Goal: Transaction & Acquisition: Purchase product/service

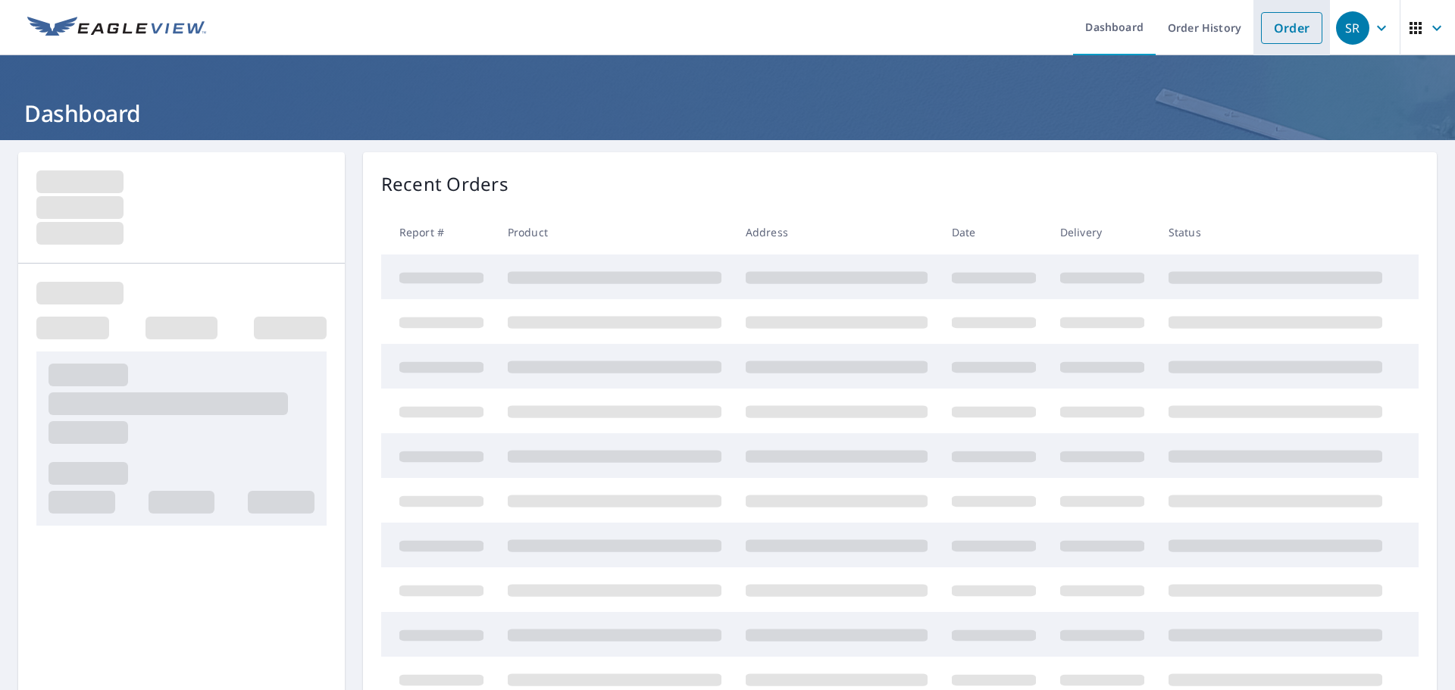
click at [1264, 39] on link "Order" at bounding box center [1291, 28] width 61 height 32
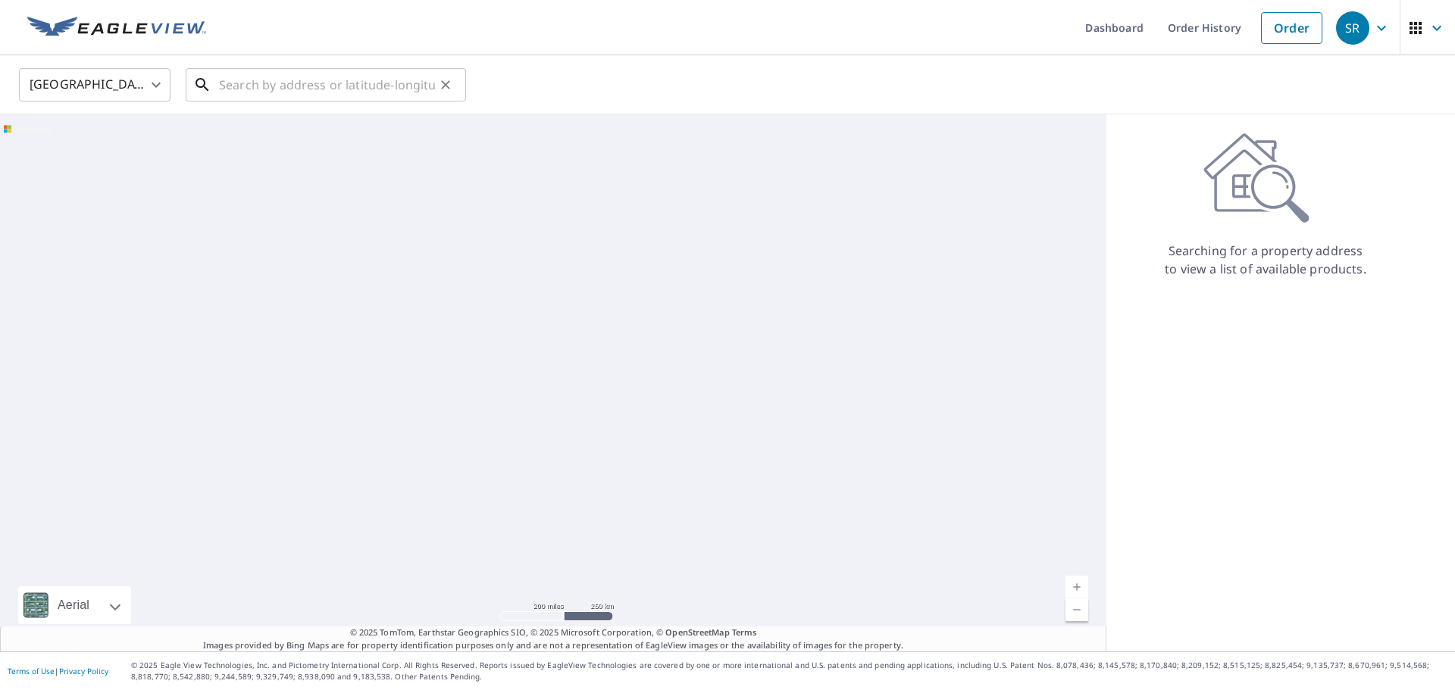
click at [236, 95] on input "text" at bounding box center [327, 85] width 216 height 42
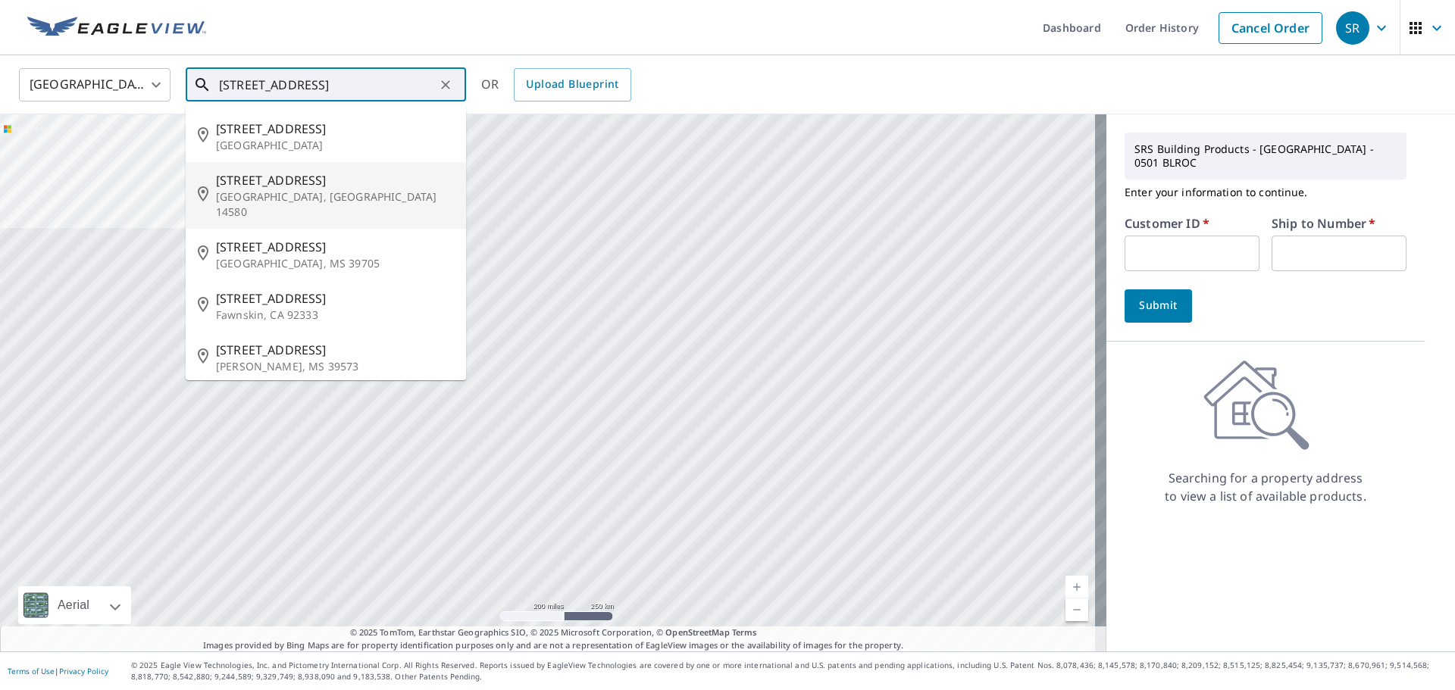
click at [230, 194] on p "Webster, NY 14580" at bounding box center [335, 204] width 238 height 30
type input "1179 Ridge Rd Webster, NY 14580"
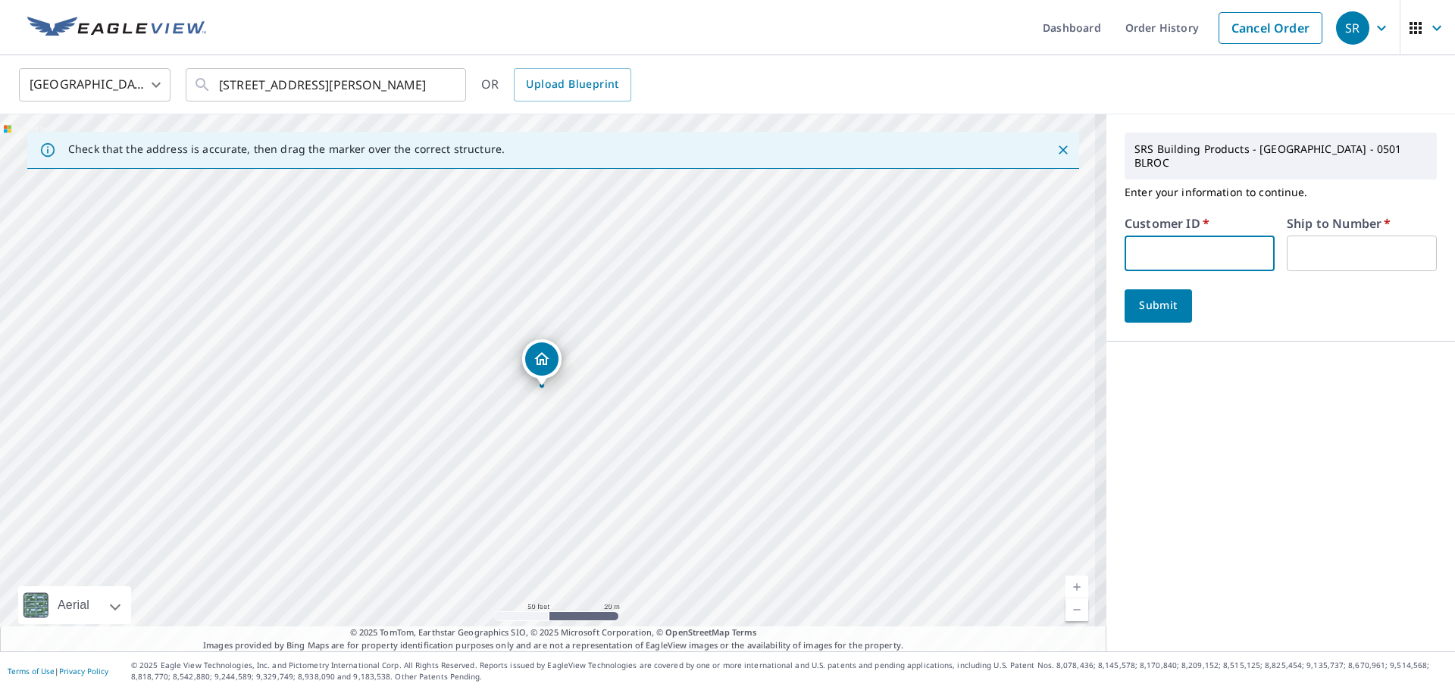
click at [1146, 252] on input "text" at bounding box center [1199, 254] width 150 height 36
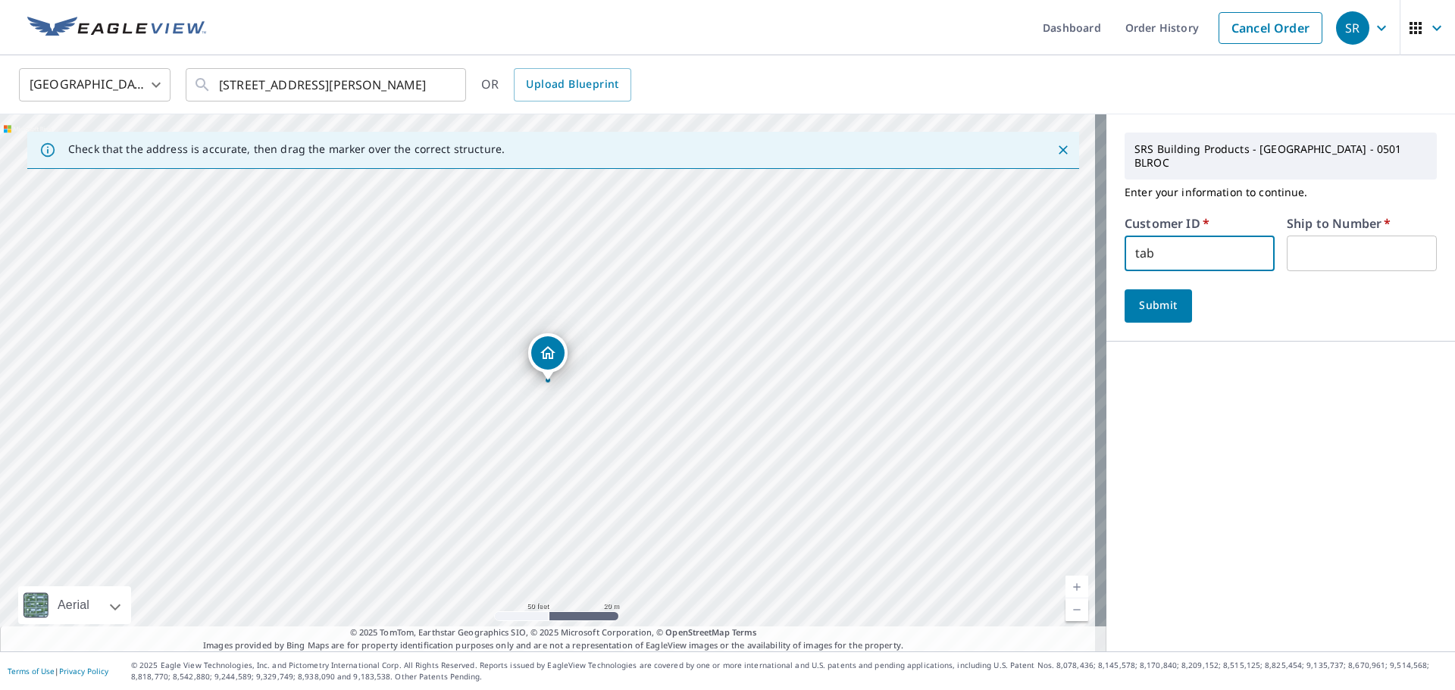
type input "TAB501"
click at [1321, 236] on input "text" at bounding box center [1362, 254] width 150 height 36
type input "01"
click at [1140, 298] on span "Submit" at bounding box center [1158, 305] width 43 height 19
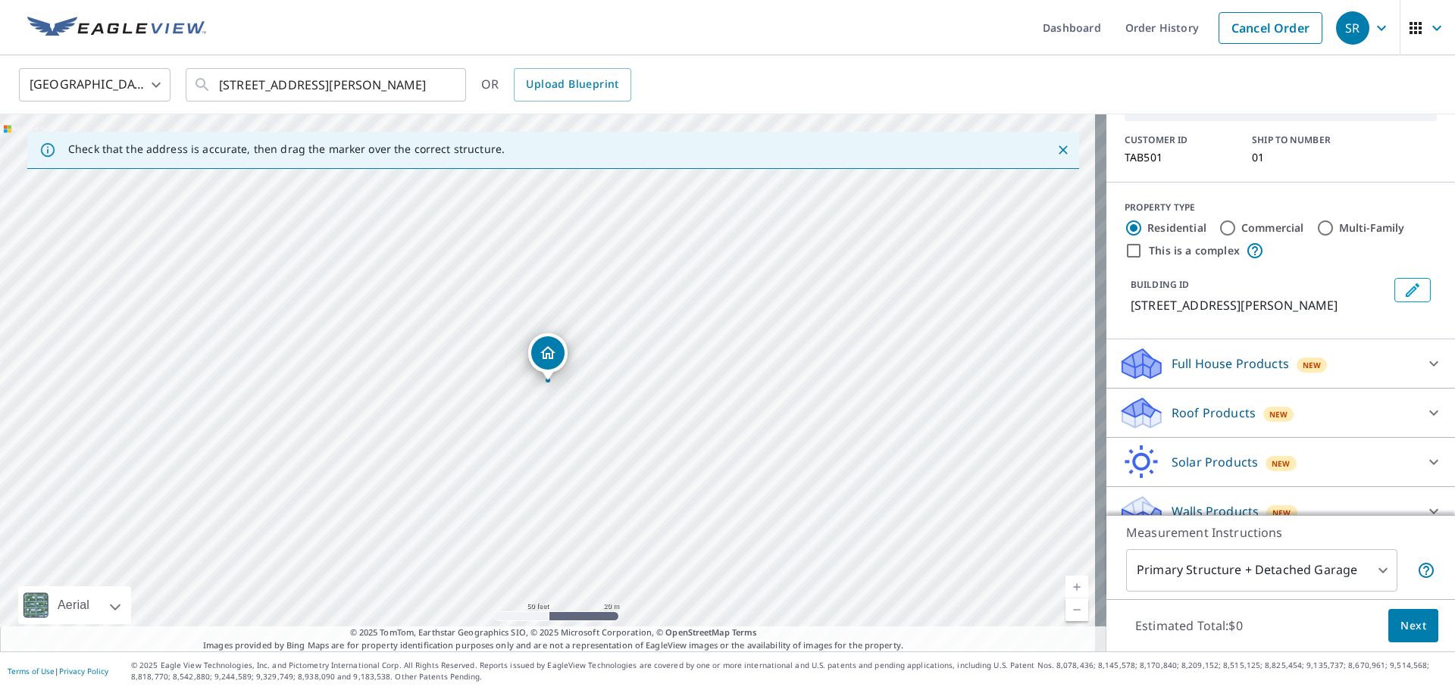
scroll to position [109, 0]
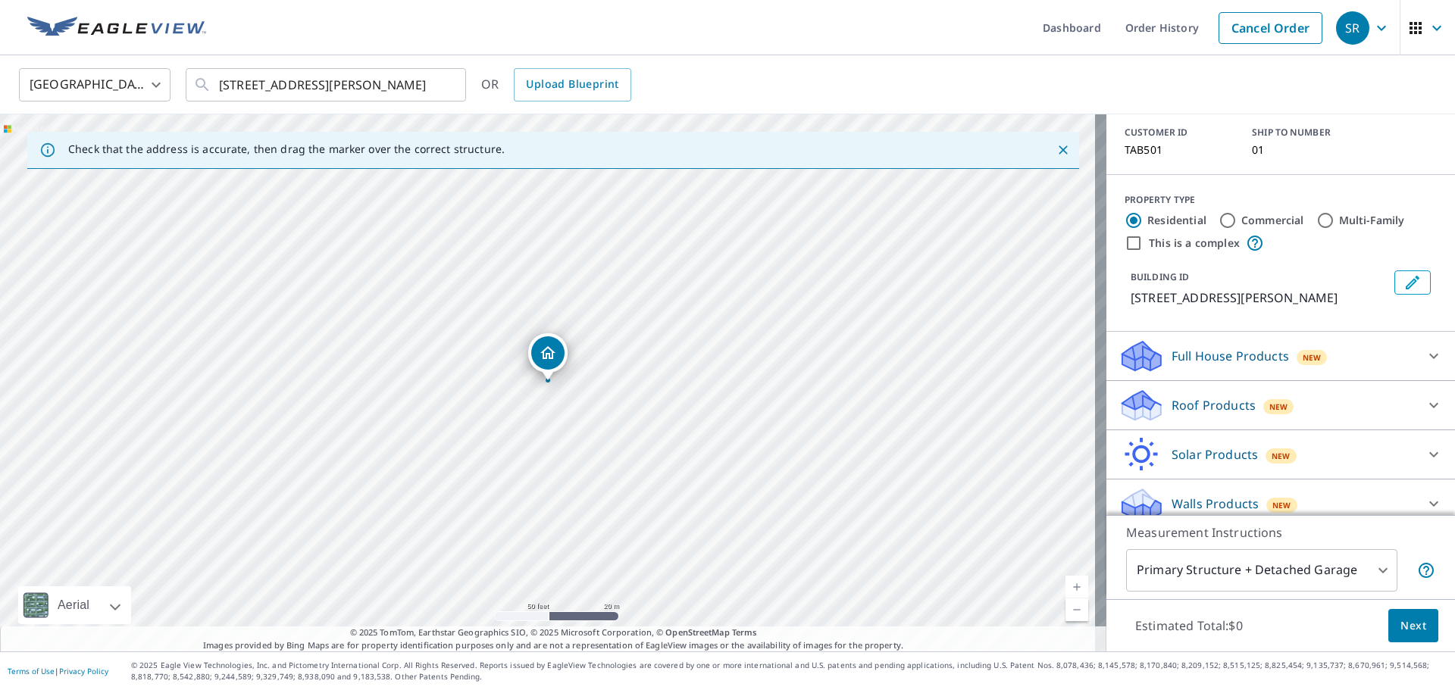
click at [1429, 403] on icon at bounding box center [1433, 405] width 9 height 5
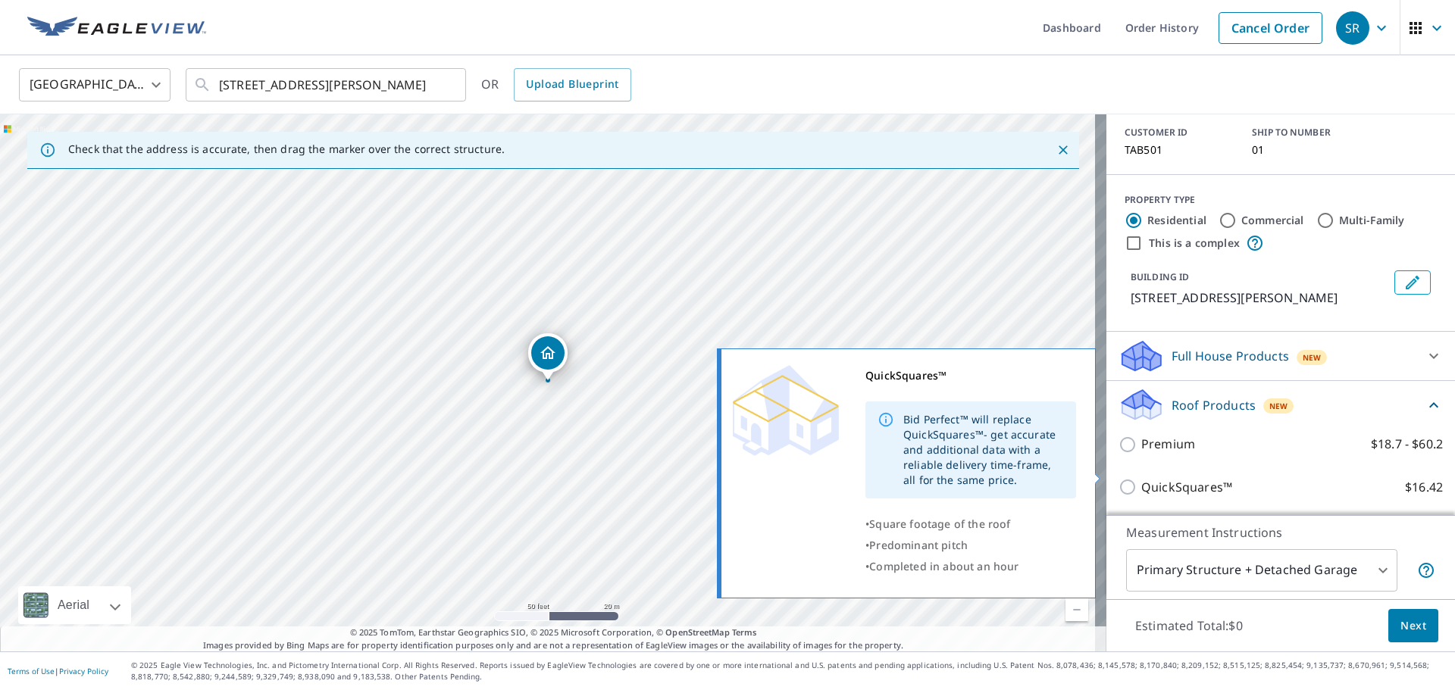
click at [1141, 478] on p "QuickSquares™" at bounding box center [1186, 487] width 91 height 19
click at [1135, 478] on input "QuickSquares™ $16.42" at bounding box center [1129, 487] width 23 height 18
checkbox input "true"
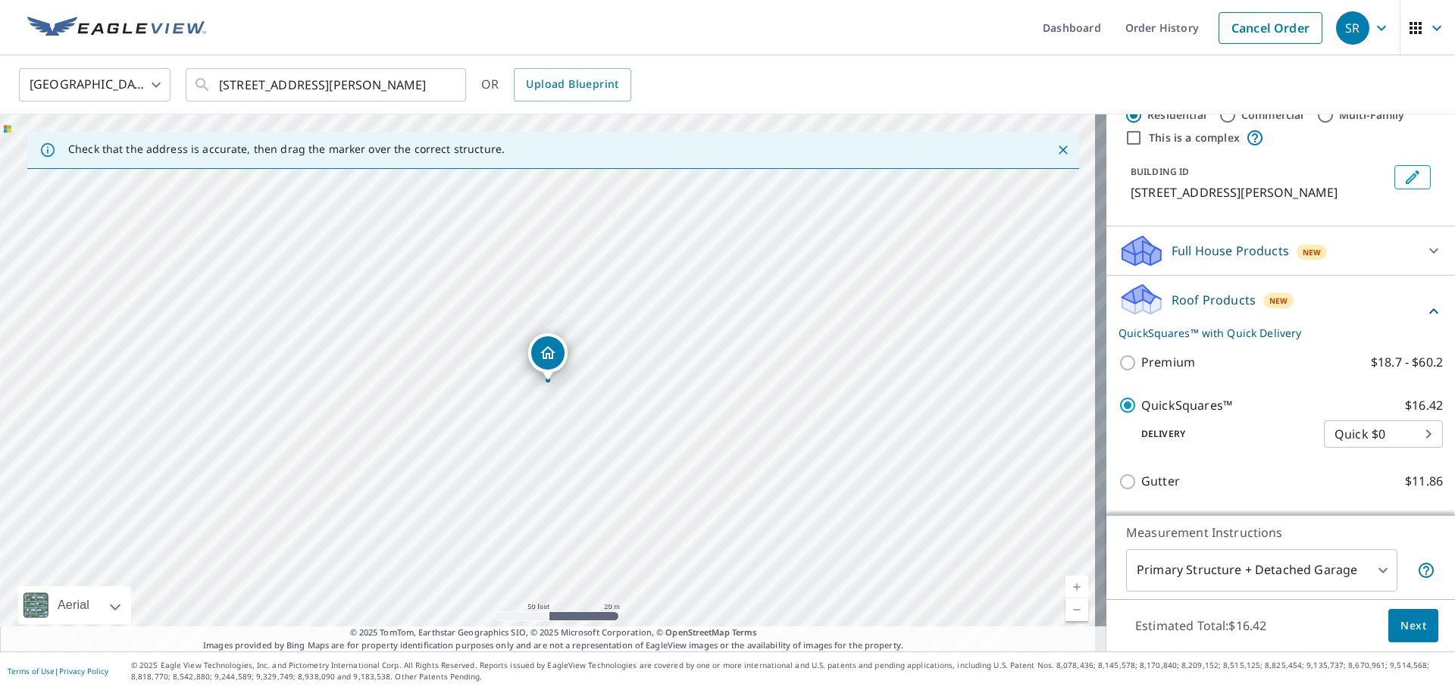
scroll to position [337, 0]
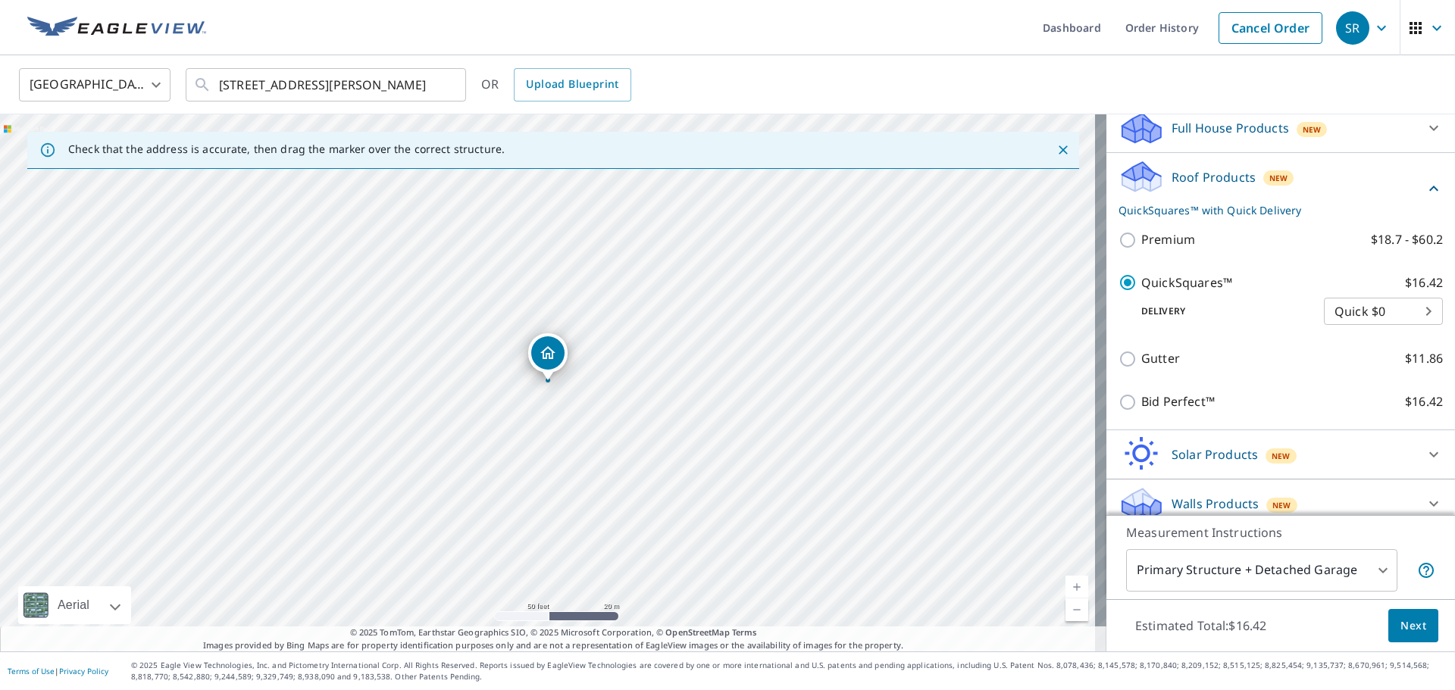
click at [1388, 625] on button "Next" at bounding box center [1413, 626] width 50 height 34
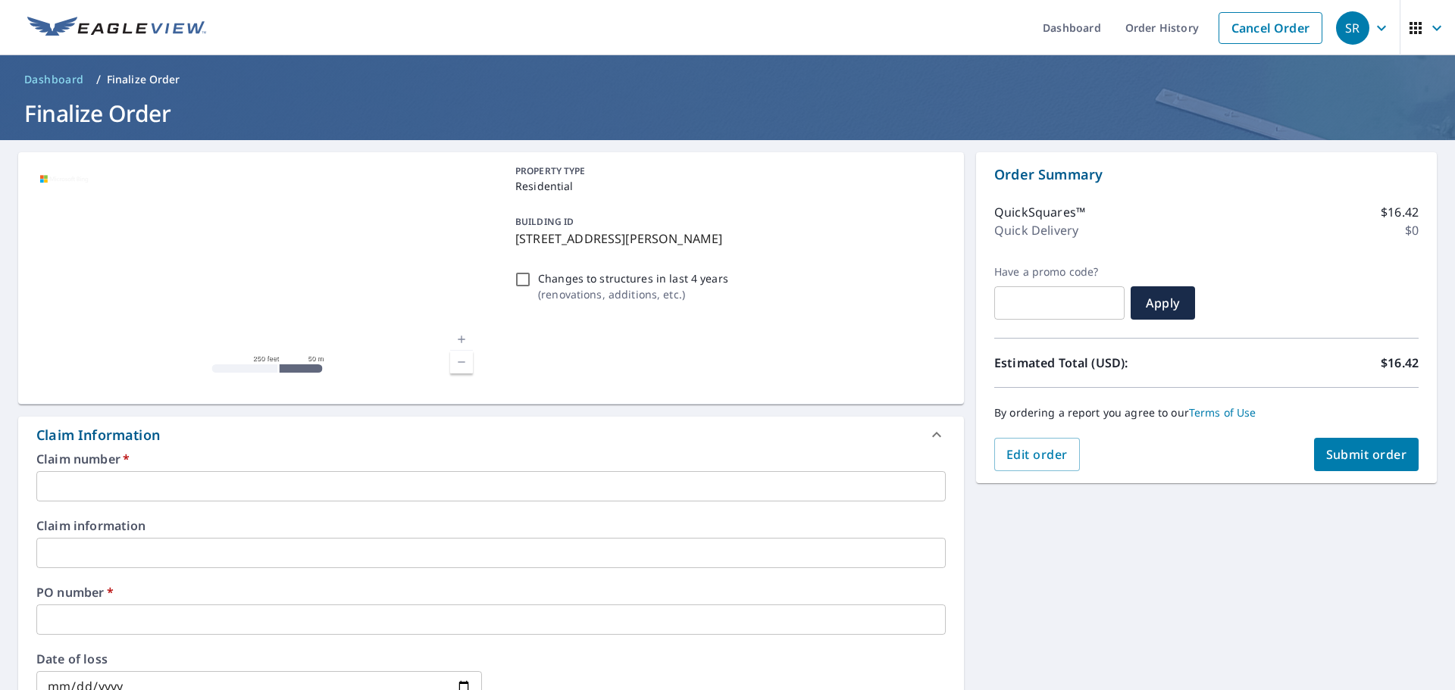
click at [210, 486] on input "text" at bounding box center [490, 486] width 909 height 30
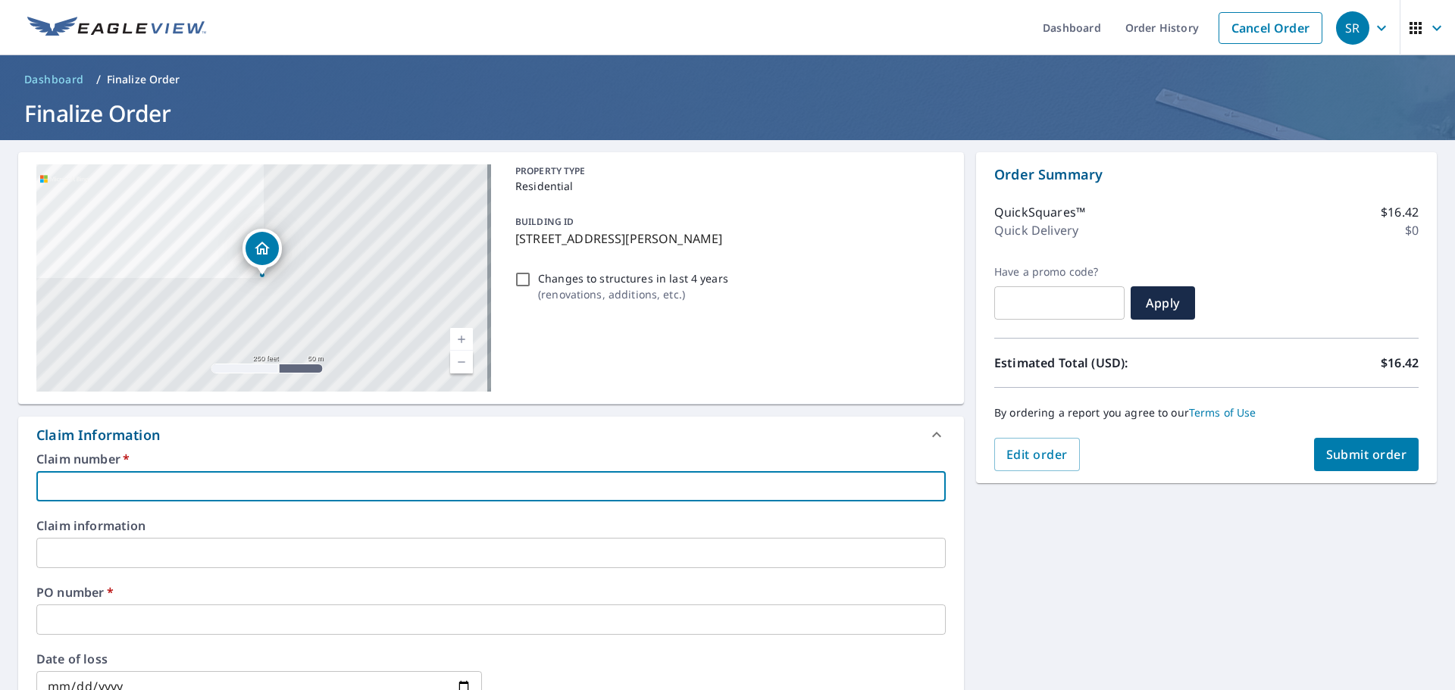
type input "tab"
checkbox input "true"
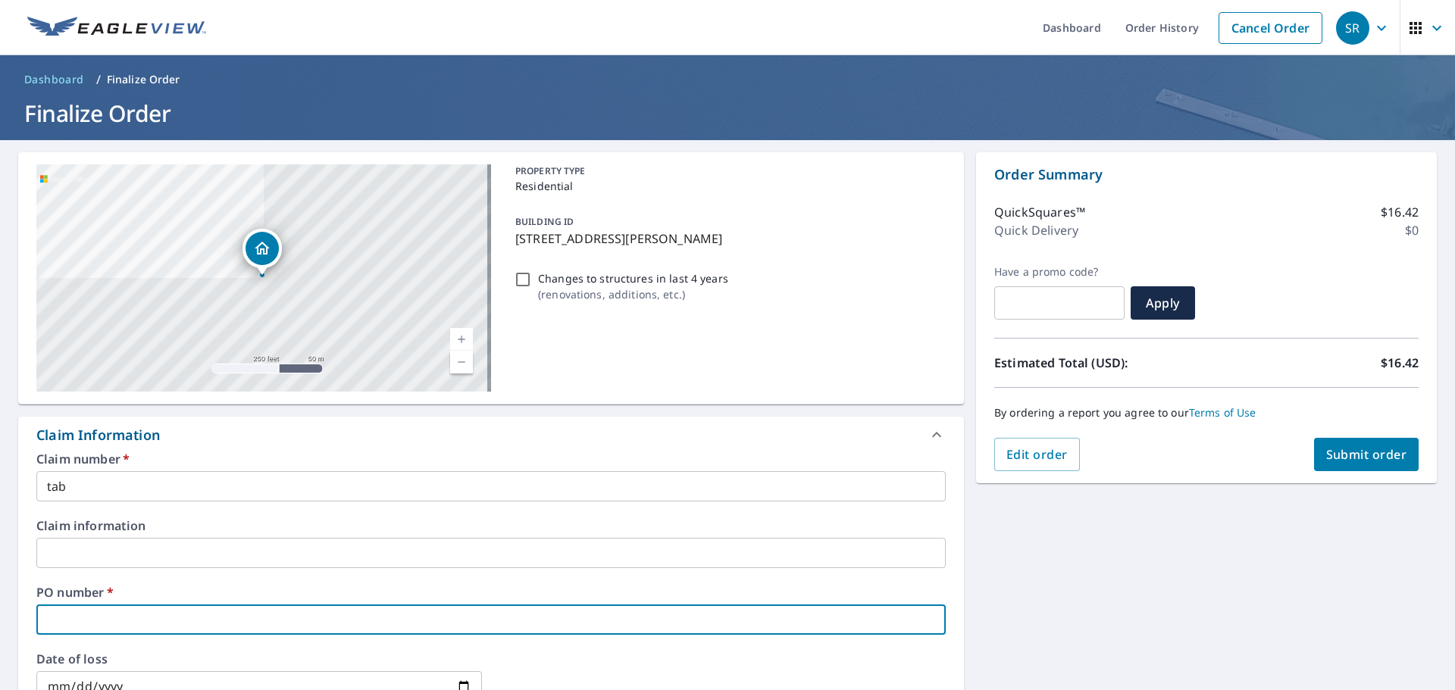
click at [114, 612] on input "text" at bounding box center [490, 620] width 909 height 30
type input "1"
checkbox input "true"
type input "11"
checkbox input "true"
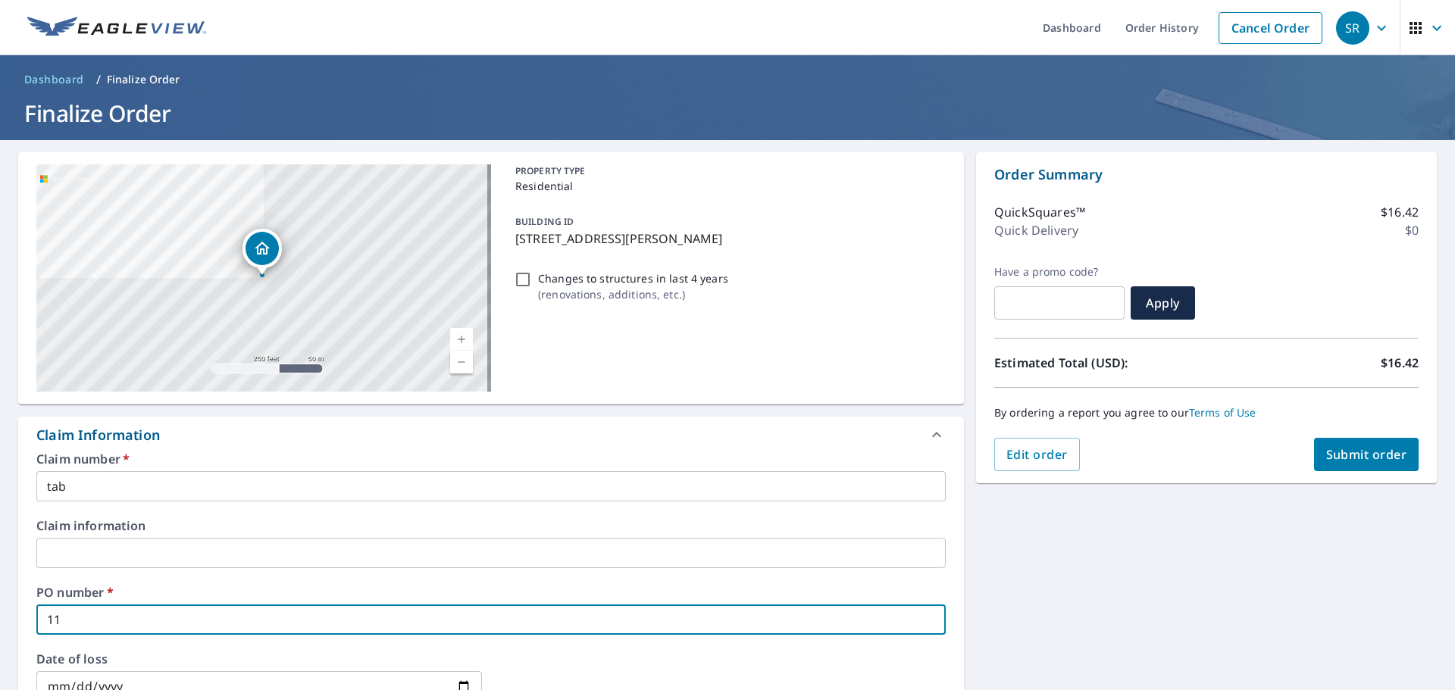
type input "117"
checkbox input "true"
type input "1179"
checkbox input "true"
type input "1179"
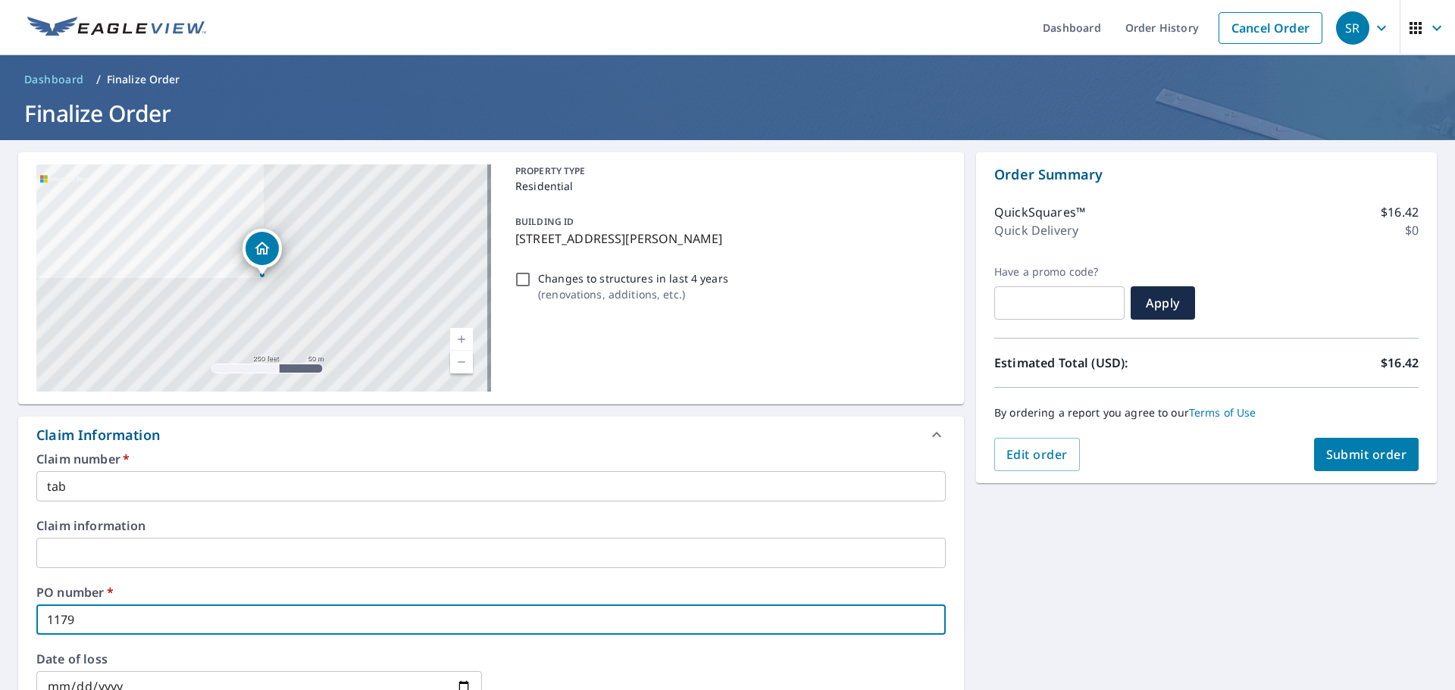
checkbox input "true"
type input "1179 r"
checkbox input "true"
type input "1179 ri"
checkbox input "true"
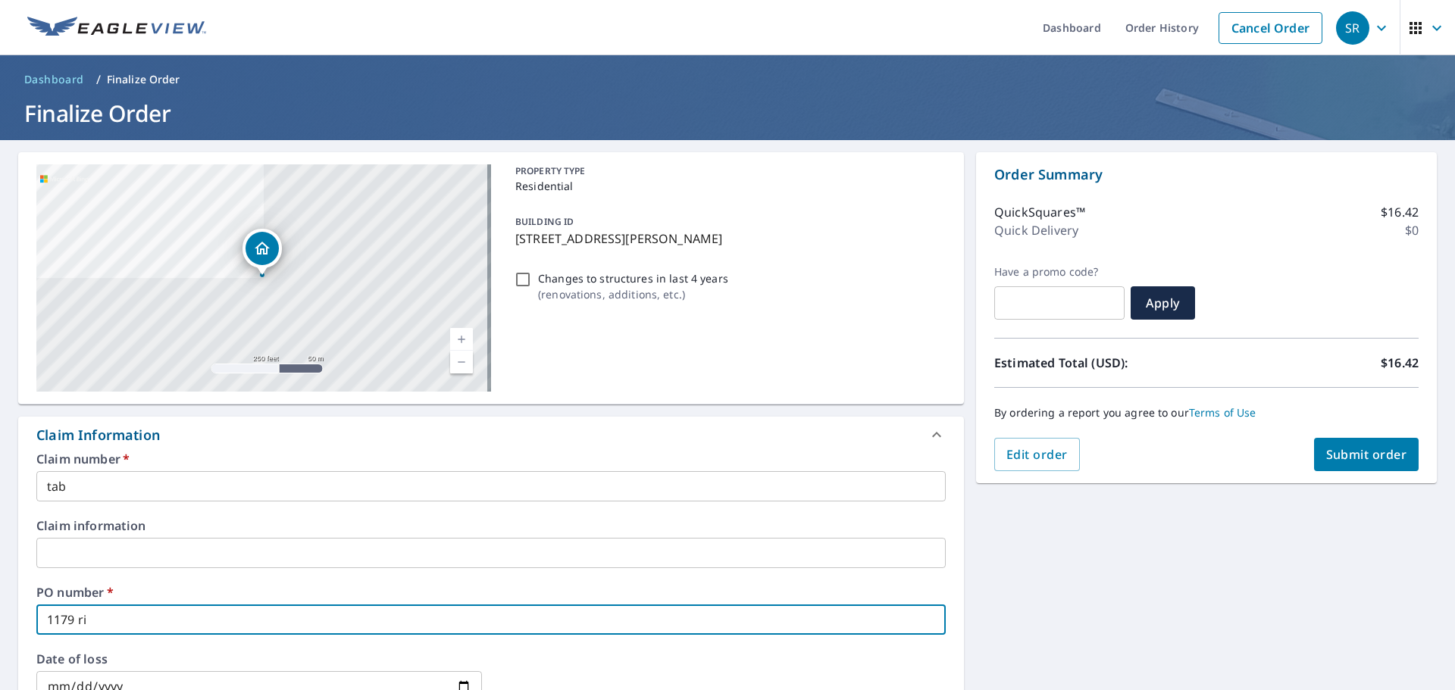
type input "1179 rid"
checkbox input "true"
type input "1179 ridg"
checkbox input "true"
type input "1179 ridge"
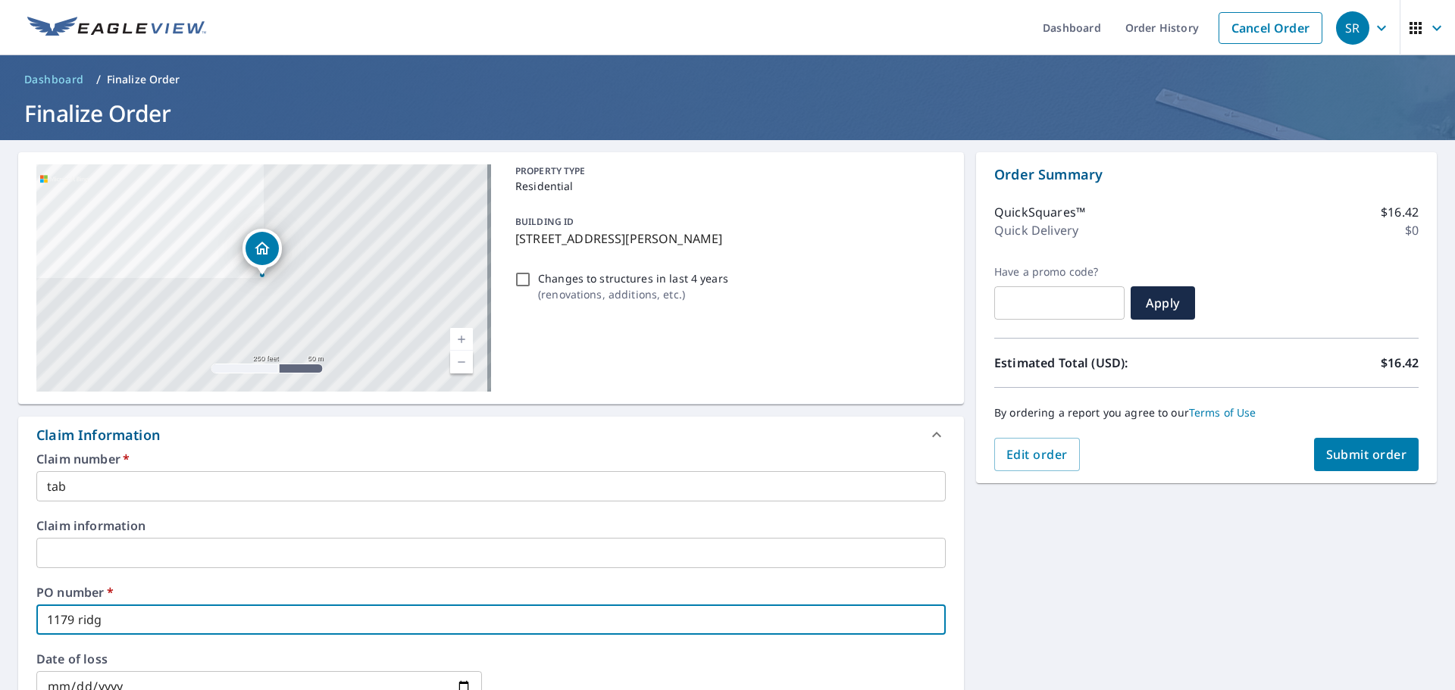
checkbox input "true"
type input "1179 ridge"
checkbox input "true"
type input "1179 ridge r"
checkbox input "true"
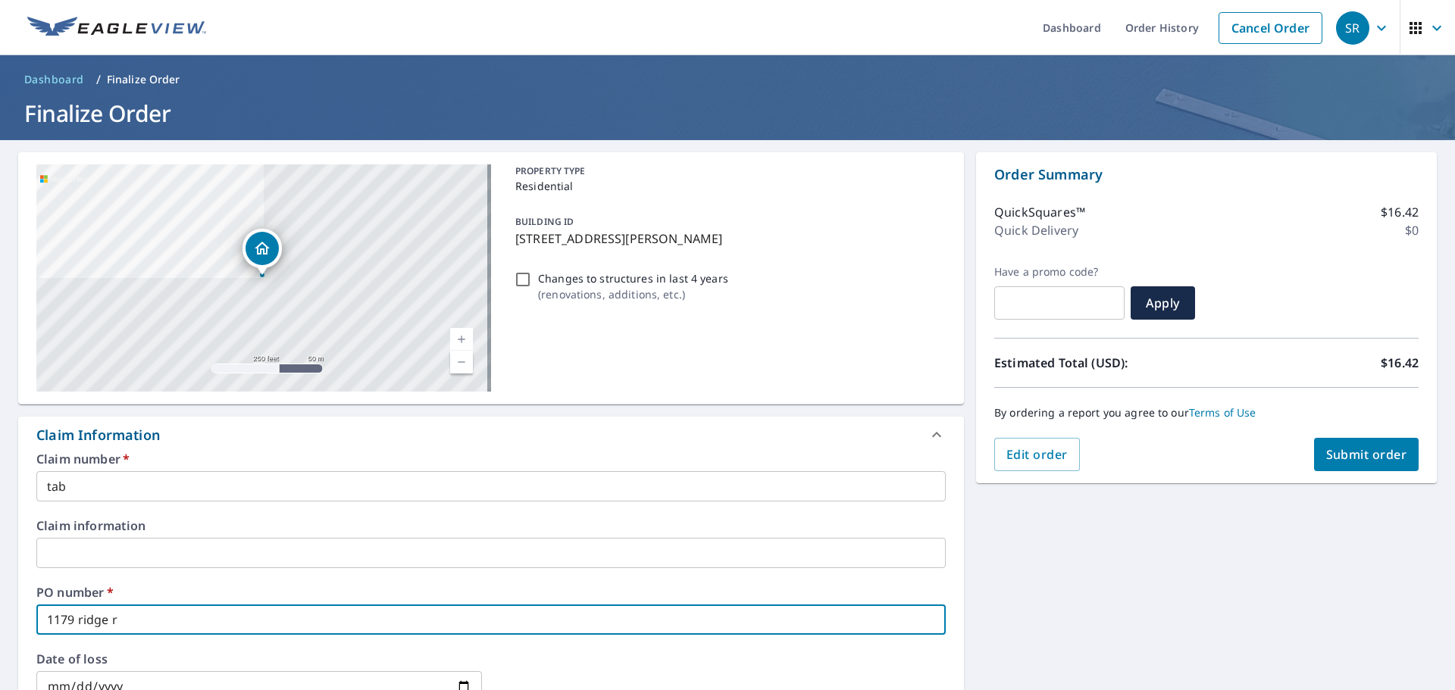
type input "1179 ridge rd"
checkbox input "true"
type input "1179 ridge rd"
click at [1350, 455] on span "Submit order" at bounding box center [1366, 454] width 81 height 17
checkbox input "true"
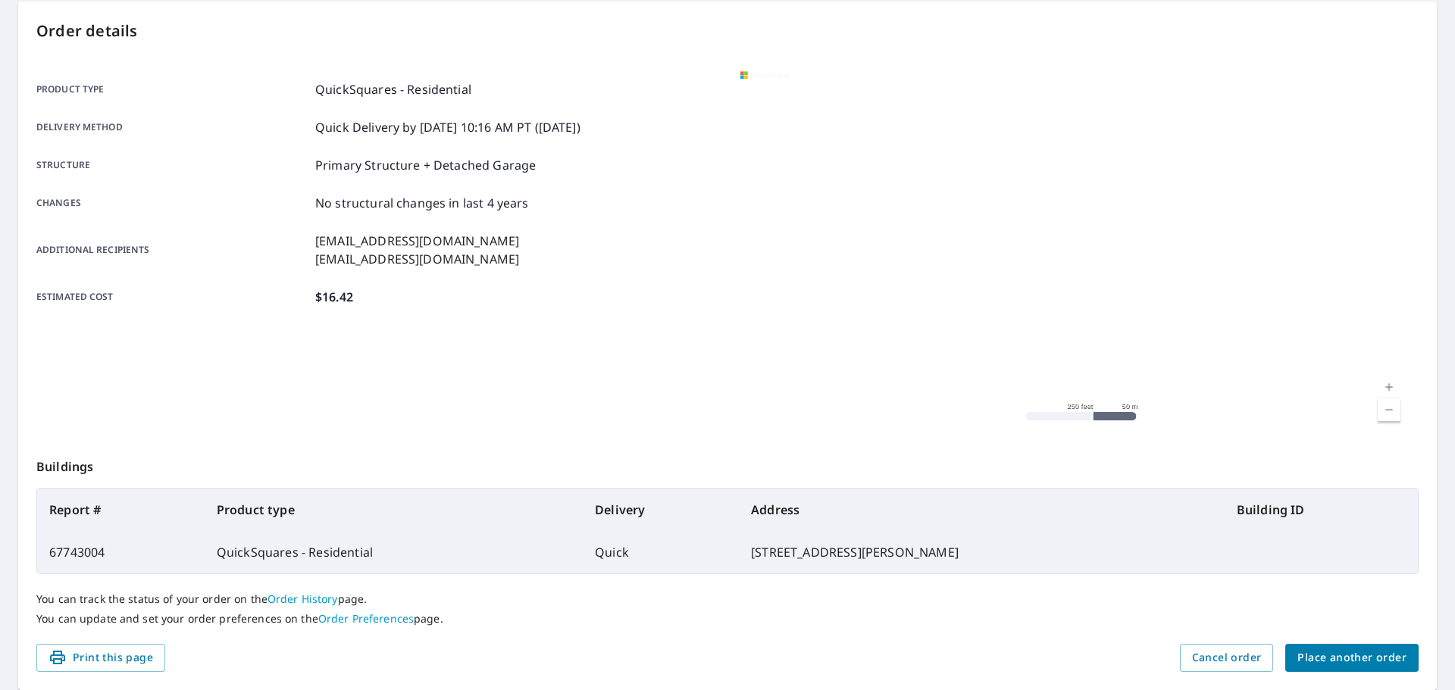
scroll to position [152, 0]
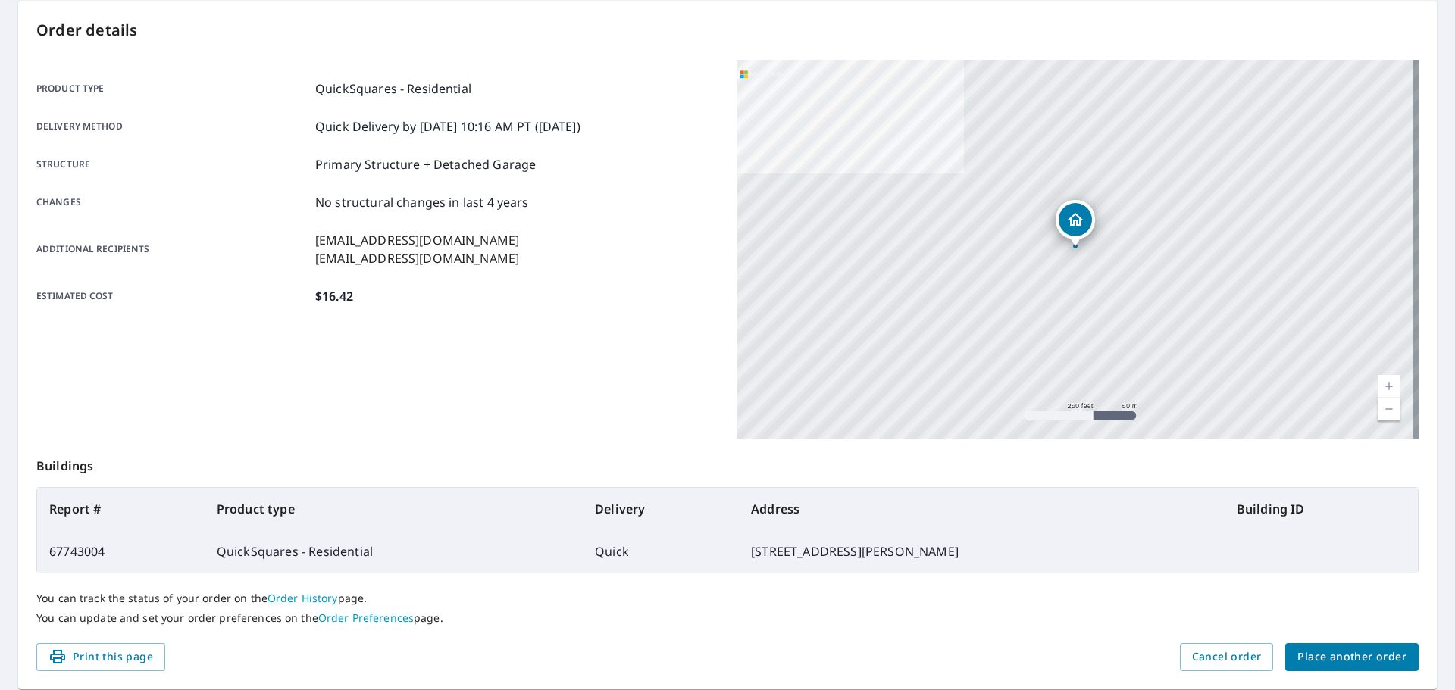
drag, startPoint x: 1332, startPoint y: 651, endPoint x: 1301, endPoint y: 662, distance: 33.1
click at [1330, 650] on span "Place another order" at bounding box center [1351, 657] width 109 height 19
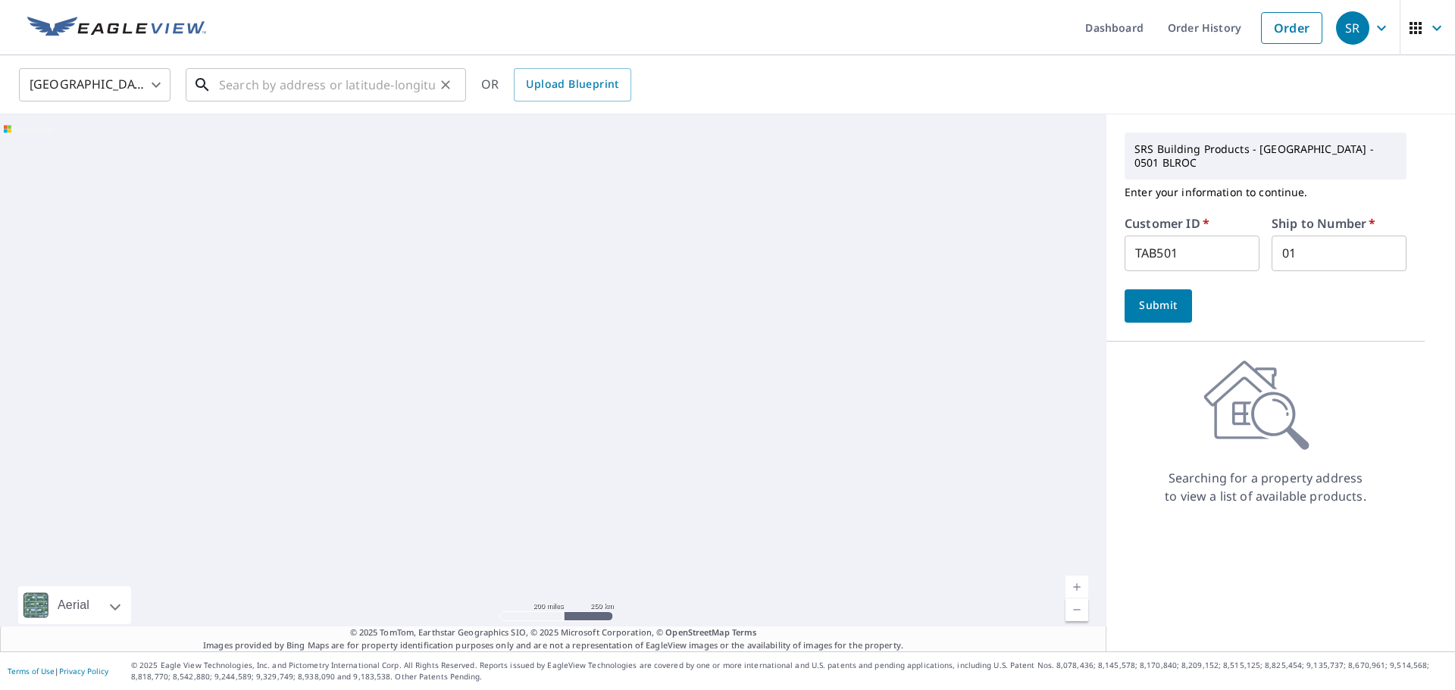
click at [260, 82] on input "text" at bounding box center [327, 85] width 216 height 42
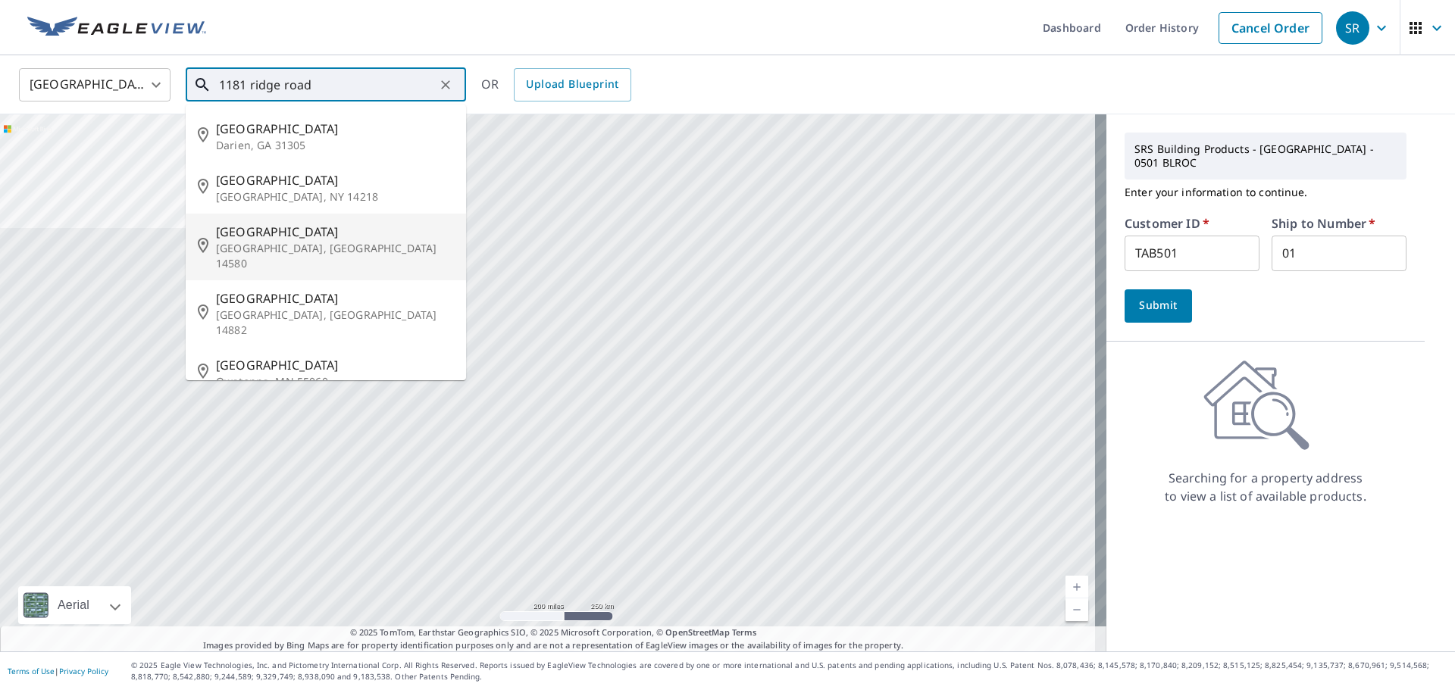
click at [293, 242] on p "Webster, NY 14580" at bounding box center [335, 256] width 238 height 30
type input "1181 Ridge Rd Webster, NY 14580"
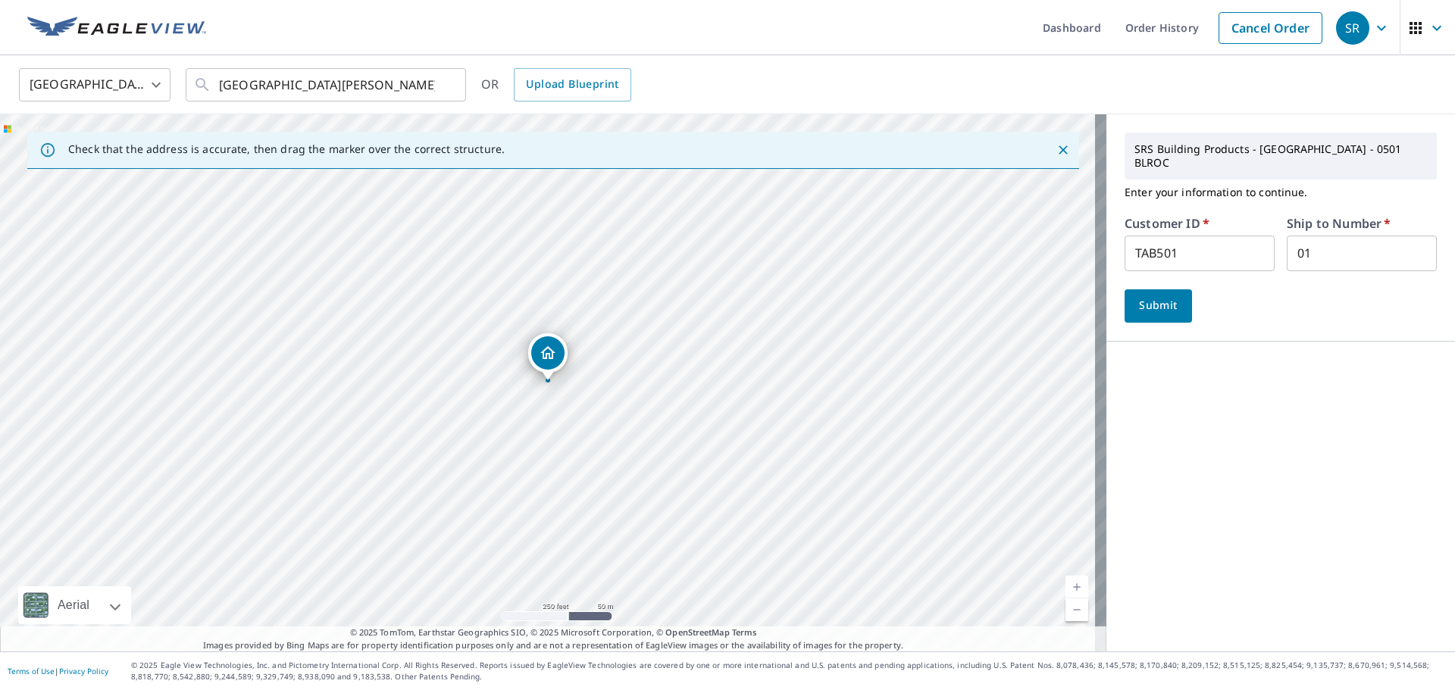
click at [1152, 296] on span "Submit" at bounding box center [1158, 305] width 43 height 19
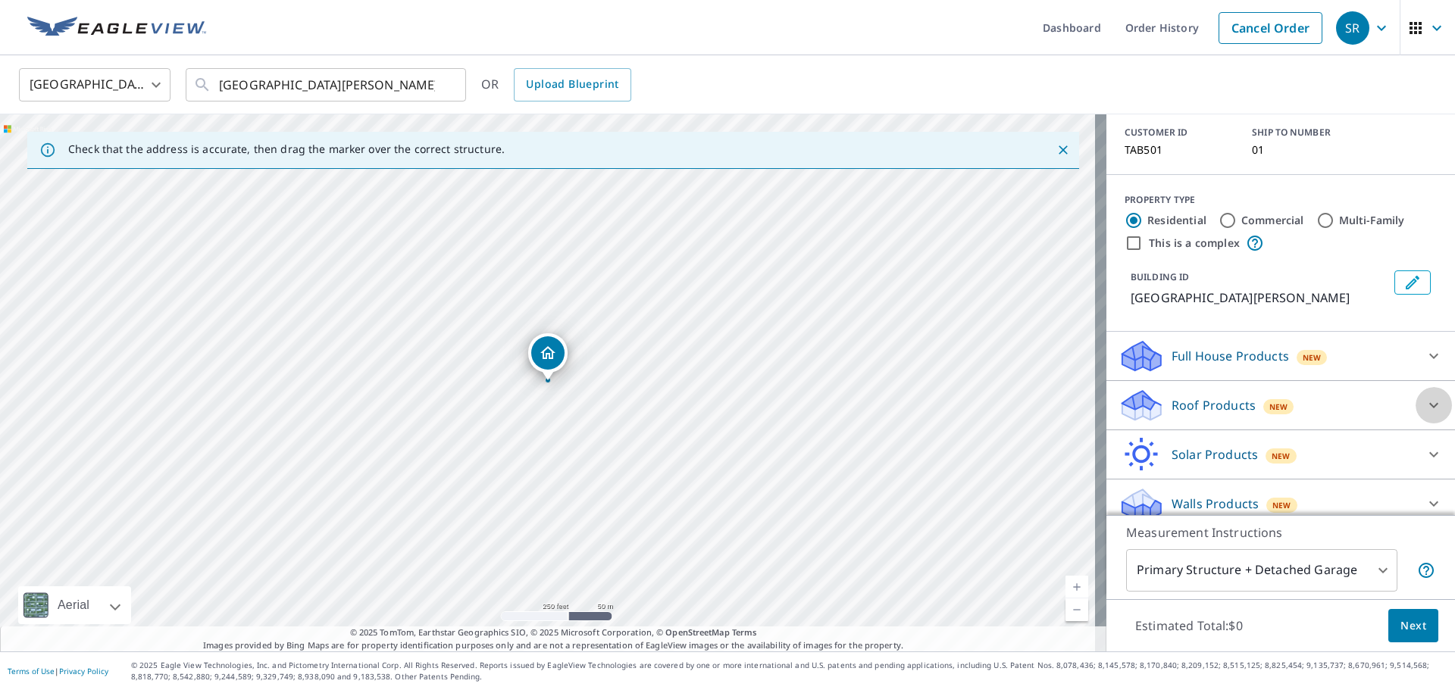
drag, startPoint x: 1408, startPoint y: 382, endPoint x: 1393, endPoint y: 385, distance: 15.5
click at [1415, 387] on div at bounding box center [1433, 405] width 36 height 36
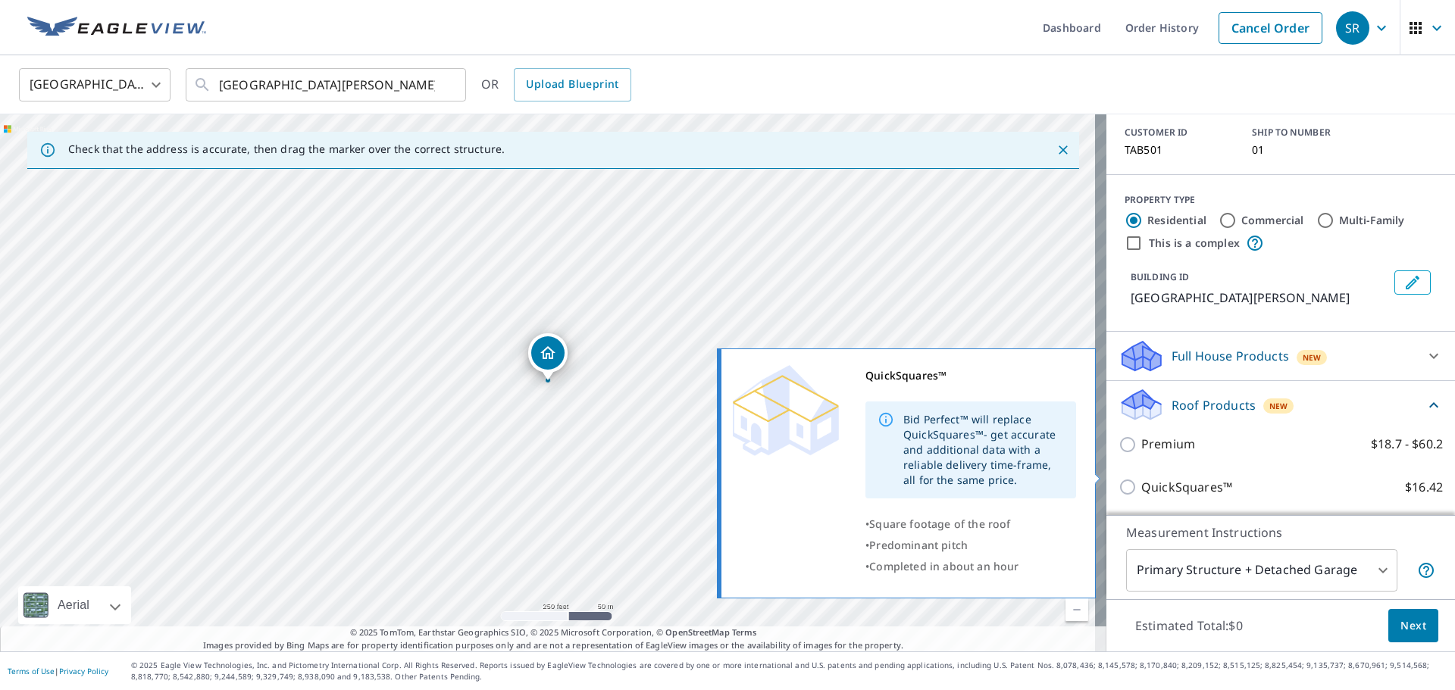
click at [1141, 478] on p "QuickSquares™" at bounding box center [1186, 487] width 91 height 19
click at [1132, 478] on input "QuickSquares™ $16.42" at bounding box center [1129, 487] width 23 height 18
checkbox input "true"
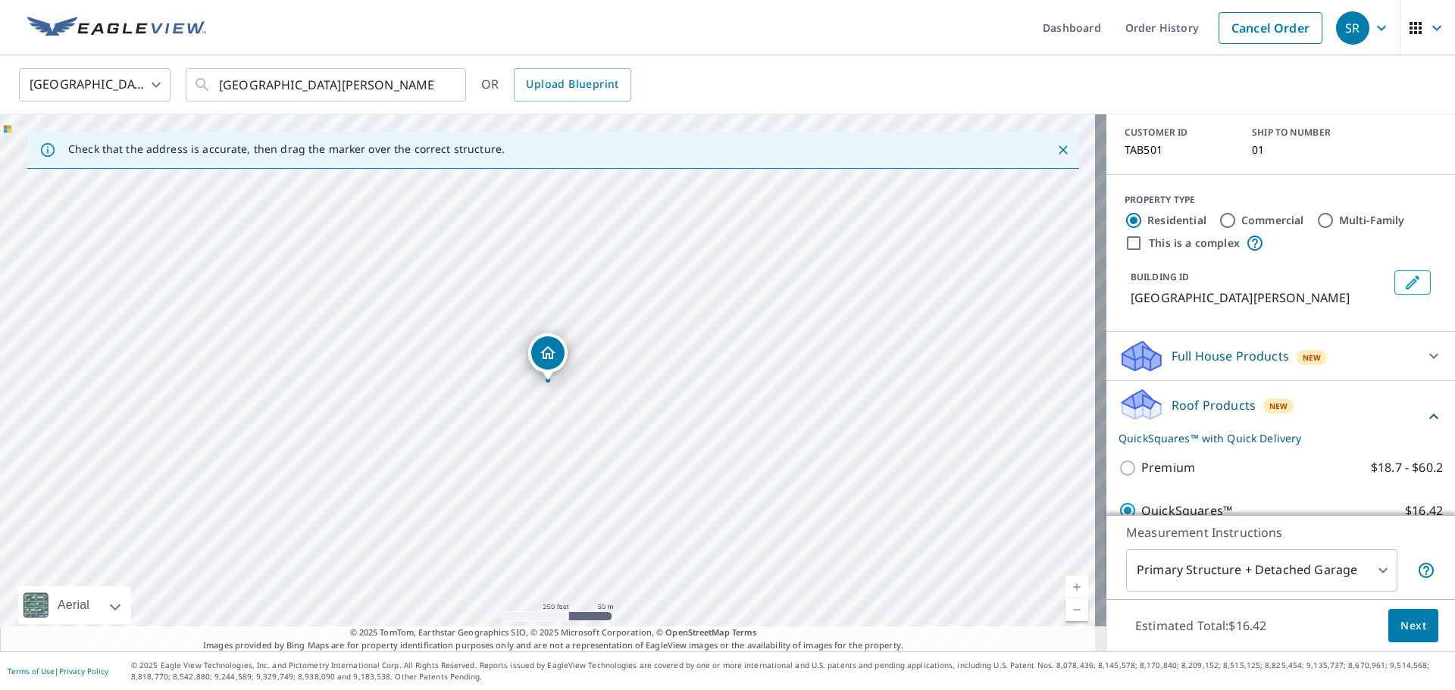
scroll to position [337, 0]
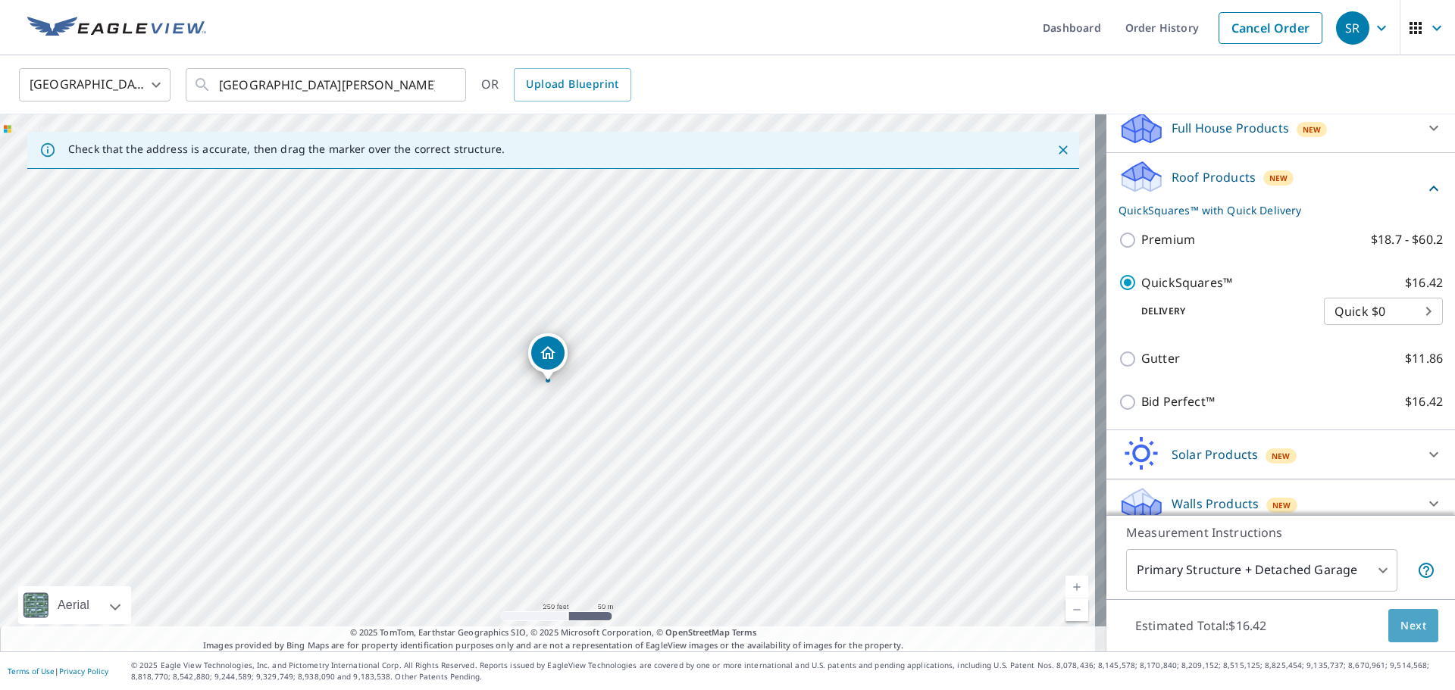
click at [1398, 615] on button "Next" at bounding box center [1413, 626] width 50 height 34
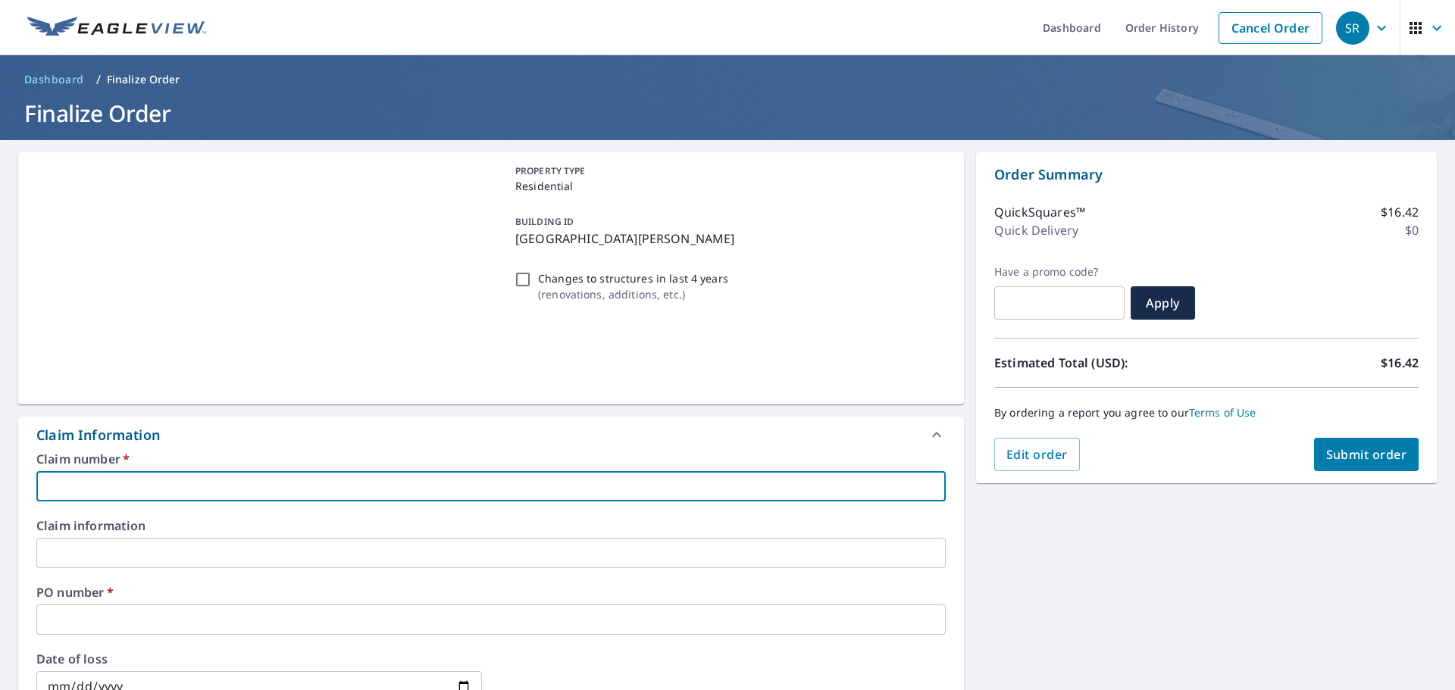
click at [138, 495] on input "text" at bounding box center [490, 486] width 909 height 30
type input "tab"
checkbox input "true"
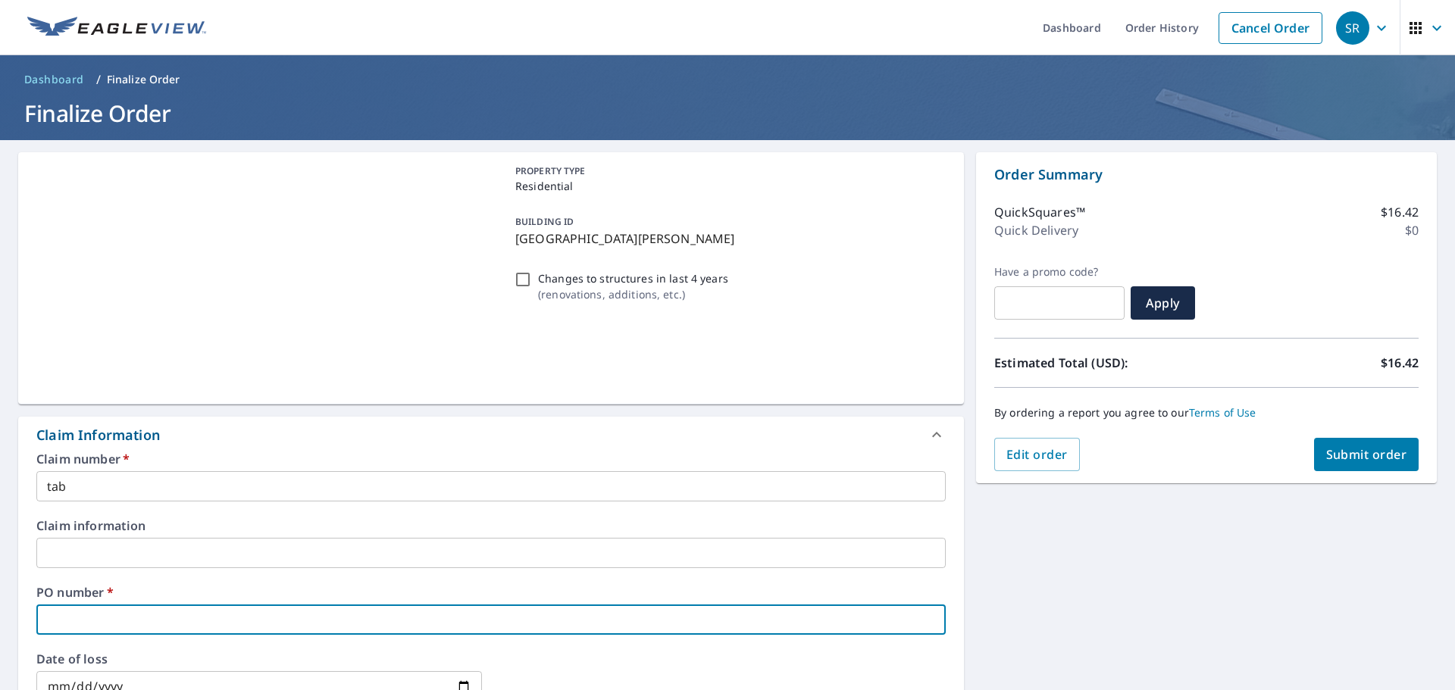
click at [102, 606] on input "text" at bounding box center [490, 620] width 909 height 30
type input "1"
checkbox input "true"
type input "11"
checkbox input "true"
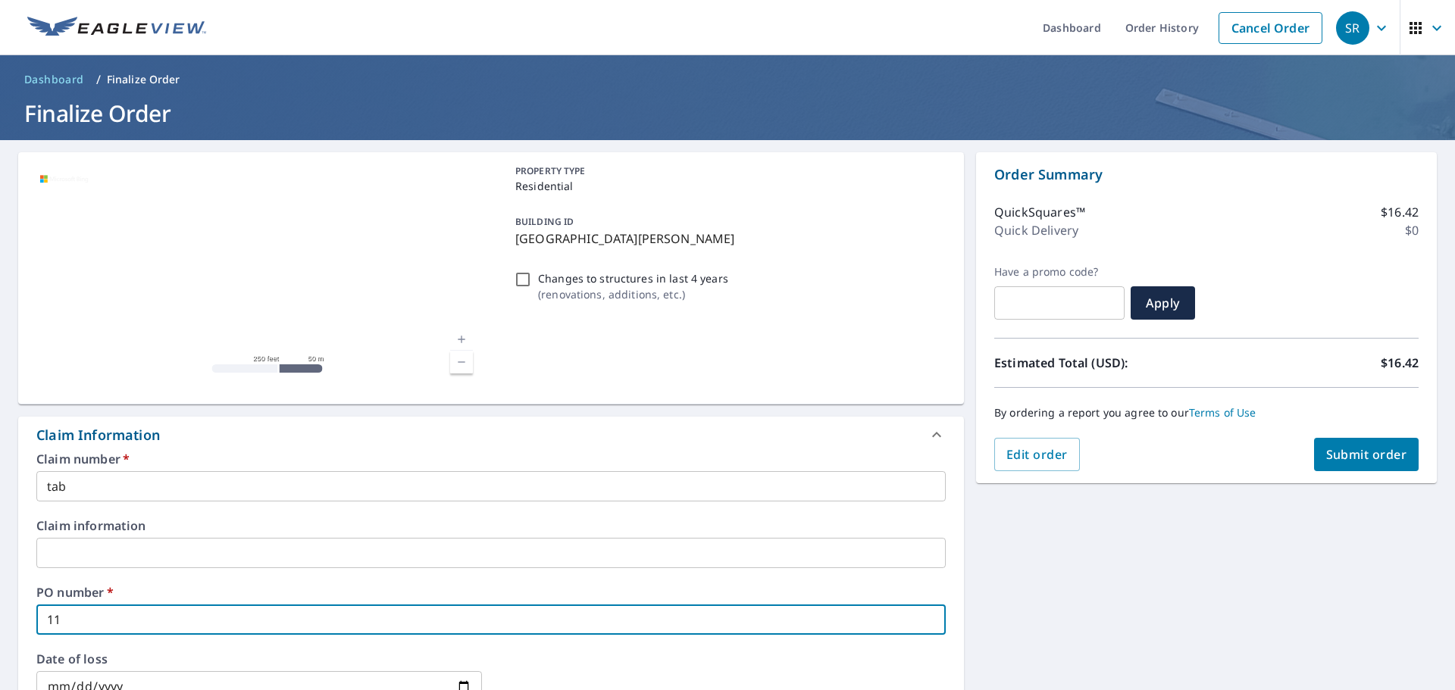
type input "118"
checkbox input "true"
type input "1181"
checkbox input "true"
type input "1181"
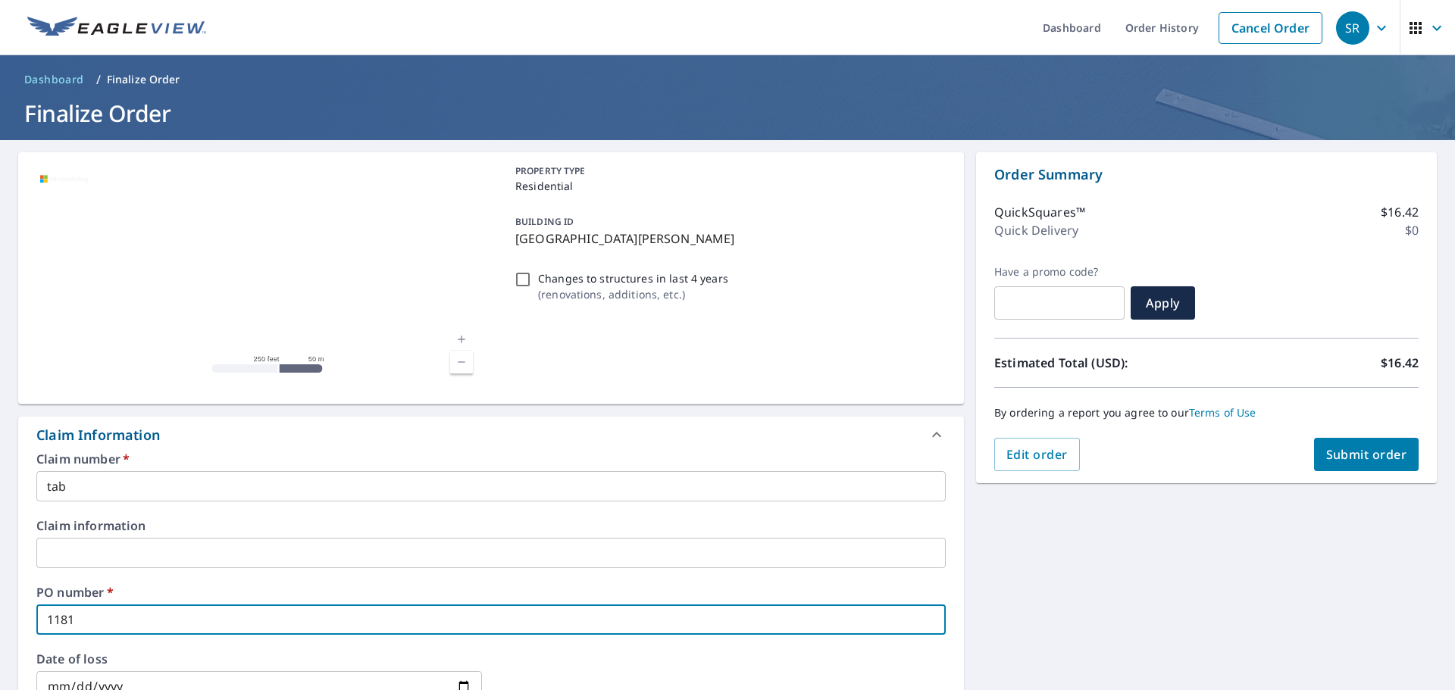
checkbox input "true"
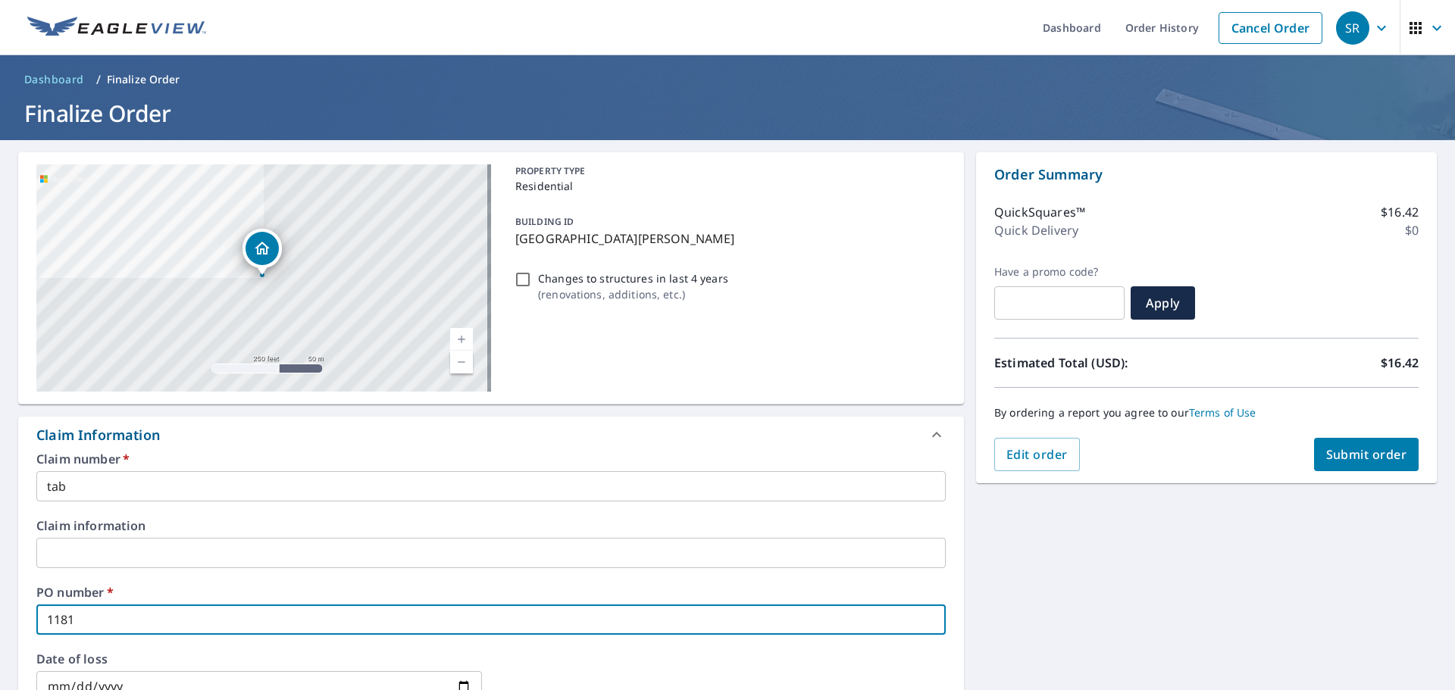
type input "1181 r"
checkbox input "true"
type input "1181 ri"
checkbox input "true"
type input "1181 rid"
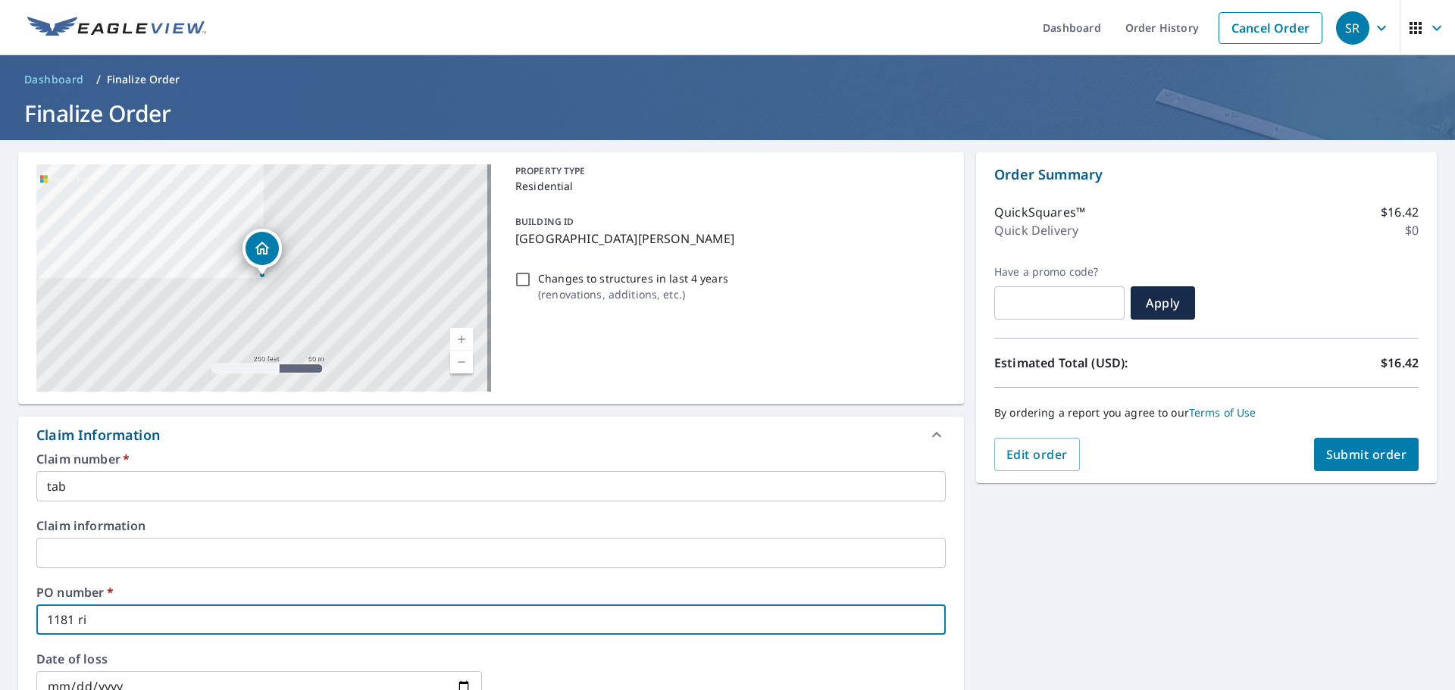
checkbox input "true"
type input "1181 ridg"
checkbox input "true"
type input "1181 ridge"
checkbox input "true"
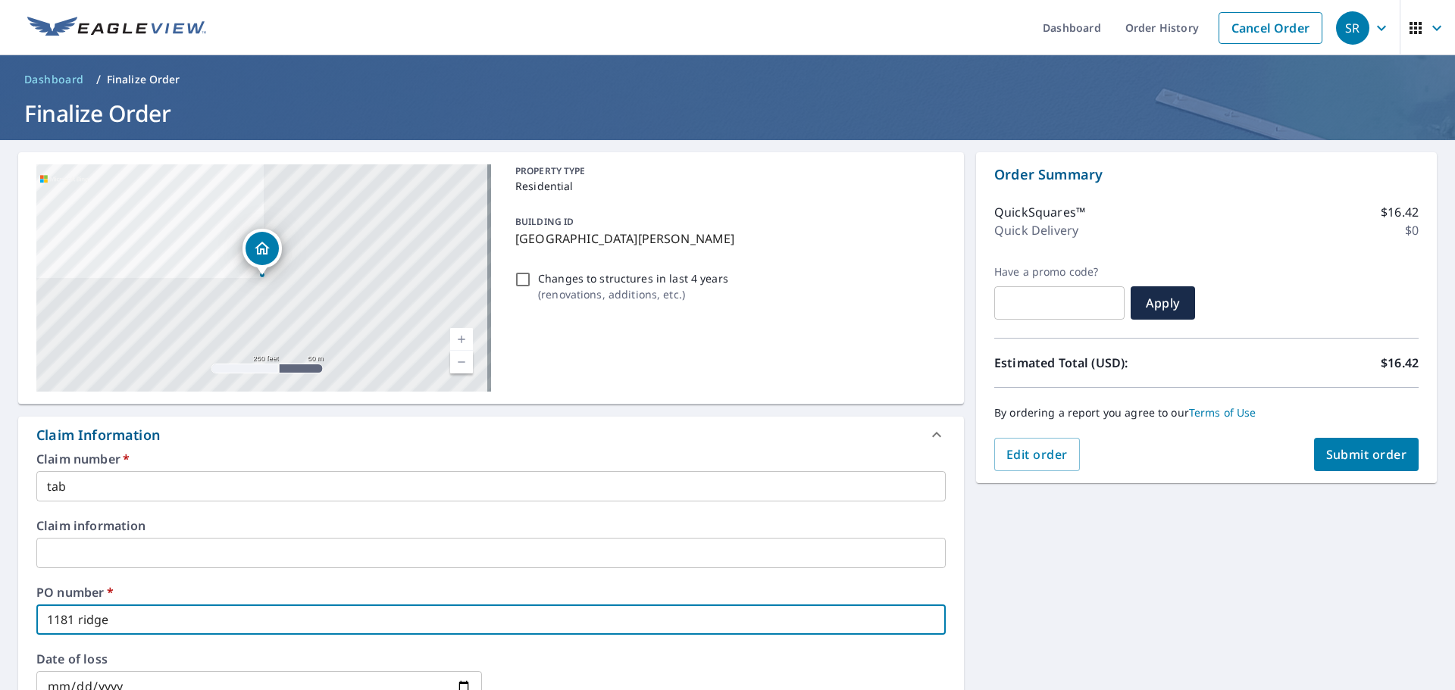
type input "1181 ridge"
checkbox input "true"
type input "1181 ridge r"
checkbox input "true"
type input "1181 ridge rd"
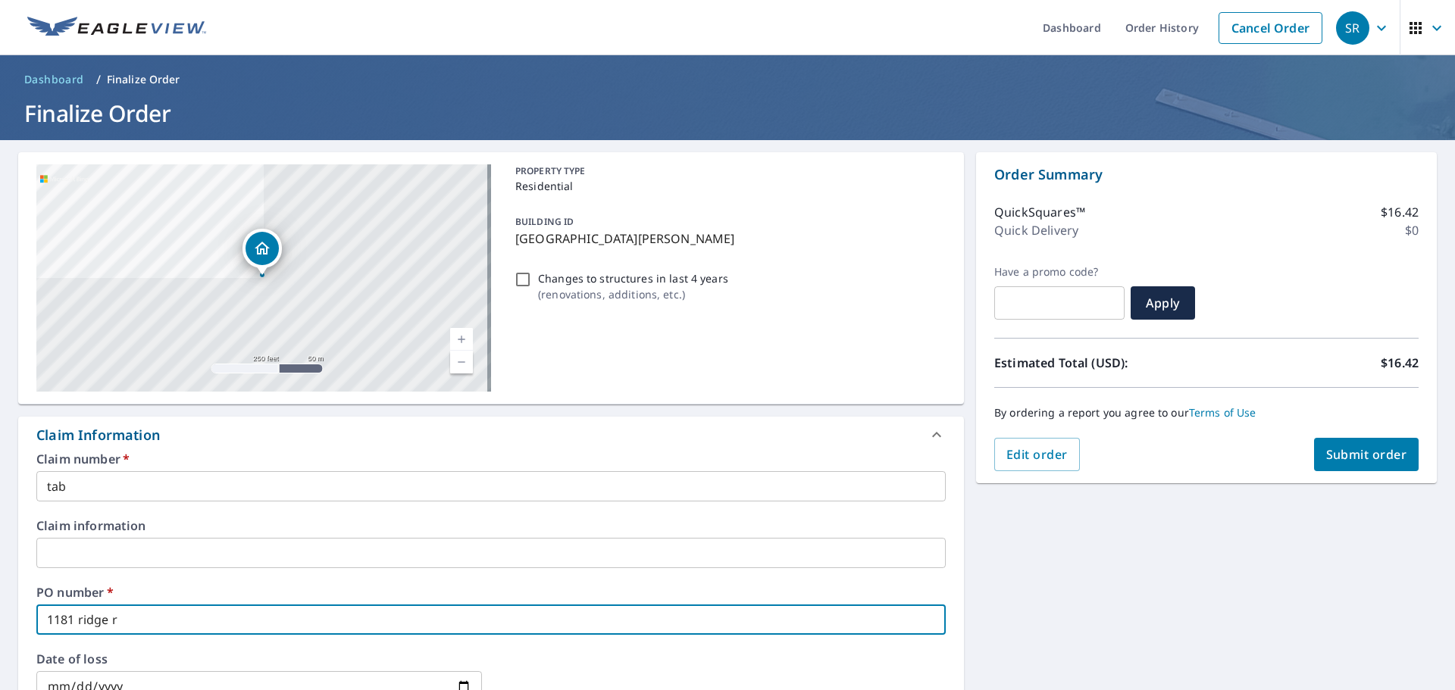
checkbox input "true"
type input "1181 ridge rd"
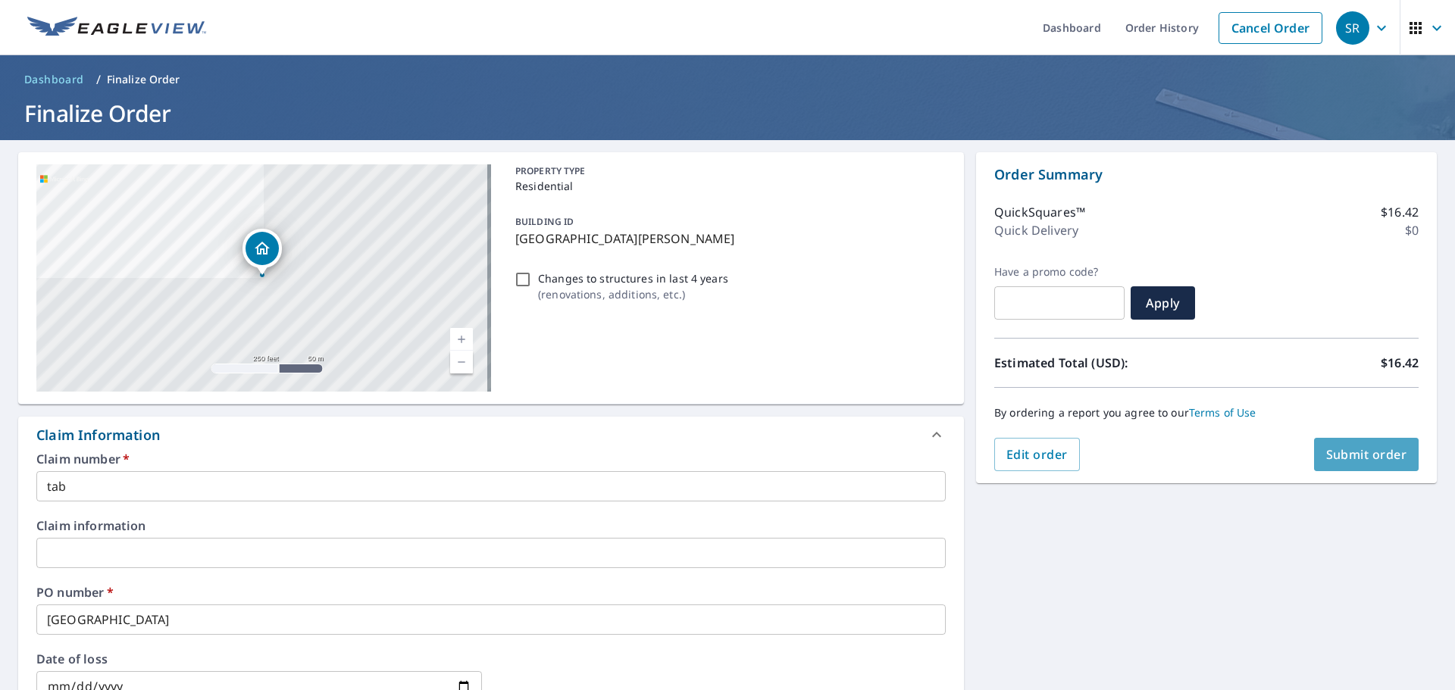
click at [1368, 446] on span "Submit order" at bounding box center [1366, 454] width 81 height 17
checkbox input "true"
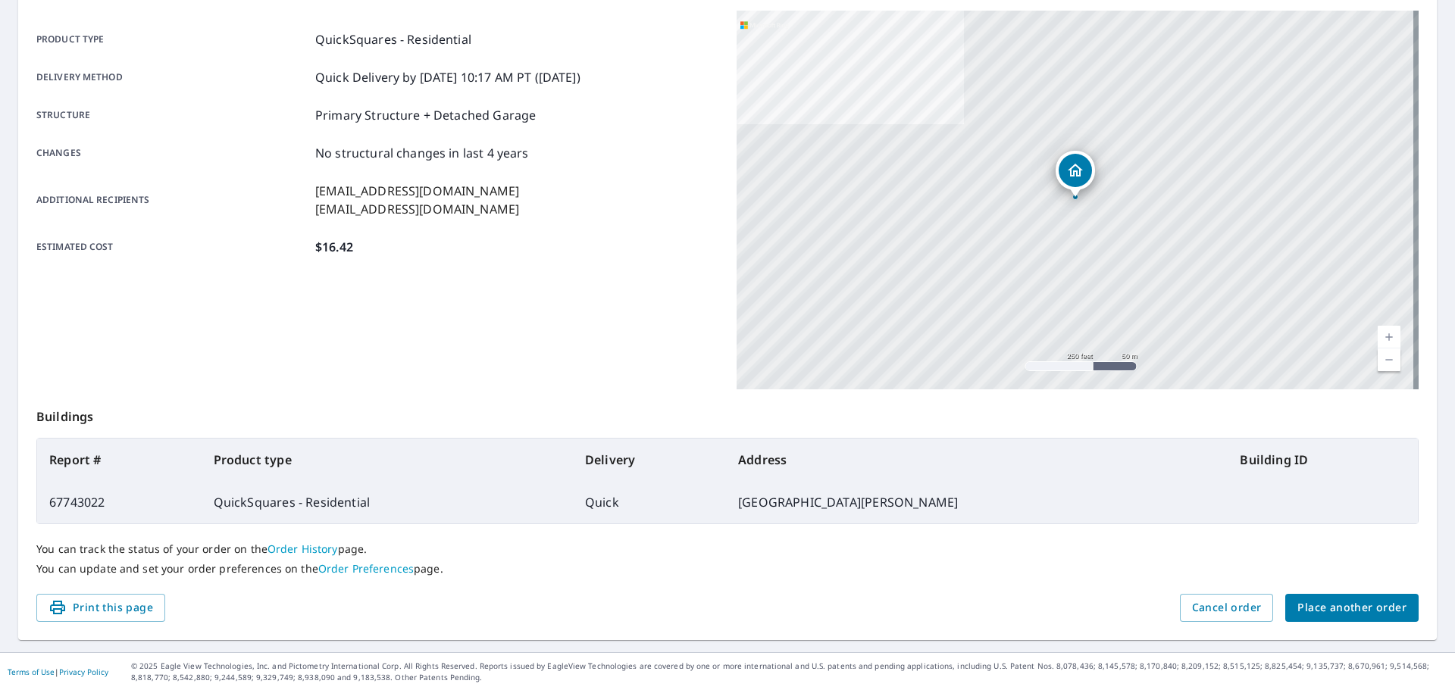
scroll to position [202, 0]
click at [1358, 611] on span "Place another order" at bounding box center [1351, 607] width 109 height 19
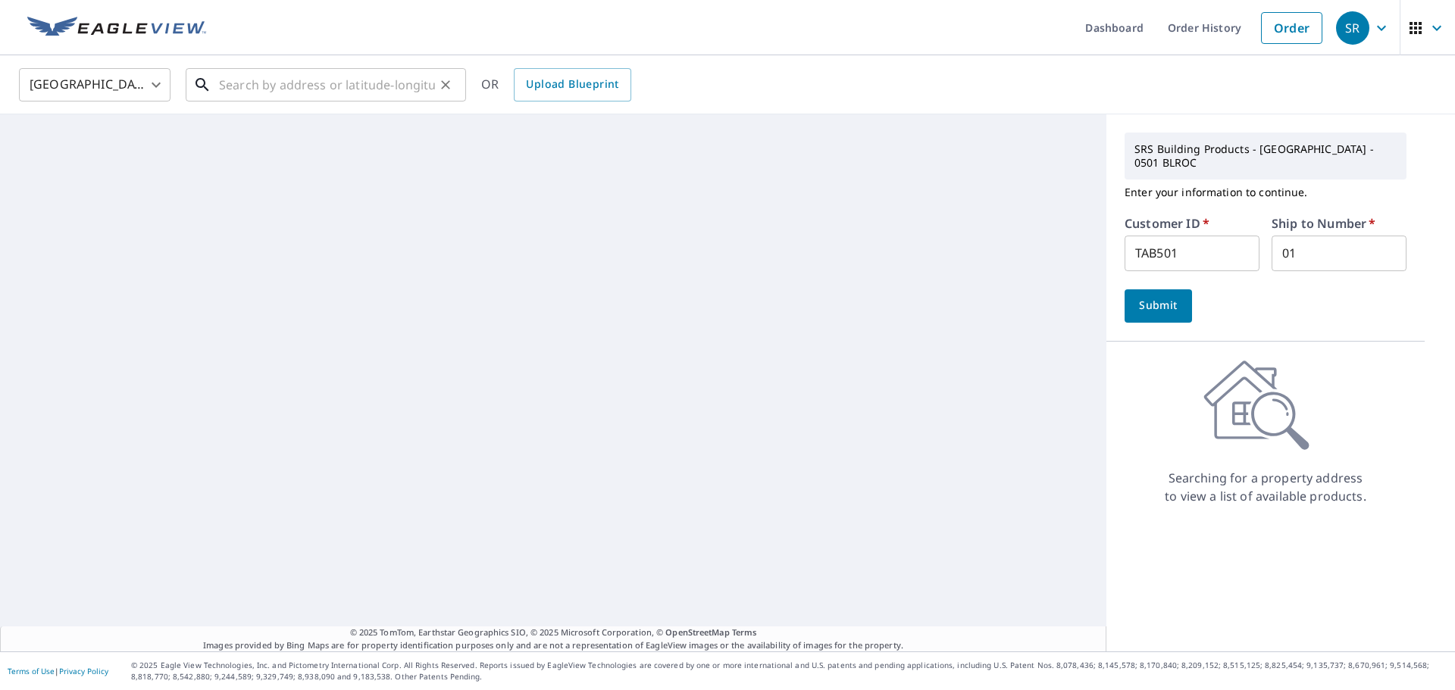
click at [361, 91] on input "text" at bounding box center [327, 85] width 216 height 42
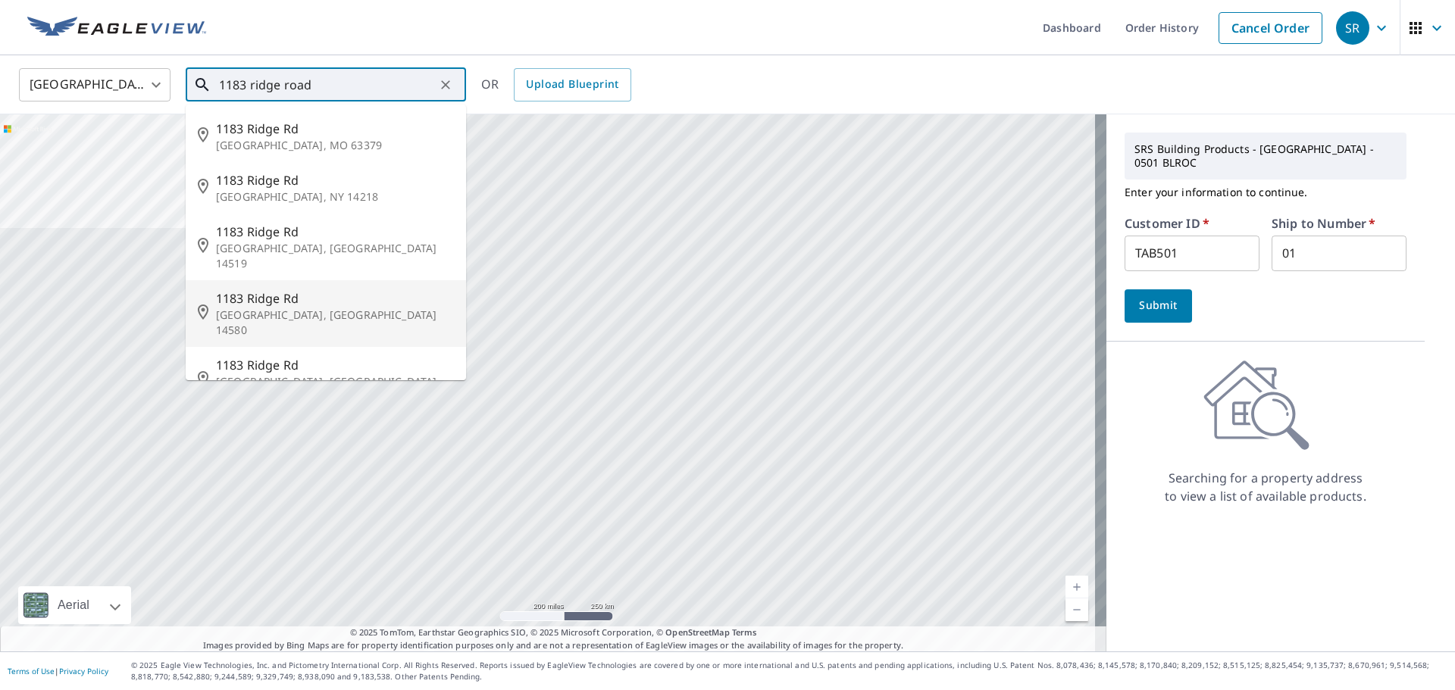
click at [274, 289] on span "1183 Ridge Rd" at bounding box center [335, 298] width 238 height 18
type input "1183 Ridge Rd Webster, NY 14580"
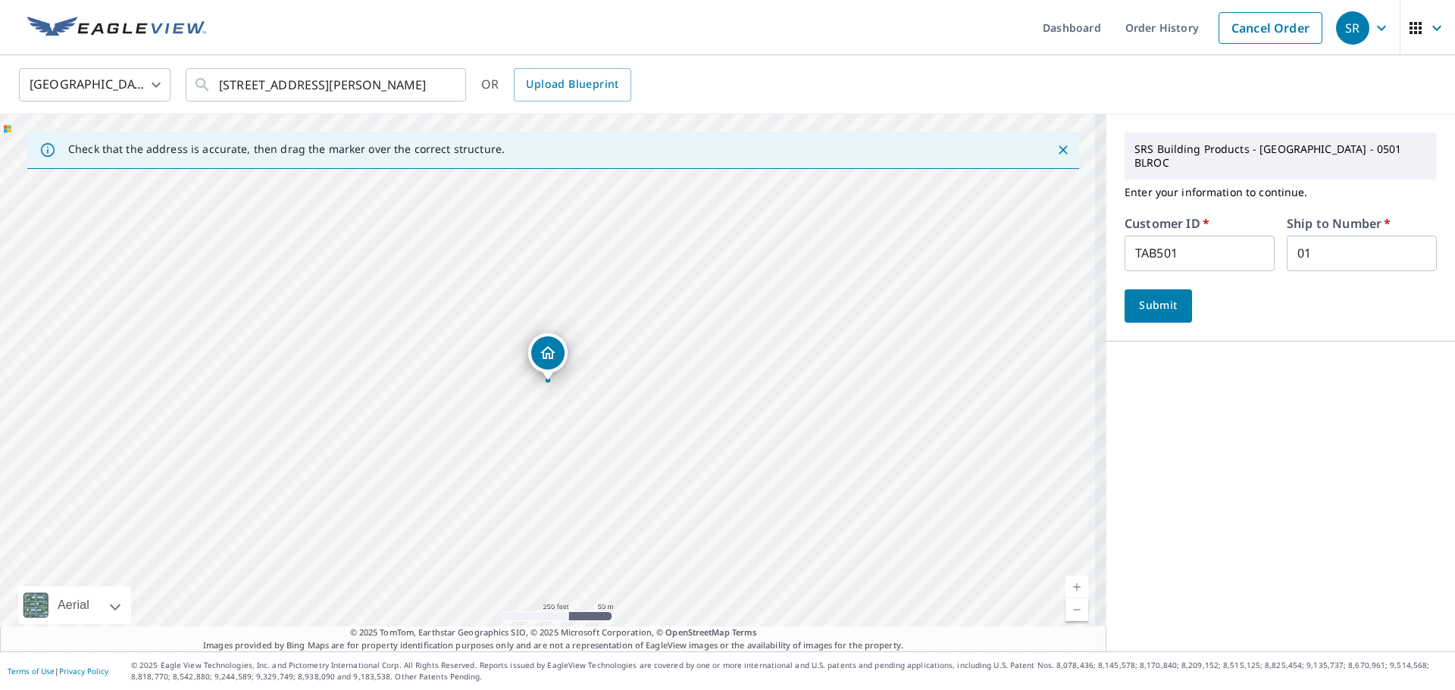
click at [1148, 300] on span "Submit" at bounding box center [1158, 305] width 43 height 19
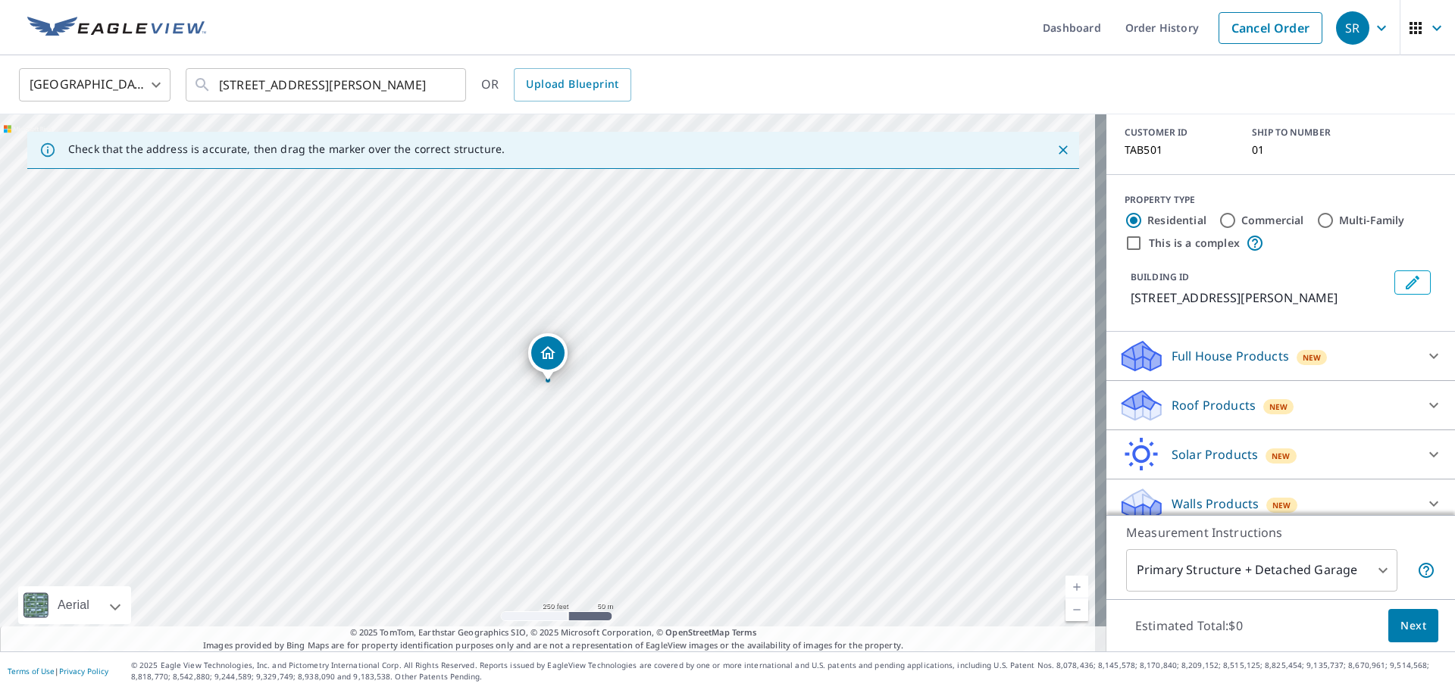
click at [1415, 389] on div at bounding box center [1433, 405] width 36 height 36
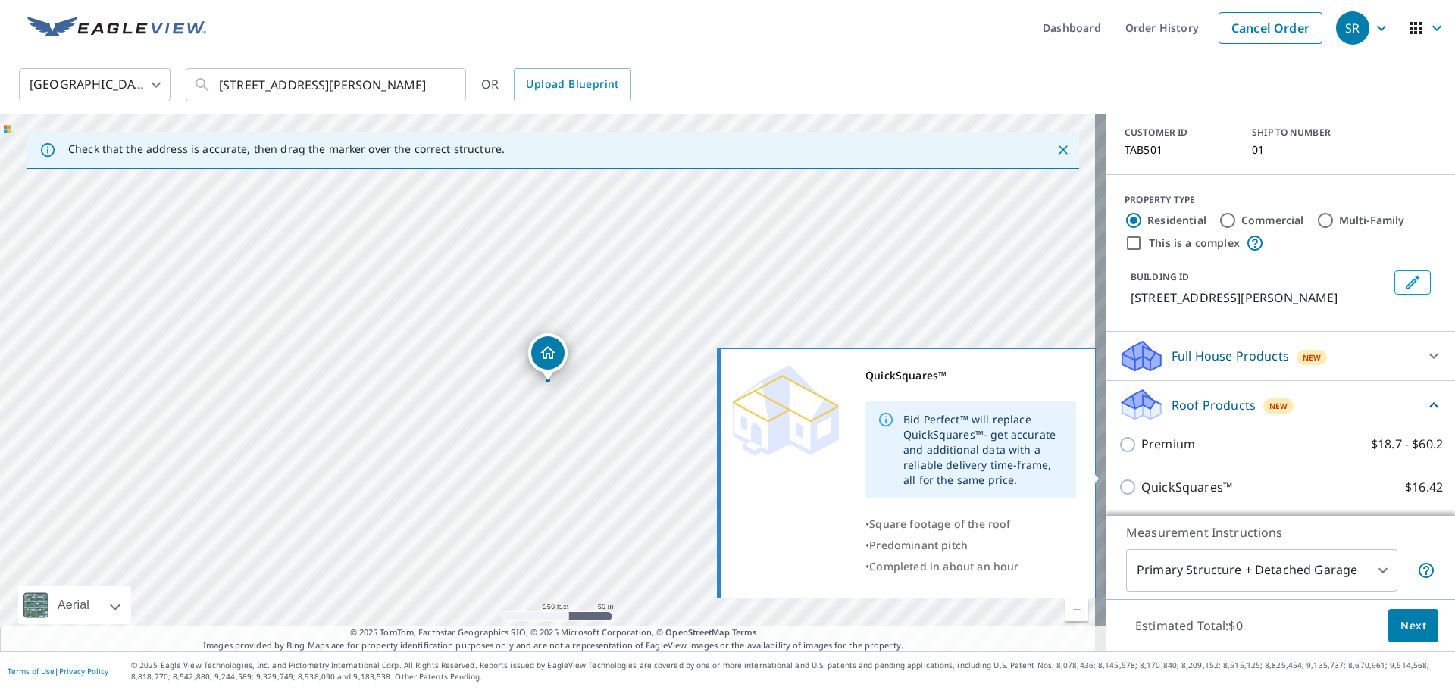
click at [1143, 478] on p "QuickSquares™" at bounding box center [1186, 487] width 91 height 19
click at [1141, 478] on input "QuickSquares™ $16.42" at bounding box center [1129, 487] width 23 height 18
checkbox input "true"
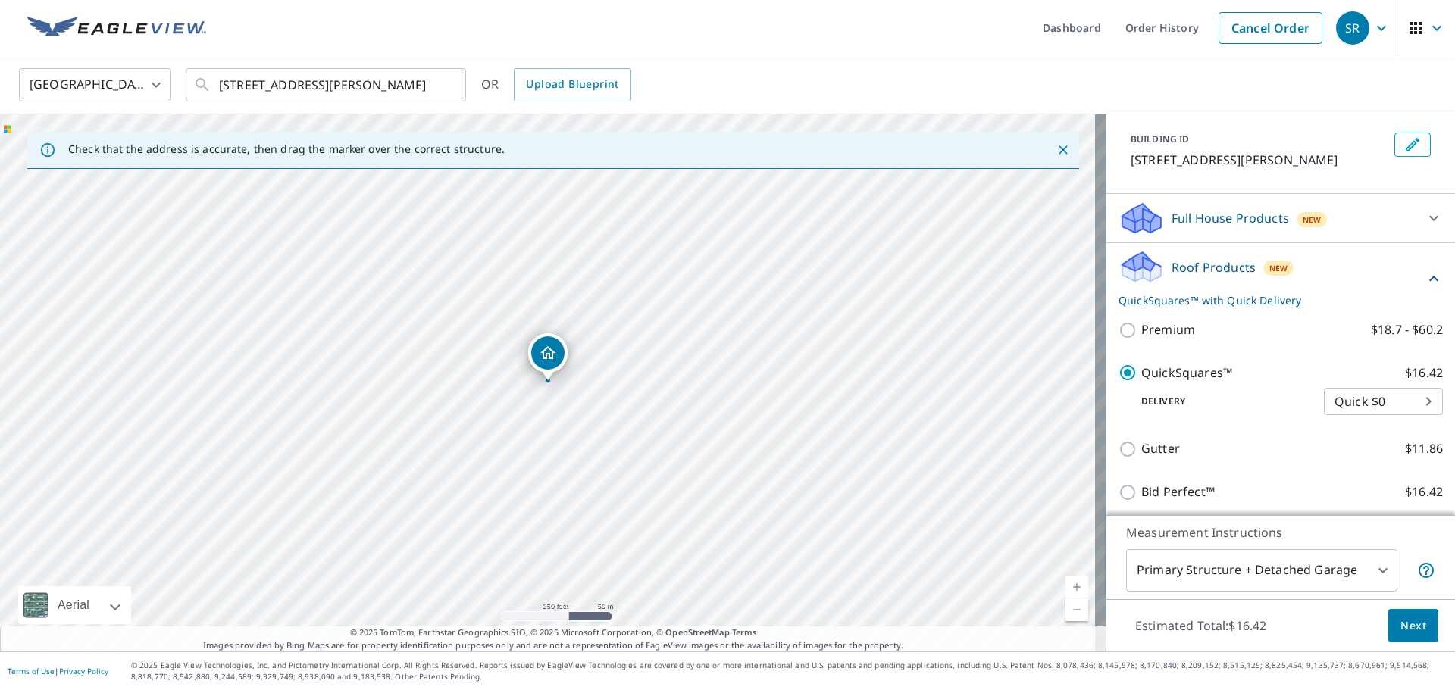
scroll to position [337, 0]
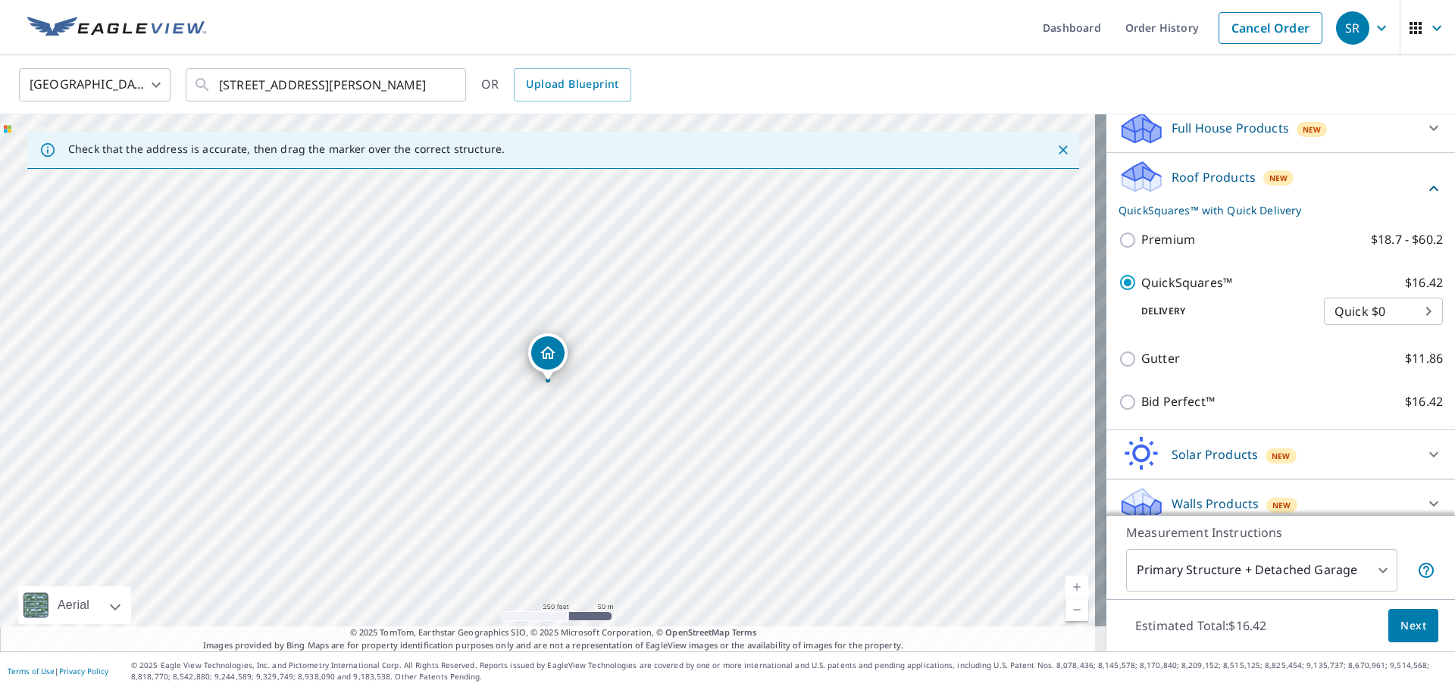
click at [1408, 620] on span "Next" at bounding box center [1413, 626] width 26 height 19
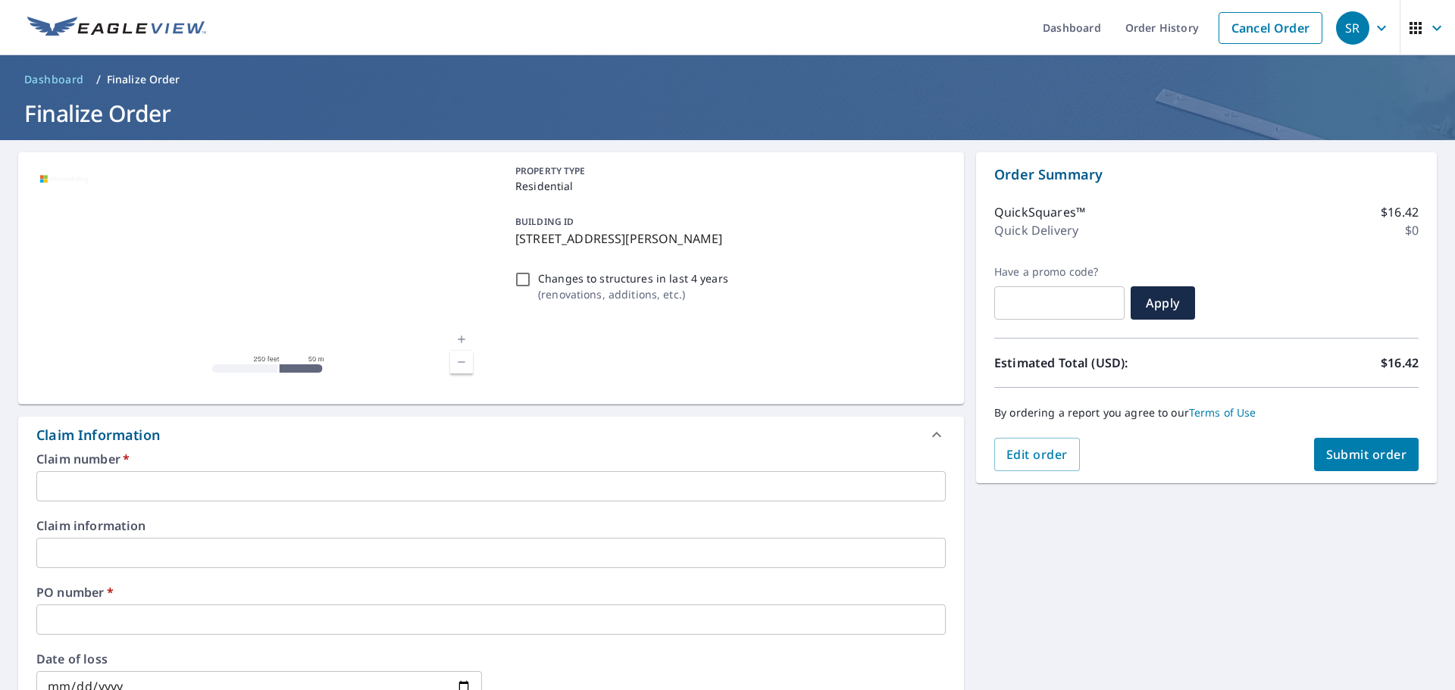
click at [167, 481] on input "text" at bounding box center [490, 486] width 909 height 30
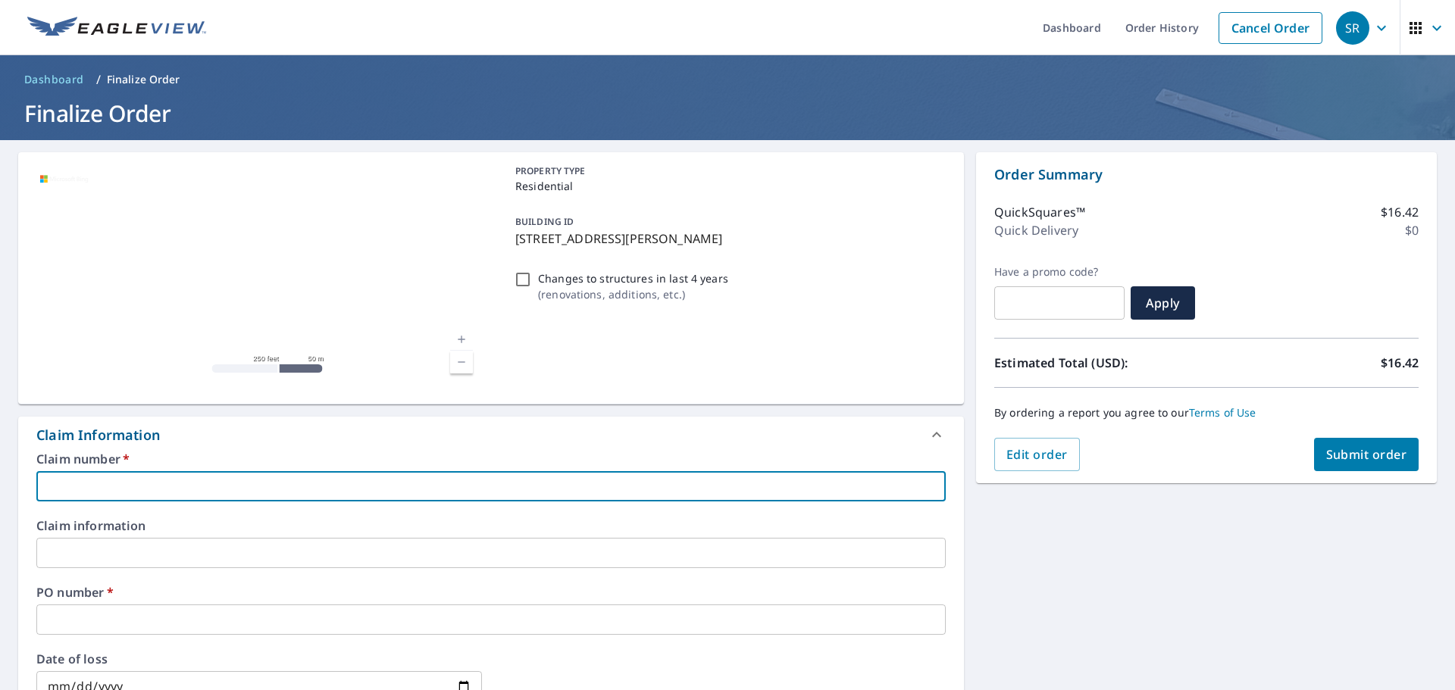
type input "tab"
checkbox input "true"
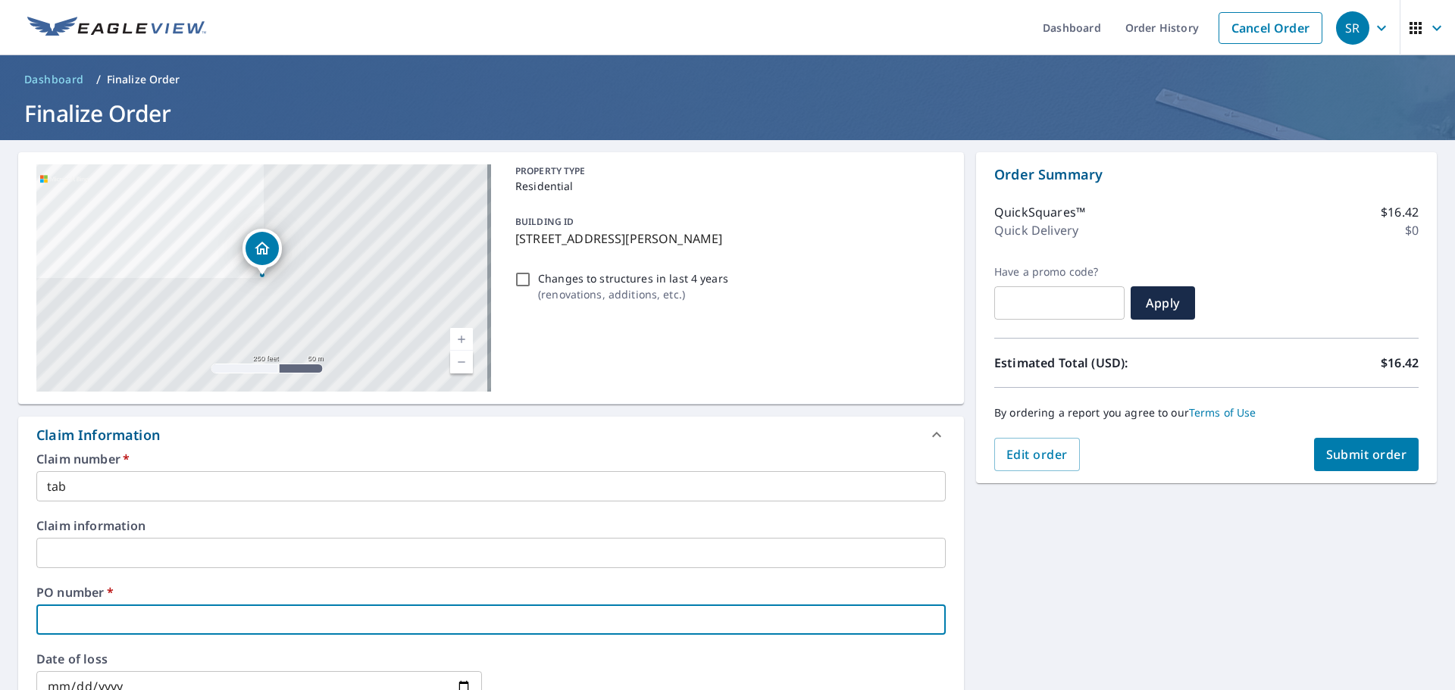
click at [90, 624] on input "text" at bounding box center [490, 620] width 909 height 30
type input "1"
checkbox input "true"
type input "11"
checkbox input "true"
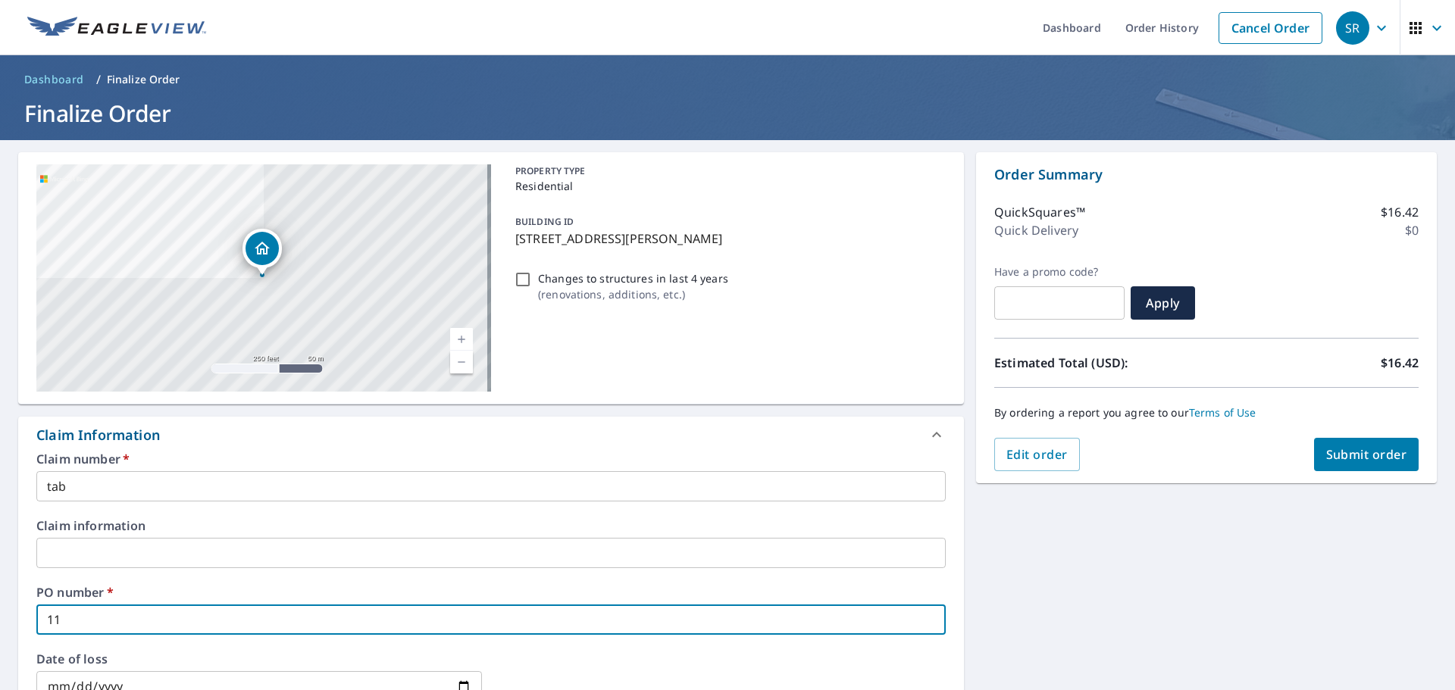
type input "118"
checkbox input "true"
type input "1183"
checkbox input "true"
type input "1183"
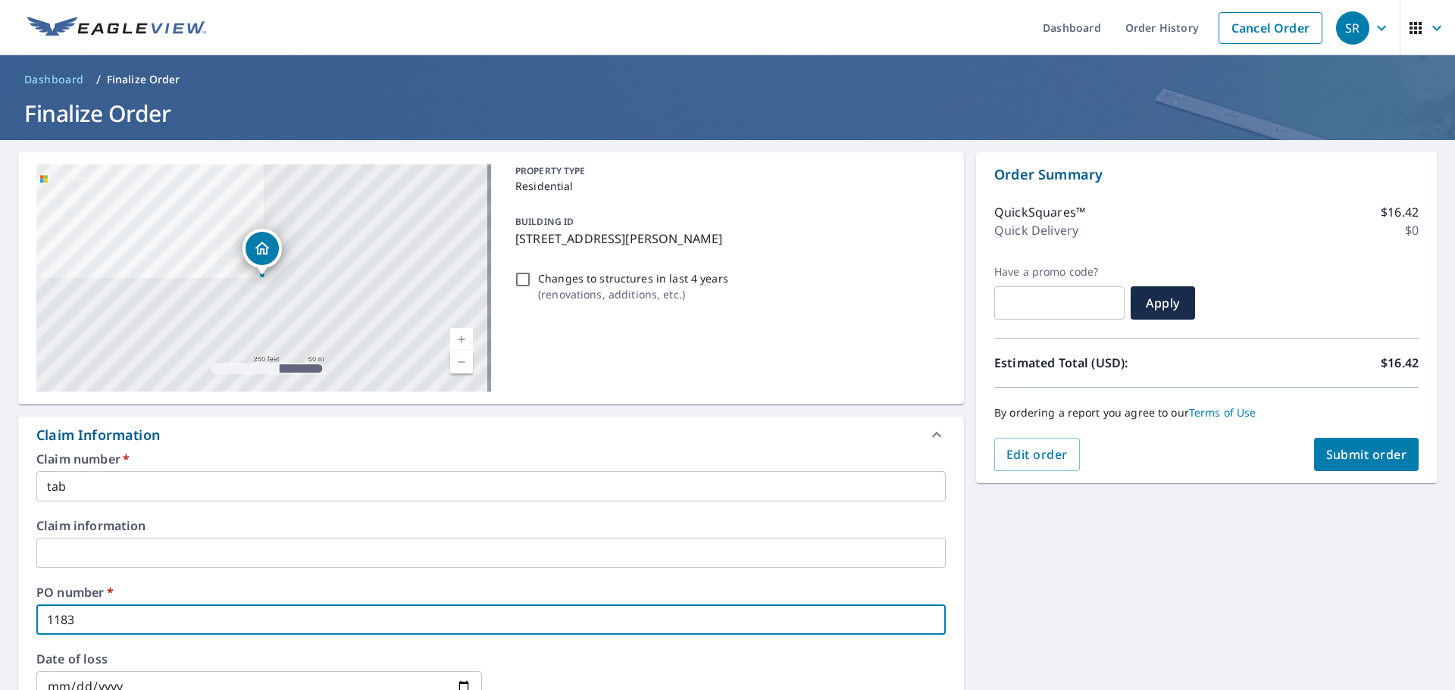
checkbox input "true"
type input "1183 r"
checkbox input "true"
type input "1183 ri"
checkbox input "true"
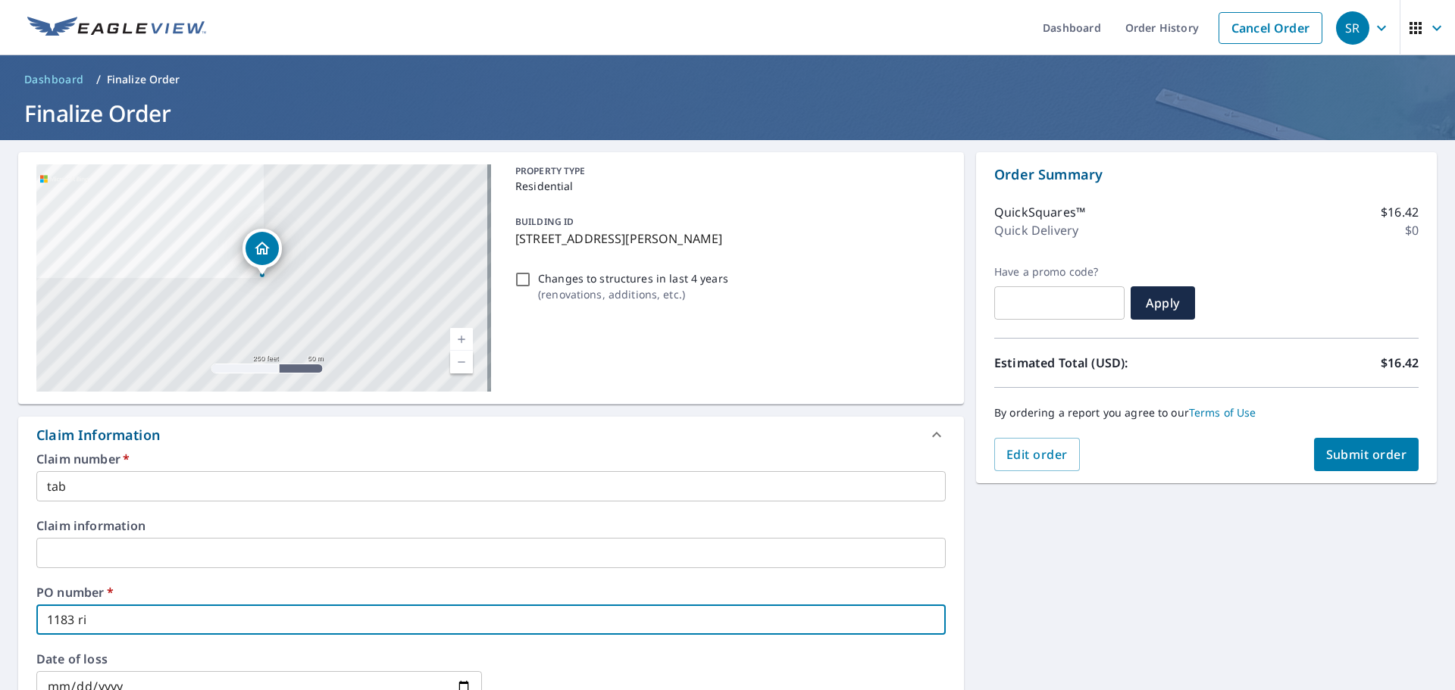
type input "1183 rid"
checkbox input "true"
type input "1183 ridg"
checkbox input "true"
type input "1183 ridge"
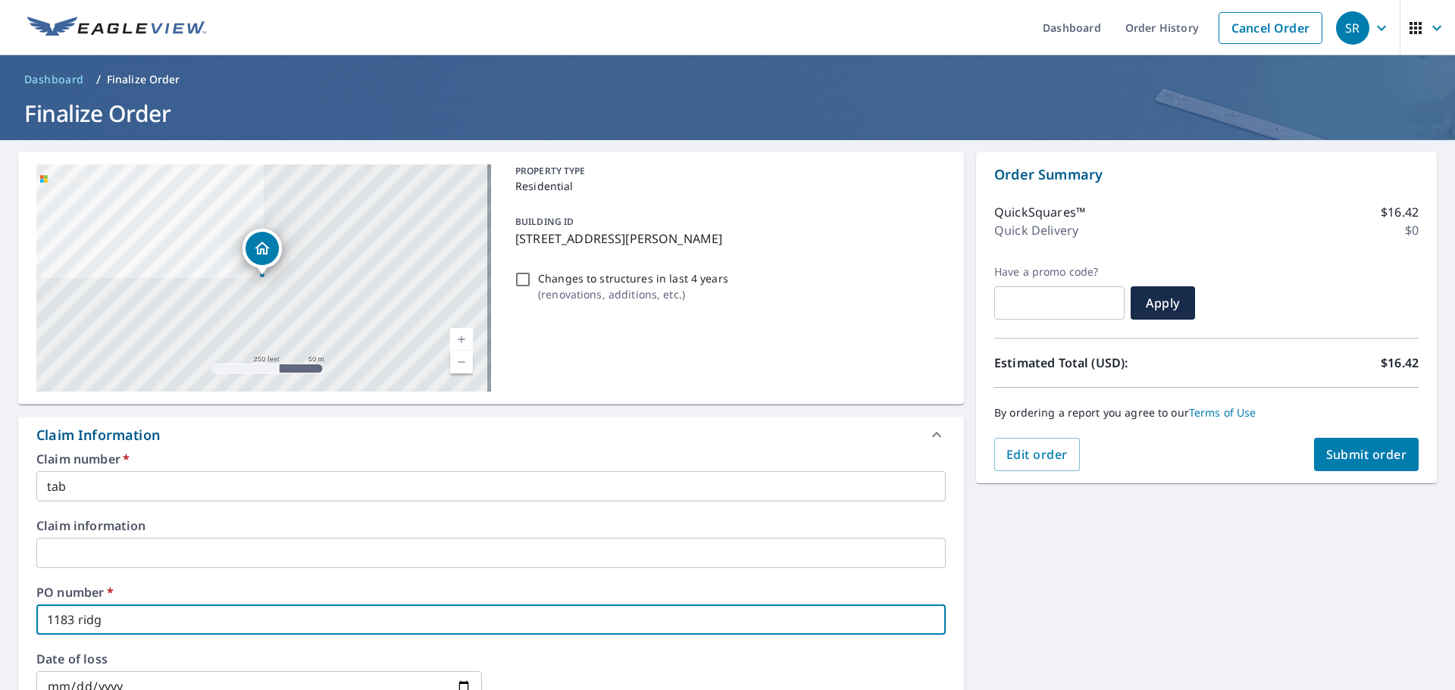
checkbox input "true"
type input "1183 ridge"
checkbox input "true"
type input "1183 ridge r"
checkbox input "true"
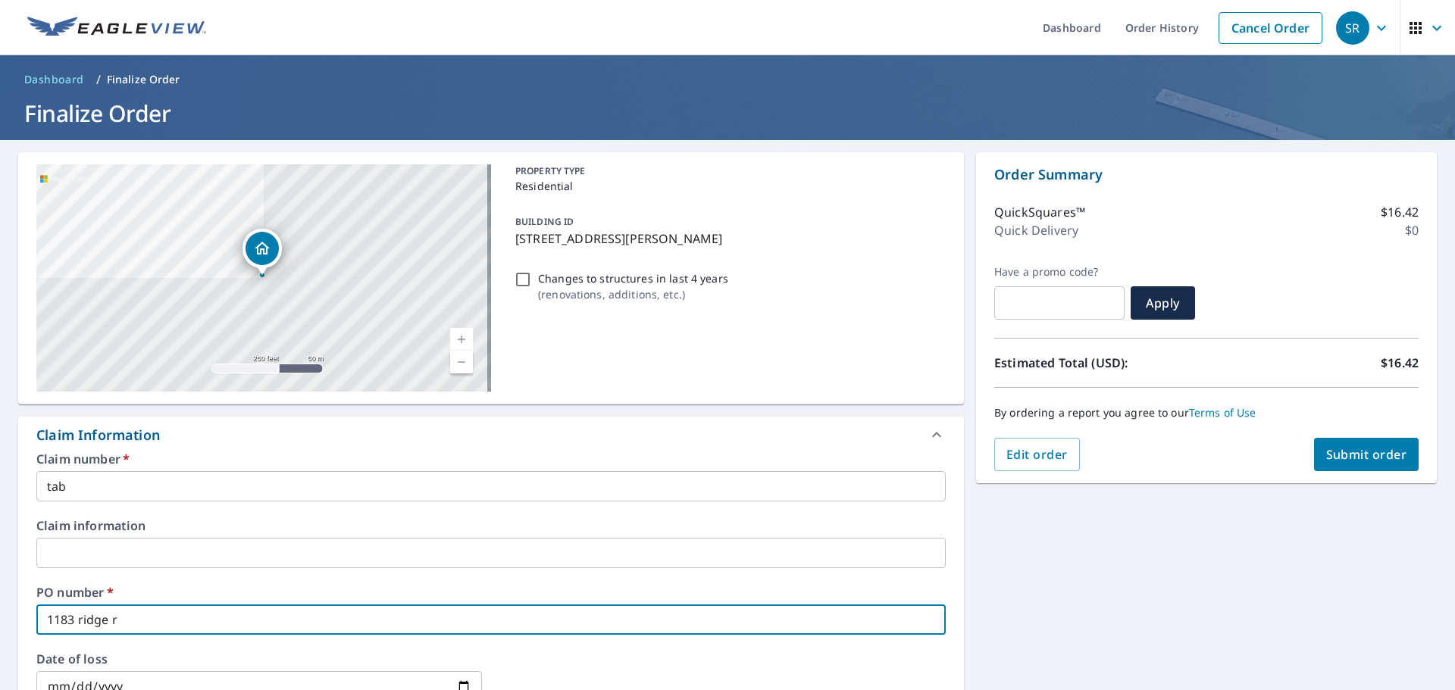
type input "1183 ridge rd"
checkbox input "true"
type input "1183 ridge rd"
click at [1390, 461] on span "Submit order" at bounding box center [1366, 454] width 81 height 17
checkbox input "true"
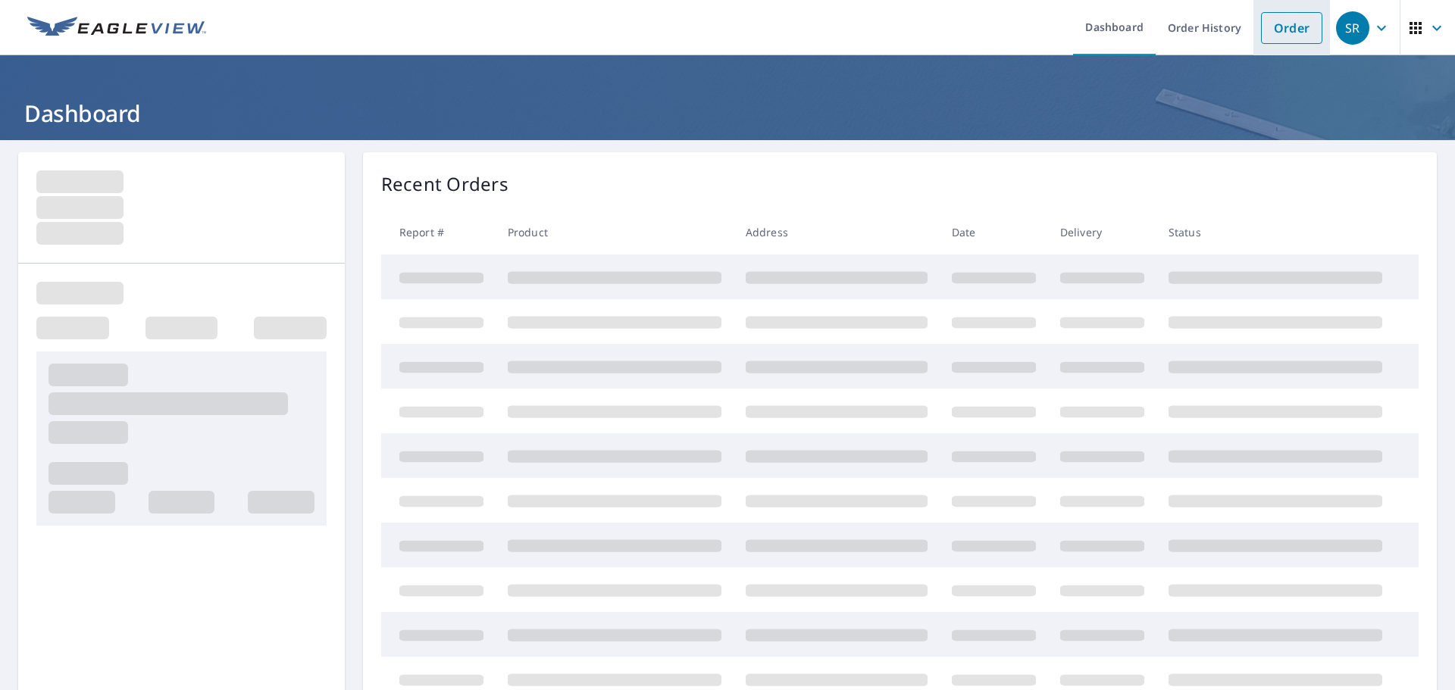
click at [1294, 32] on link "Order" at bounding box center [1291, 28] width 61 height 32
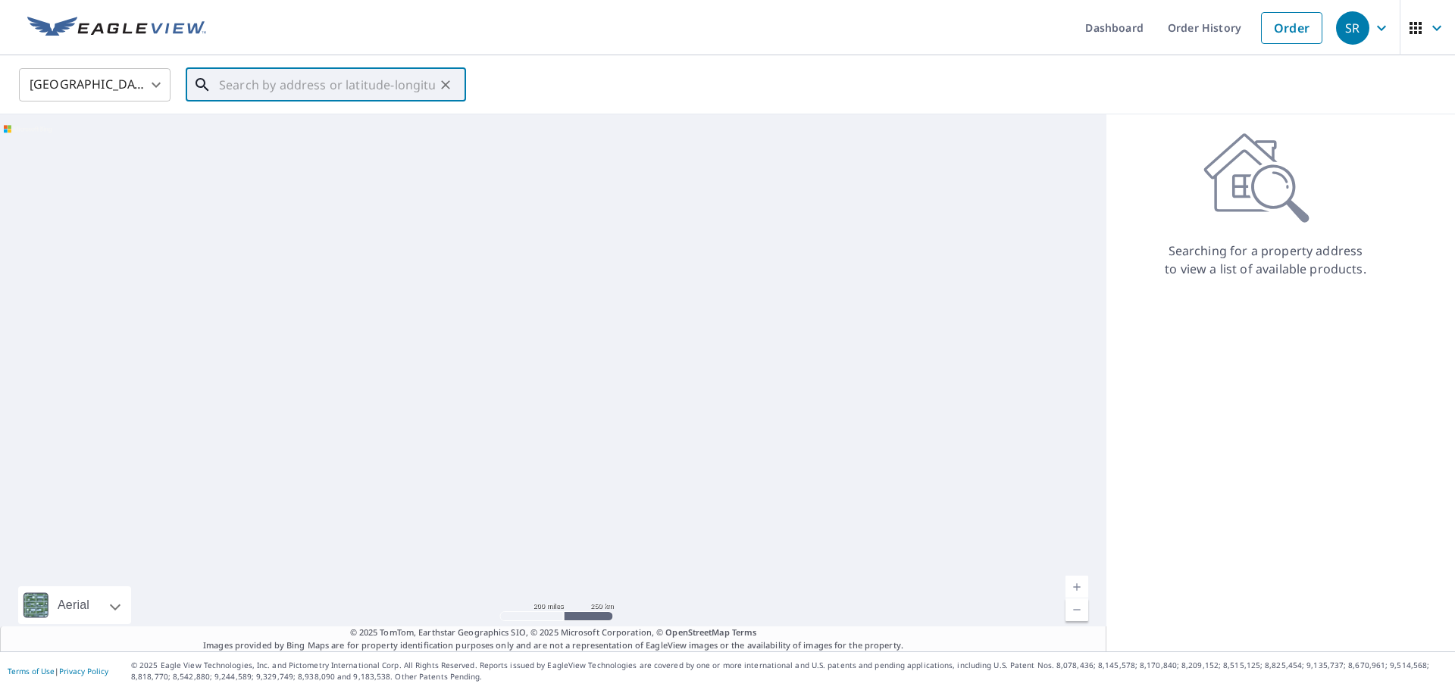
click at [227, 86] on input "text" at bounding box center [327, 85] width 216 height 42
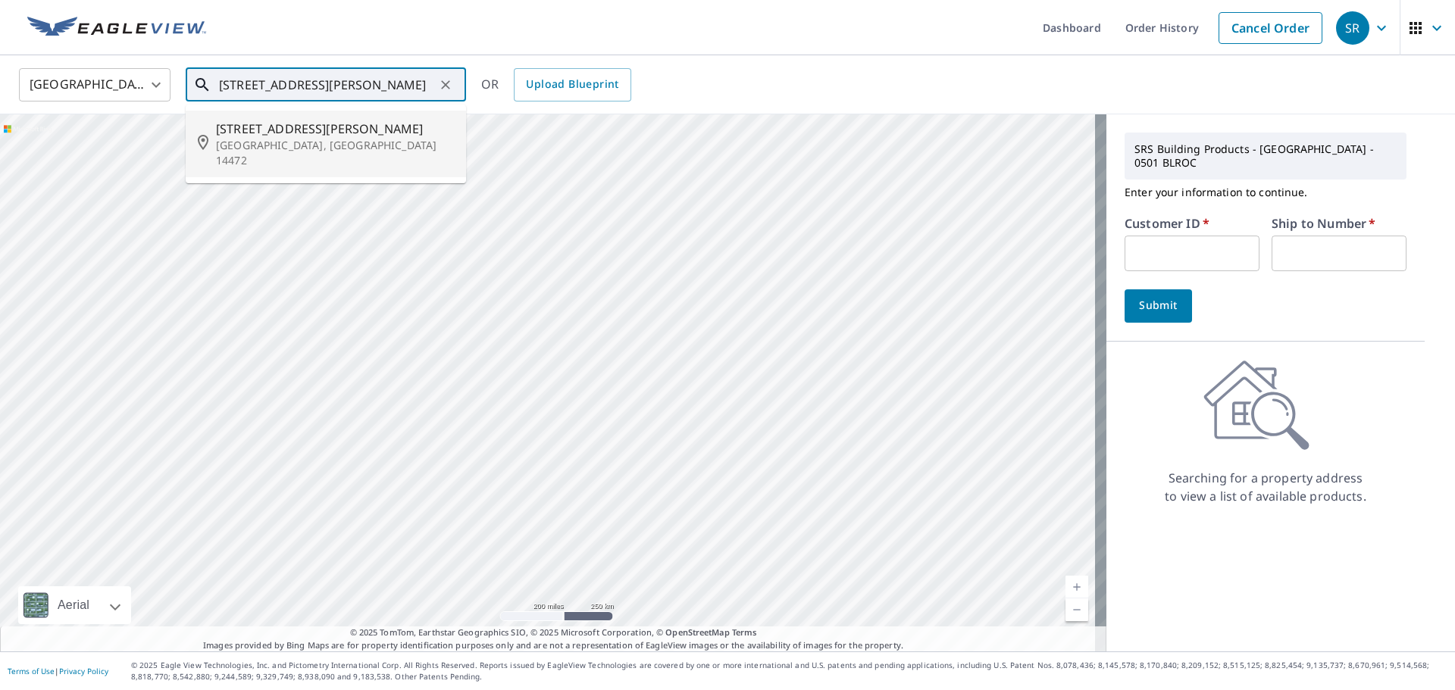
click at [275, 132] on span "[STREET_ADDRESS][PERSON_NAME]" at bounding box center [335, 129] width 238 height 18
type input "[STREET_ADDRESS][PERSON_NAME]"
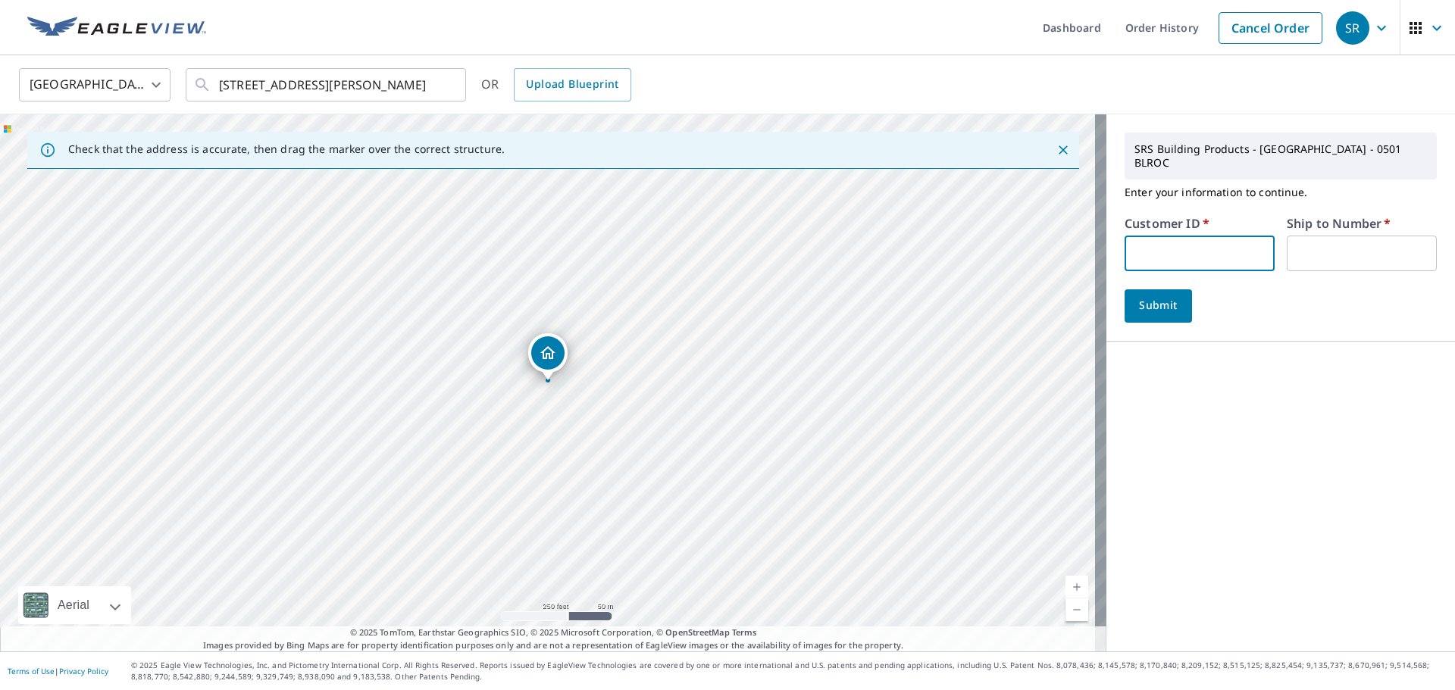
click at [1220, 242] on input "text" at bounding box center [1199, 254] width 150 height 36
type input "TAB501"
click at [1346, 236] on input "text" at bounding box center [1362, 254] width 150 height 36
type input "01"
click at [1147, 296] on span "Submit" at bounding box center [1158, 305] width 43 height 19
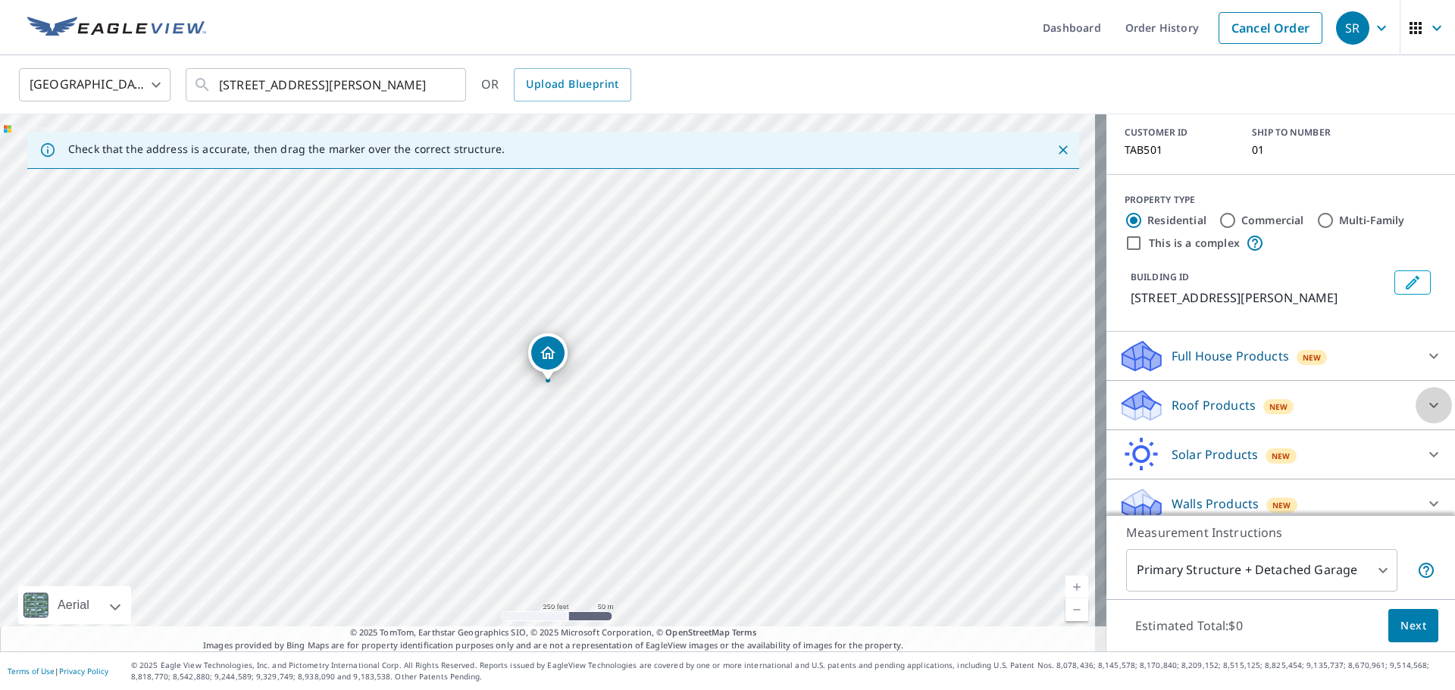
click at [1424, 396] on icon at bounding box center [1433, 405] width 18 height 18
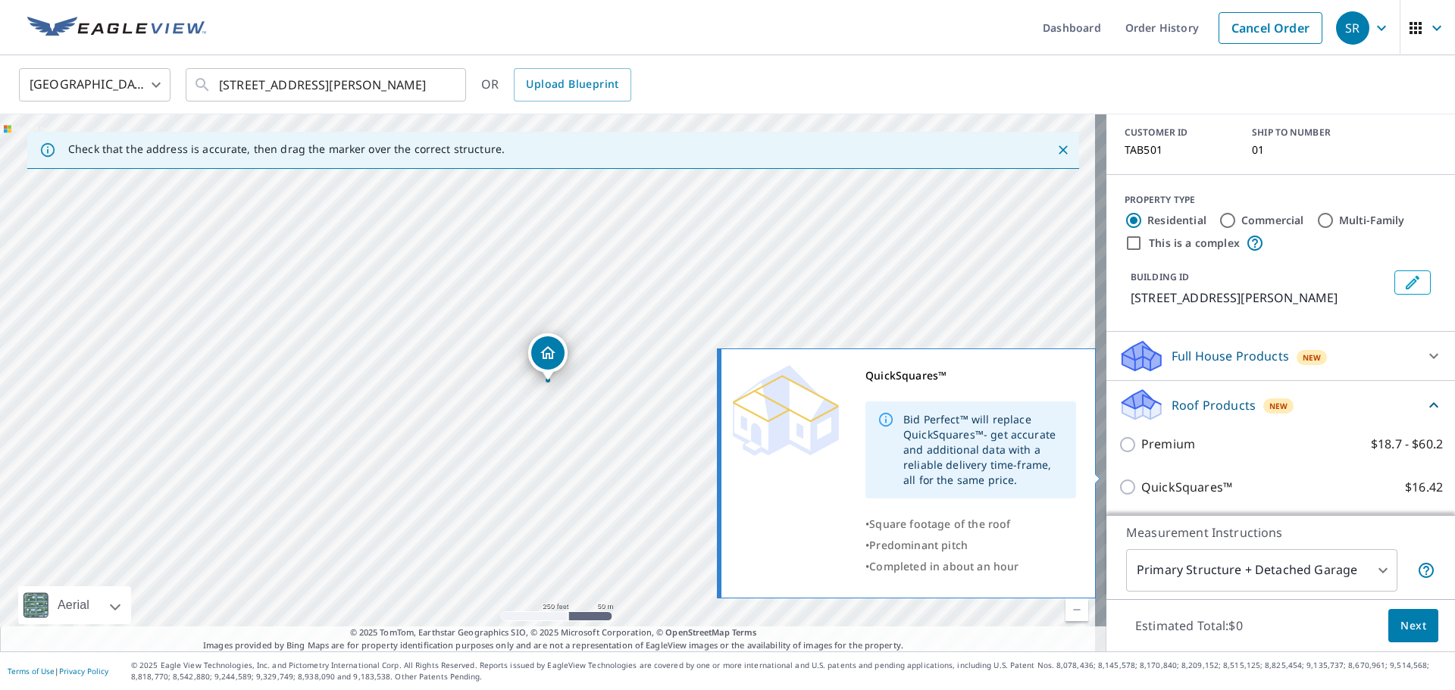
click at [1141, 478] on p "QuickSquares™" at bounding box center [1186, 487] width 91 height 19
click at [1137, 478] on input "QuickSquares™ $16.42" at bounding box center [1129, 487] width 23 height 18
checkbox input "true"
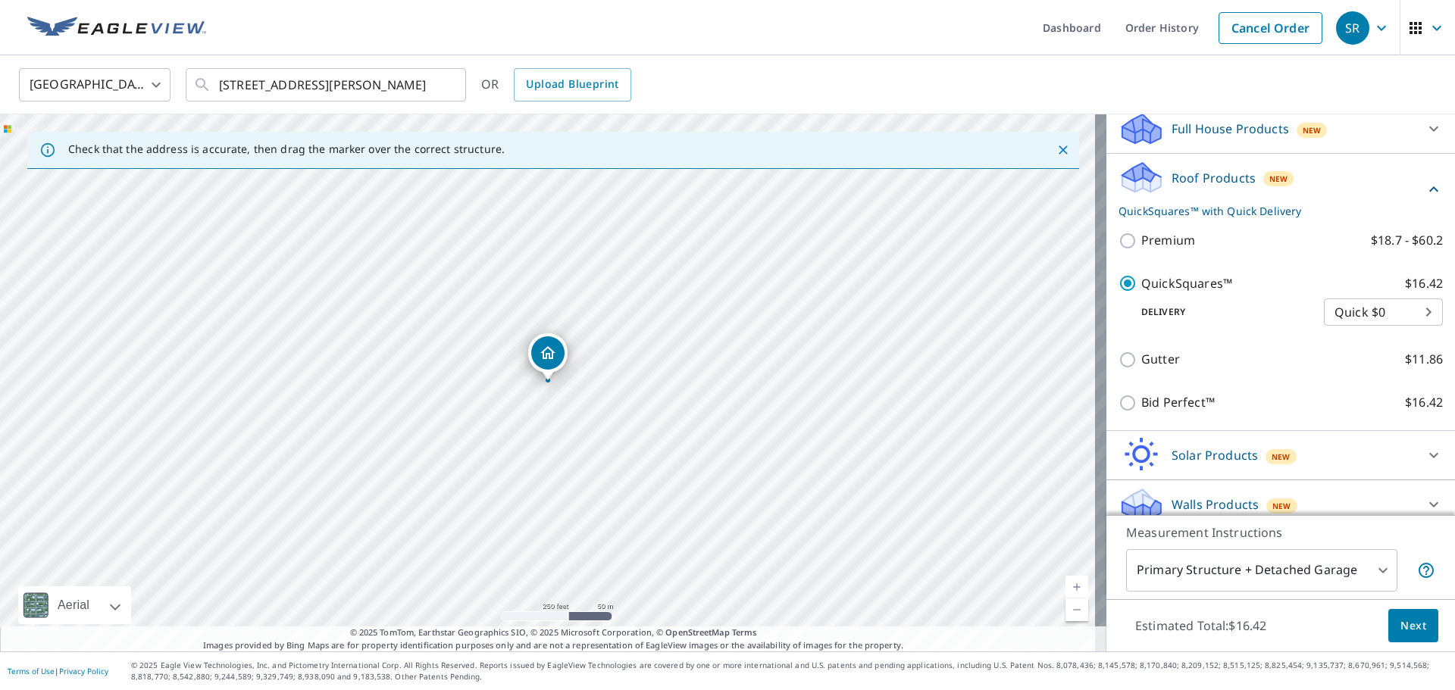
scroll to position [337, 0]
click at [1407, 636] on button "Next" at bounding box center [1413, 626] width 50 height 34
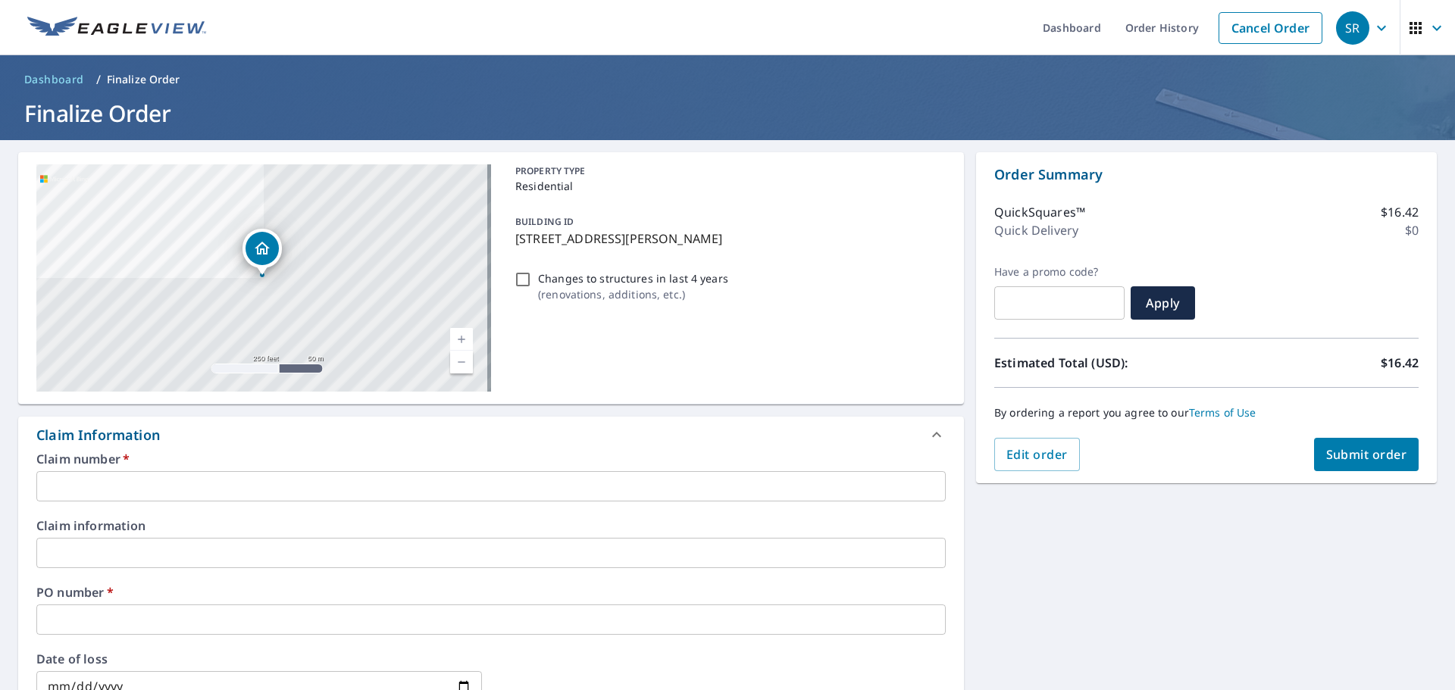
click at [189, 486] on input "text" at bounding box center [490, 486] width 909 height 30
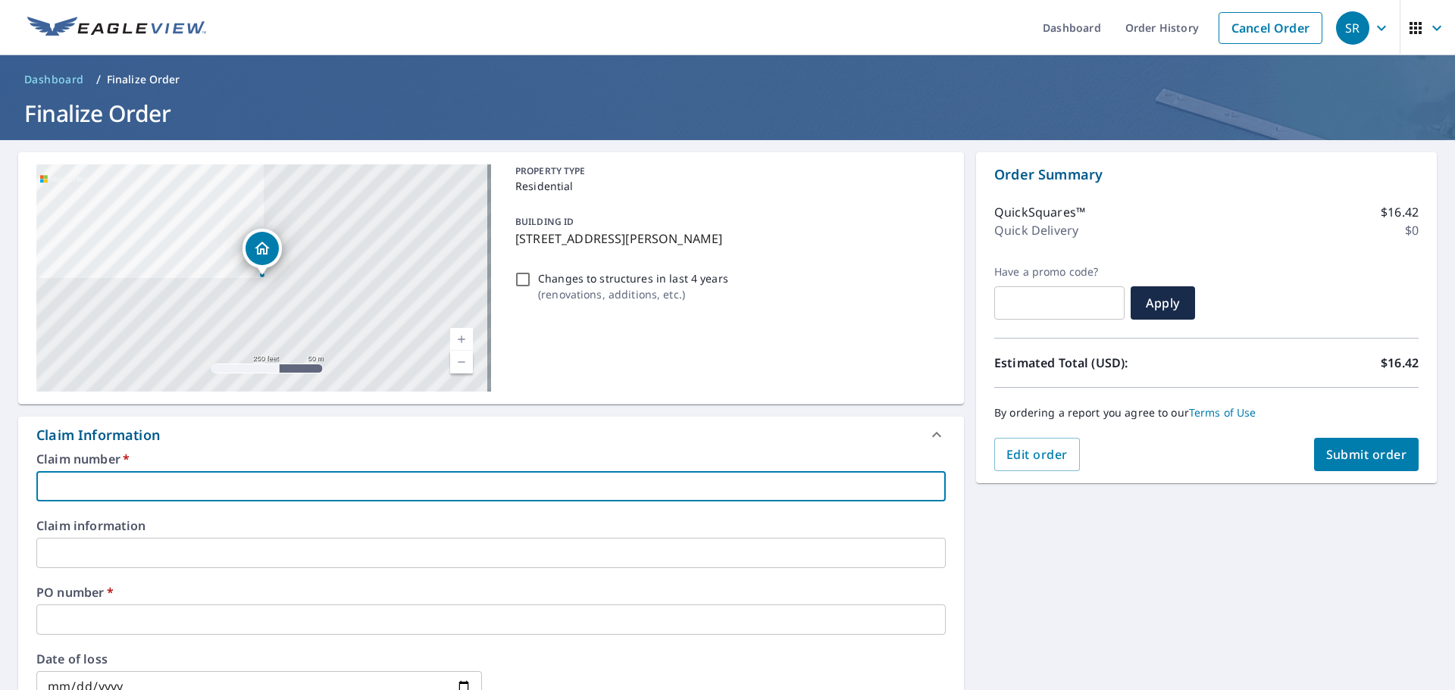
type input "tab"
checkbox input "true"
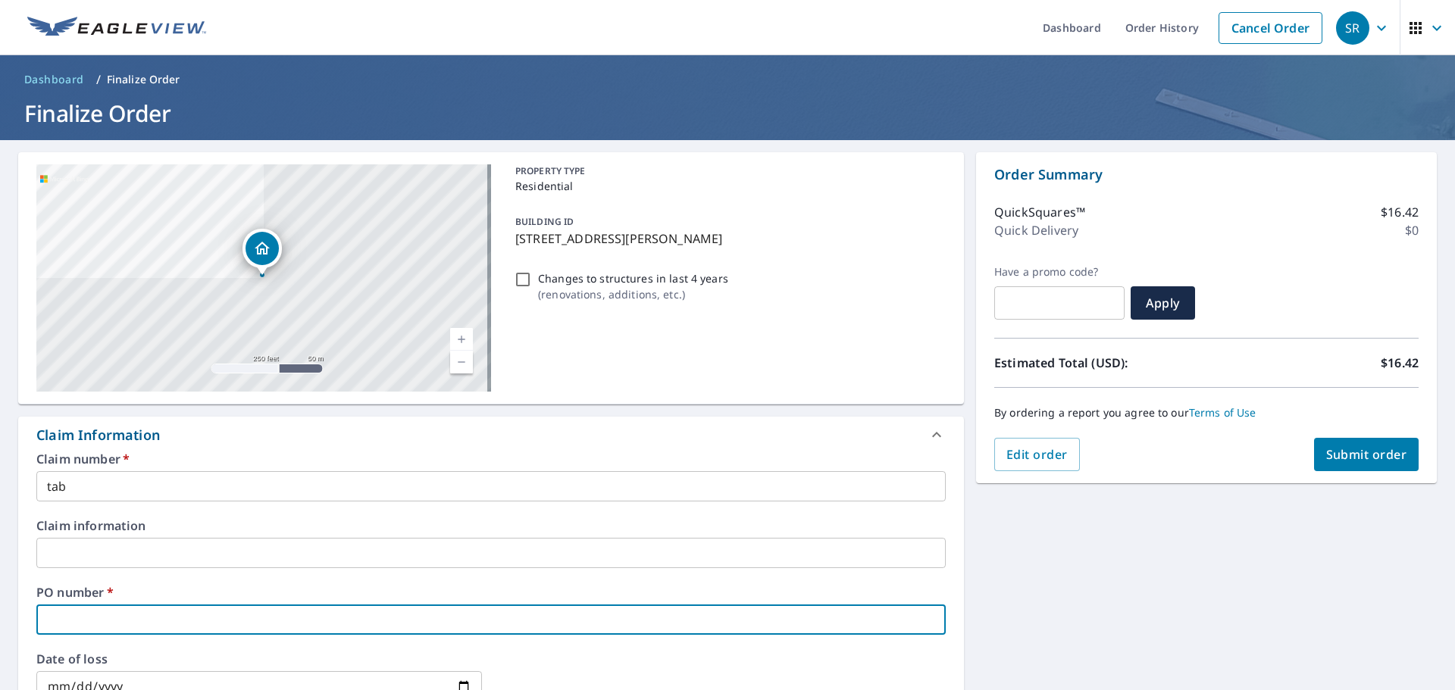
click at [106, 622] on input "text" at bounding box center [490, 620] width 909 height 30
type input "3"
checkbox input "true"
type input "35"
checkbox input "true"
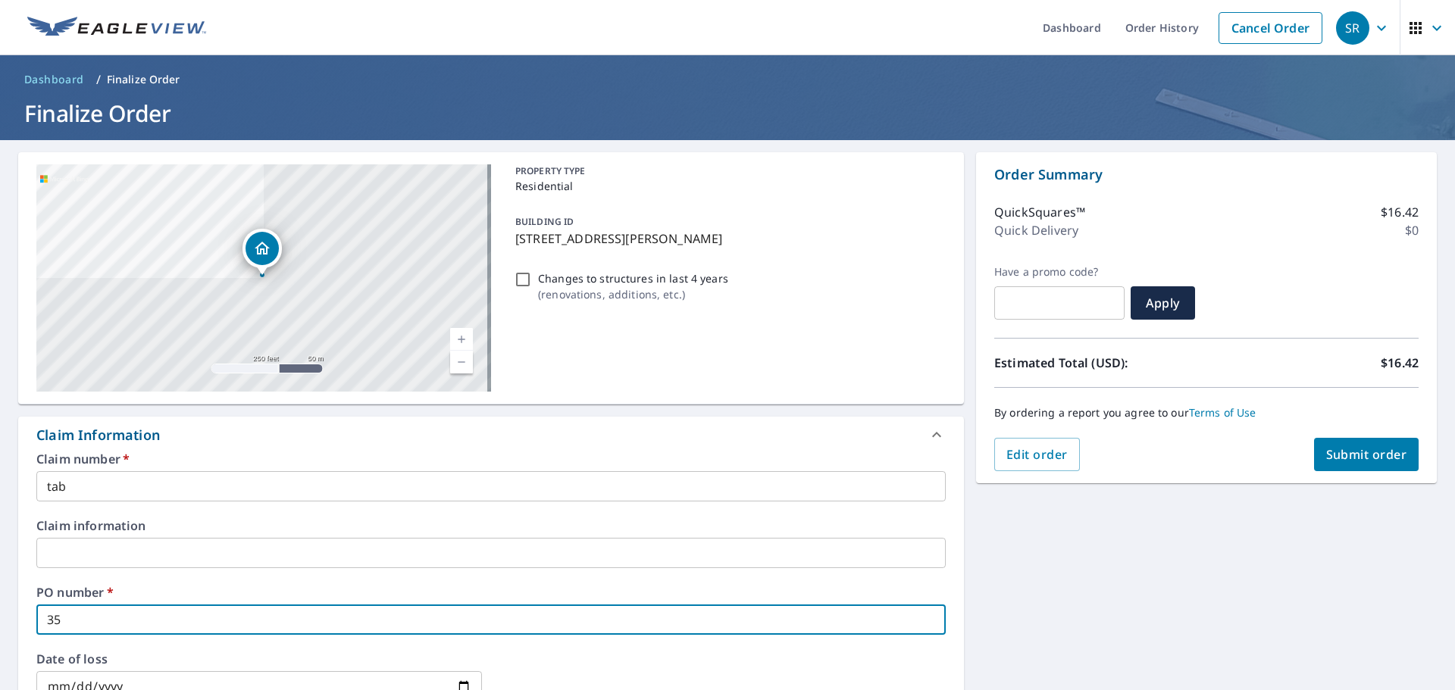
type input "350"
checkbox input "true"
type input "350"
checkbox input "true"
type input "350 t"
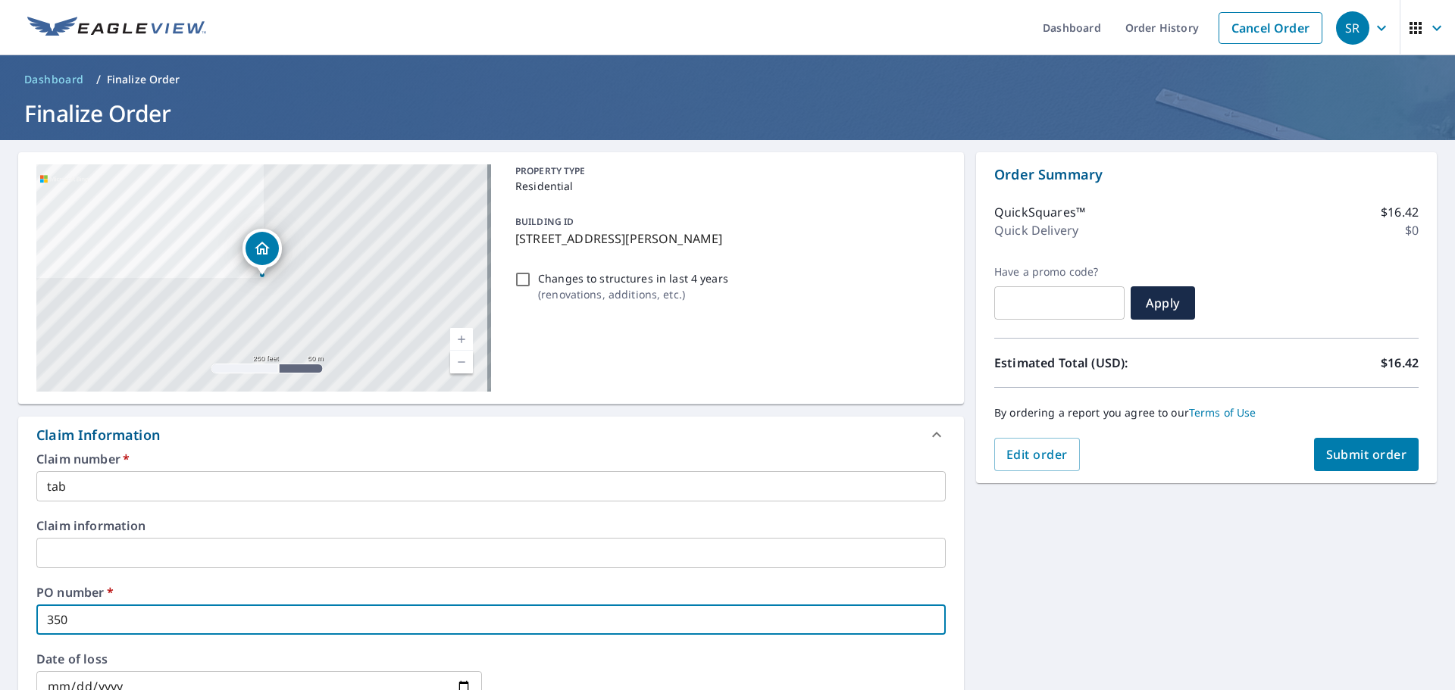
checkbox input "true"
type input "350 ta"
checkbox input "true"
type input "350 tay"
checkbox input "true"
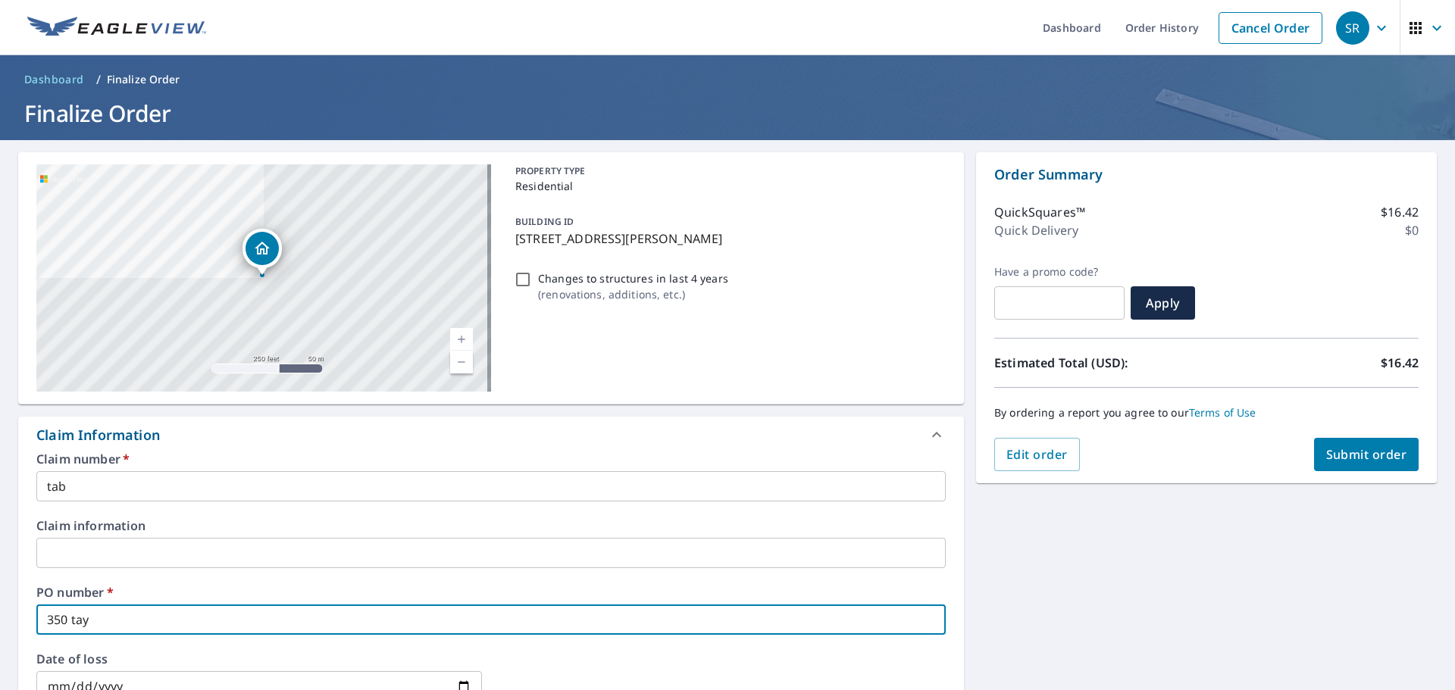
type input "350 tayl"
checkbox input "true"
type input "350 taylo"
checkbox input "true"
type input "350 [PERSON_NAME]"
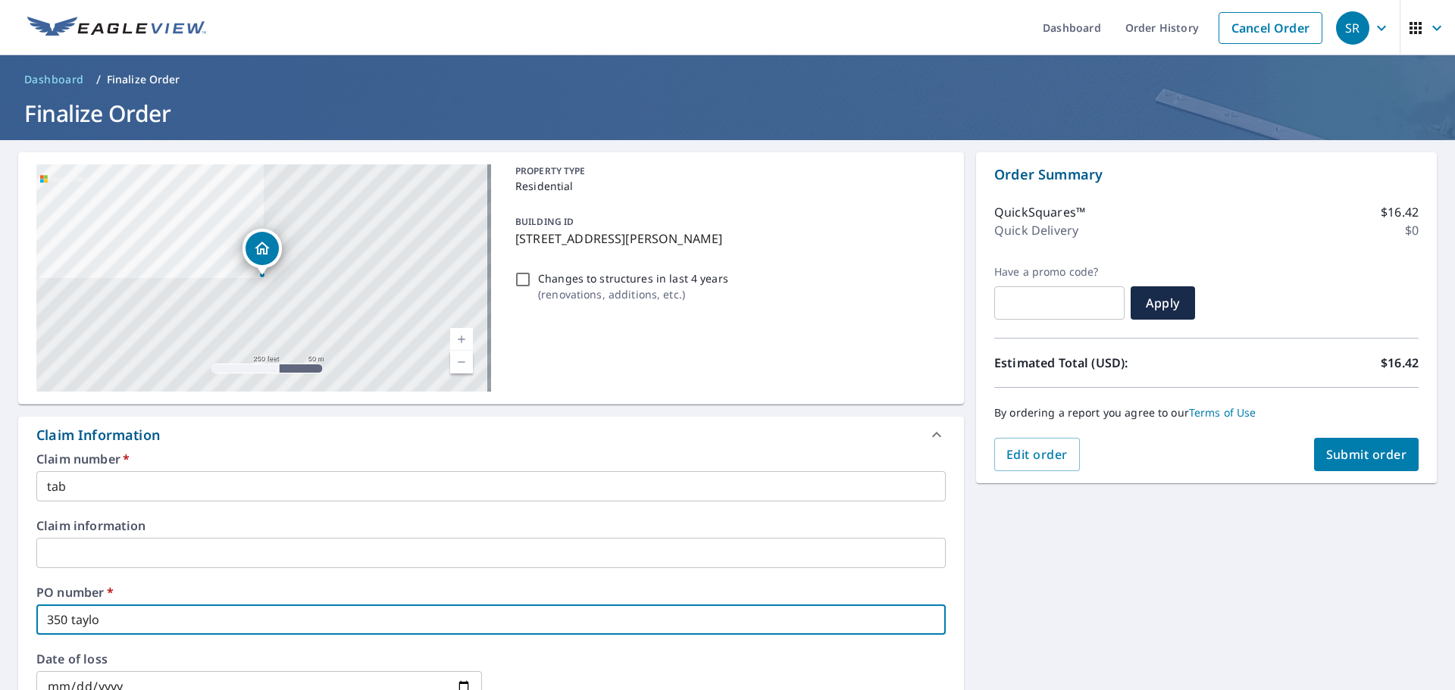
checkbox input "true"
type input "350 [PERSON_NAME]"
checkbox input "true"
type input "350 [PERSON_NAME]"
checkbox input "true"
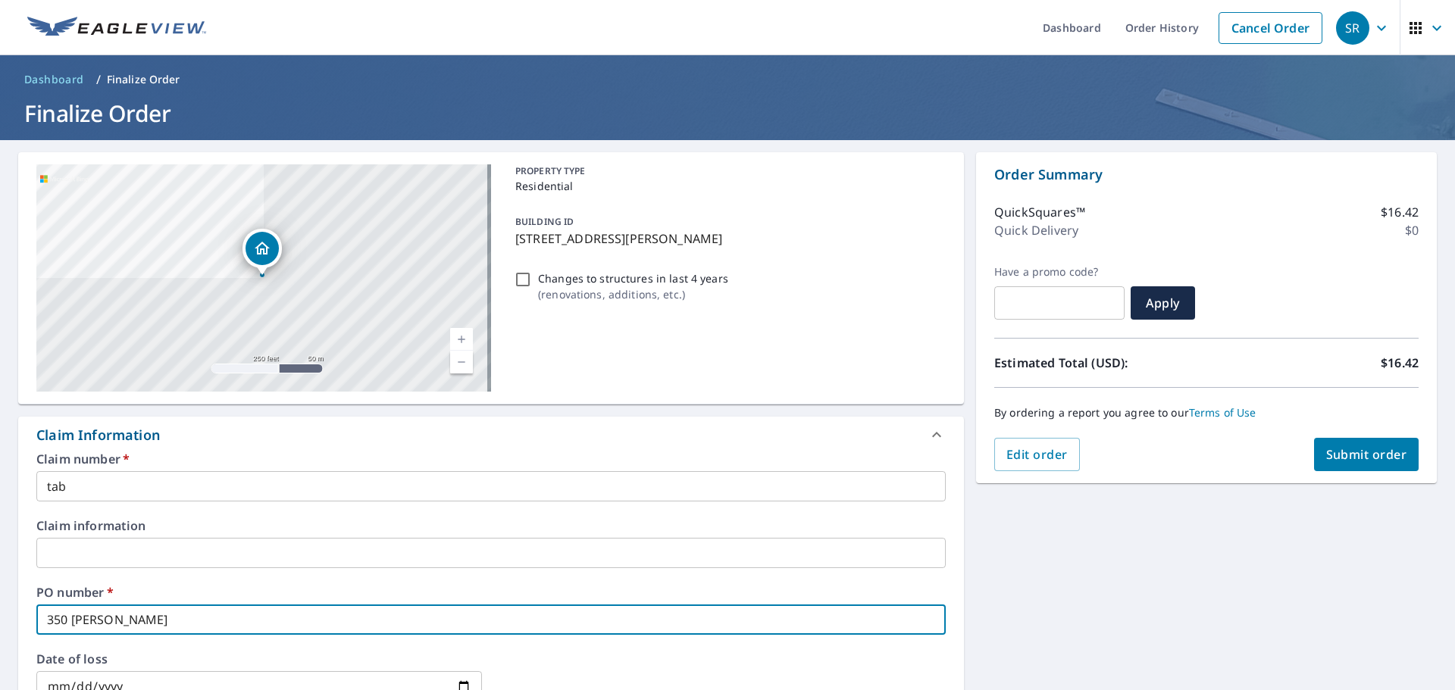
type input "[STREET_ADDRESS][PERSON_NAME]"
checkbox input "true"
type input "[STREET_ADDRESS][PERSON_NAME]"
click at [1346, 471] on div "Order Summary QuickSquares™ $16.42 Quick Delivery $0 Have a promo code? ​ Apply…" at bounding box center [1206, 317] width 461 height 331
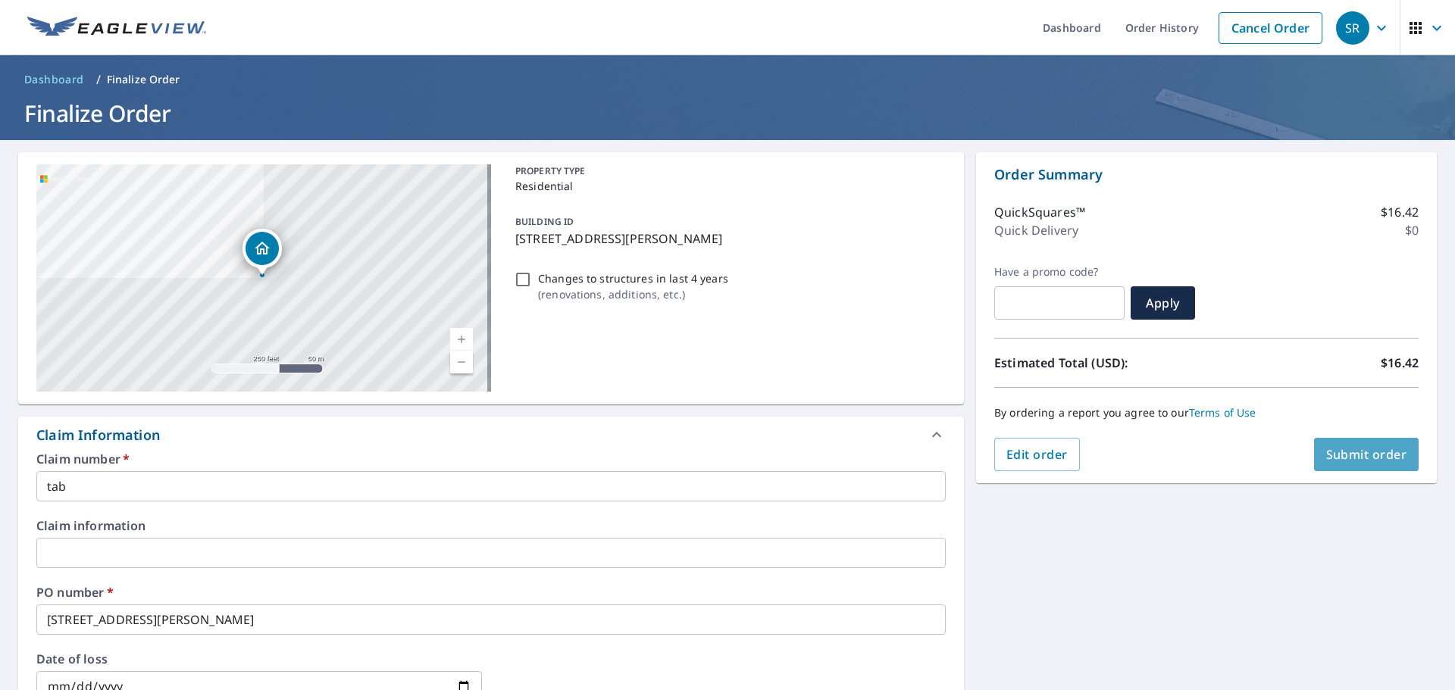
click at [1355, 461] on span "Submit order" at bounding box center [1366, 454] width 81 height 17
checkbox input "true"
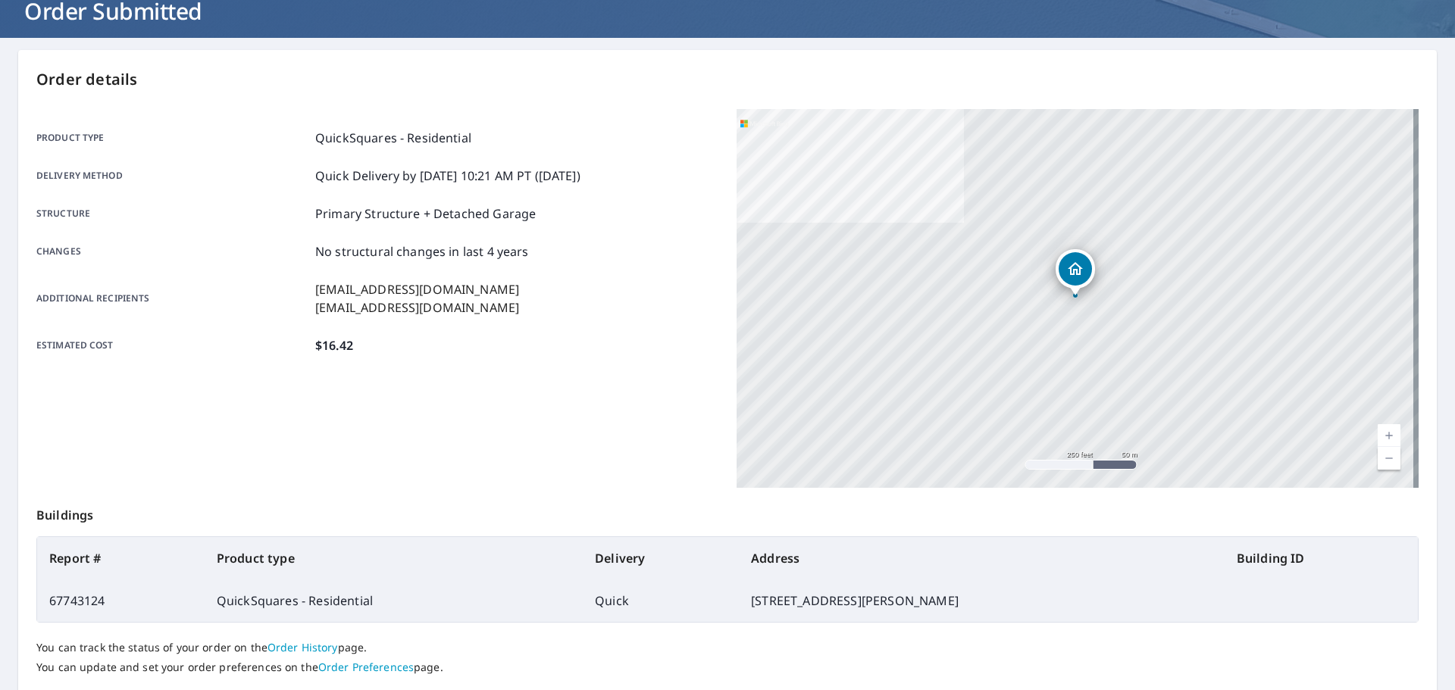
scroll to position [202, 0]
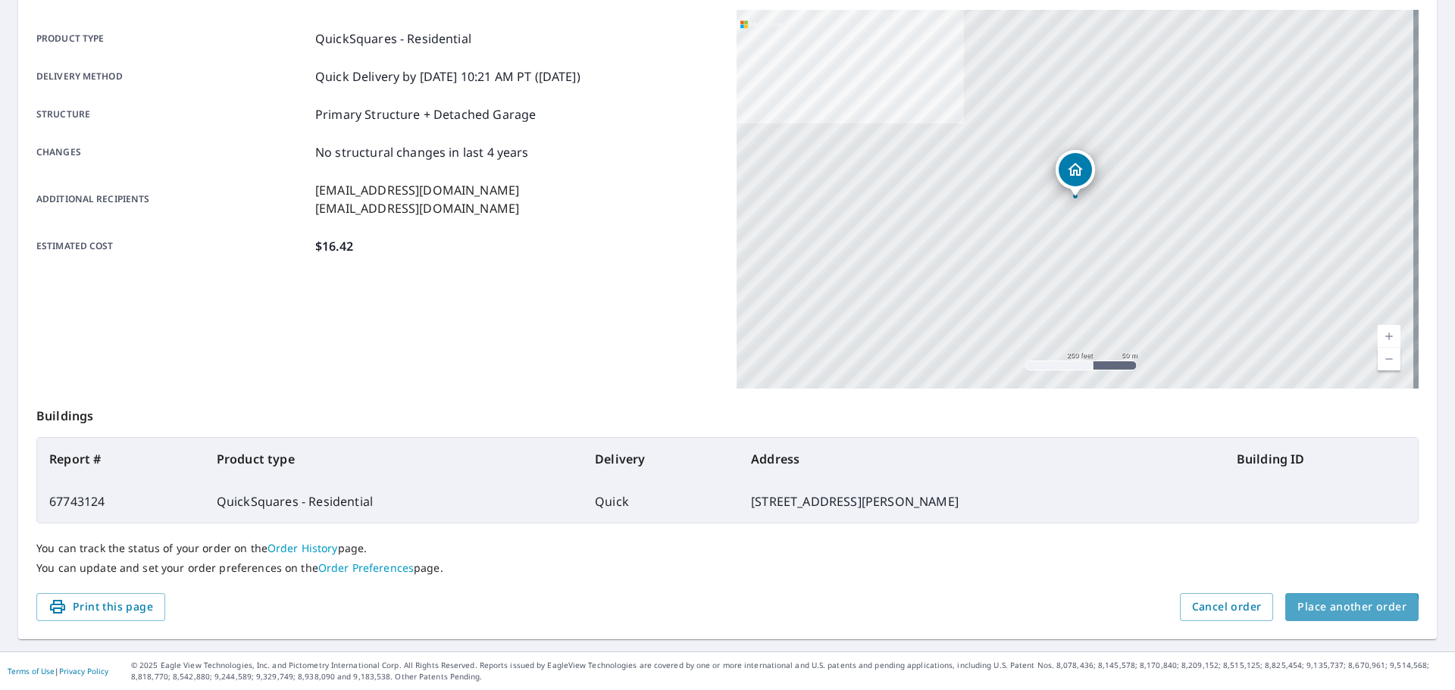
click at [1340, 611] on span "Place another order" at bounding box center [1351, 607] width 109 height 19
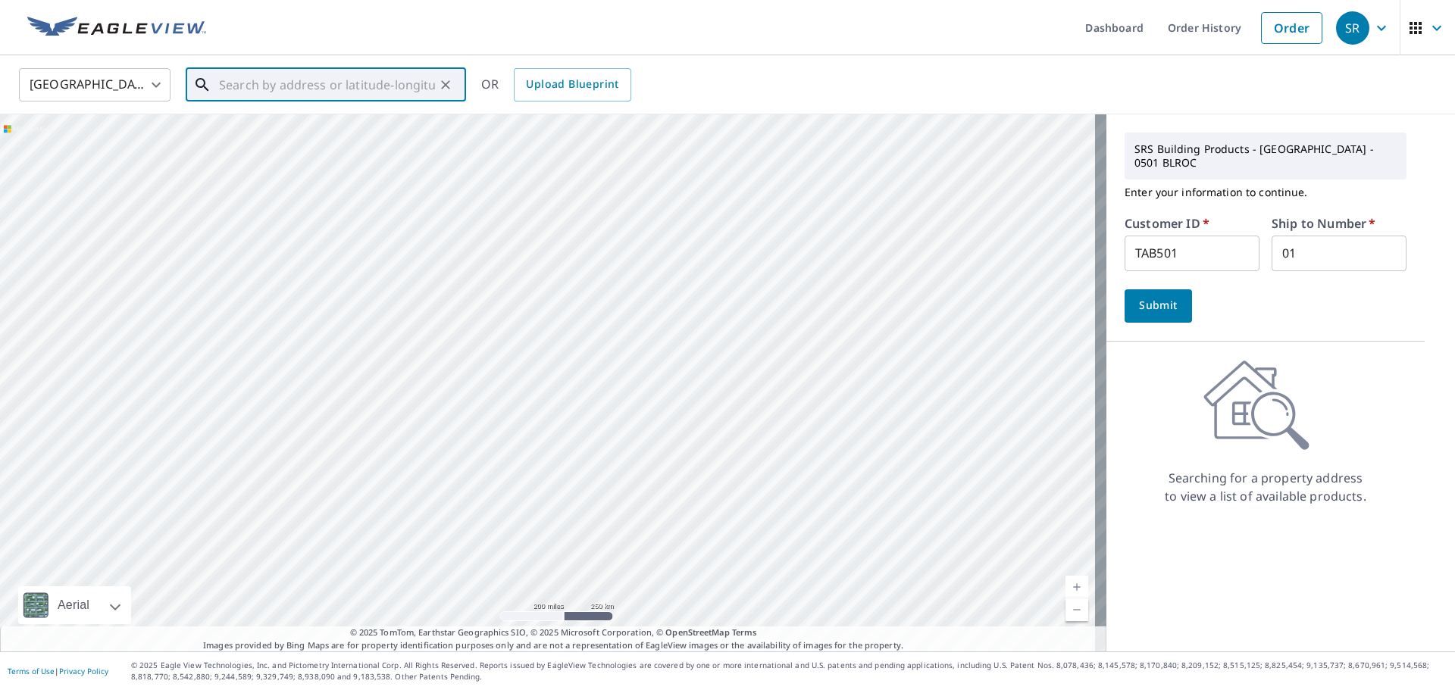
click at [318, 95] on input "text" at bounding box center [327, 85] width 216 height 42
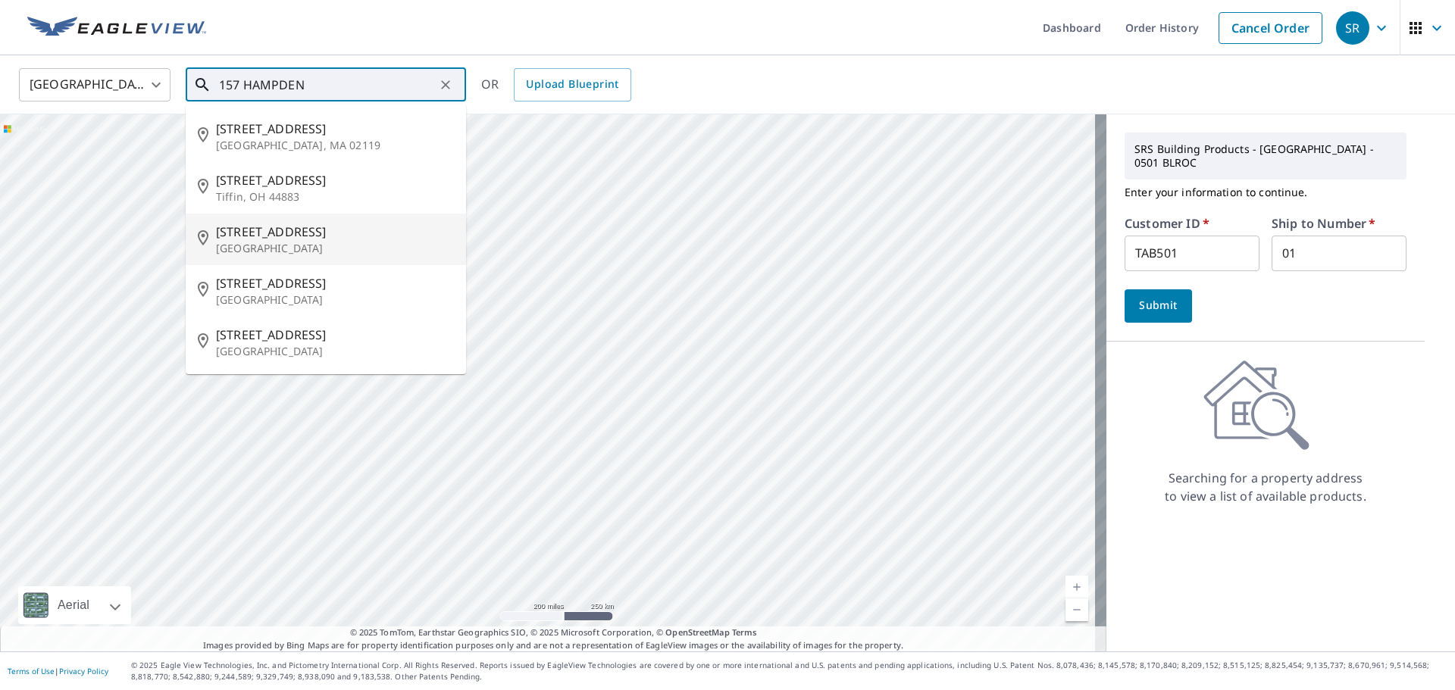
click at [290, 238] on span "[STREET_ADDRESS]" at bounding box center [335, 232] width 238 height 18
type input "[STREET_ADDRESS]"
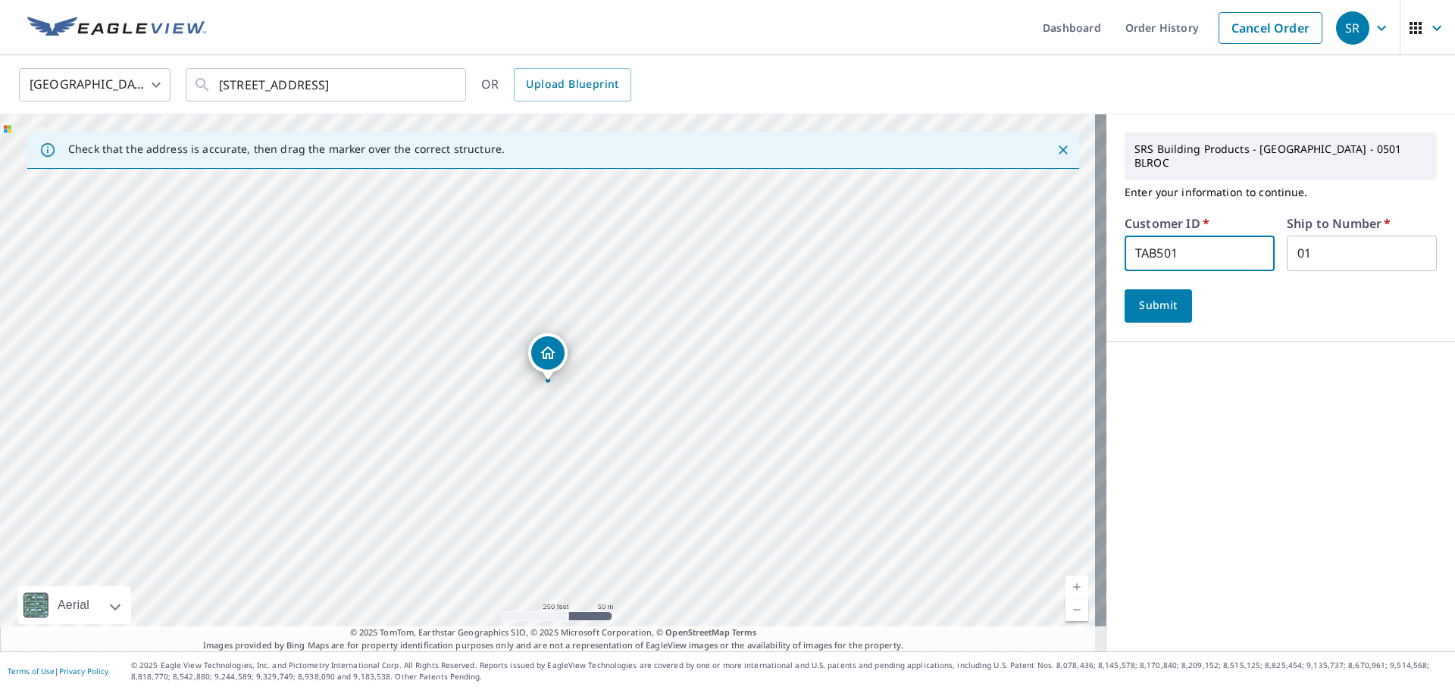
scroll to position [1, 0]
drag, startPoint x: 1220, startPoint y: 236, endPoint x: 1015, endPoint y: 254, distance: 205.3
click at [1015, 255] on div "Check that the address is accurate, then drag the marker over the correct struc…" at bounding box center [727, 382] width 1455 height 537
type input "CUZ501"
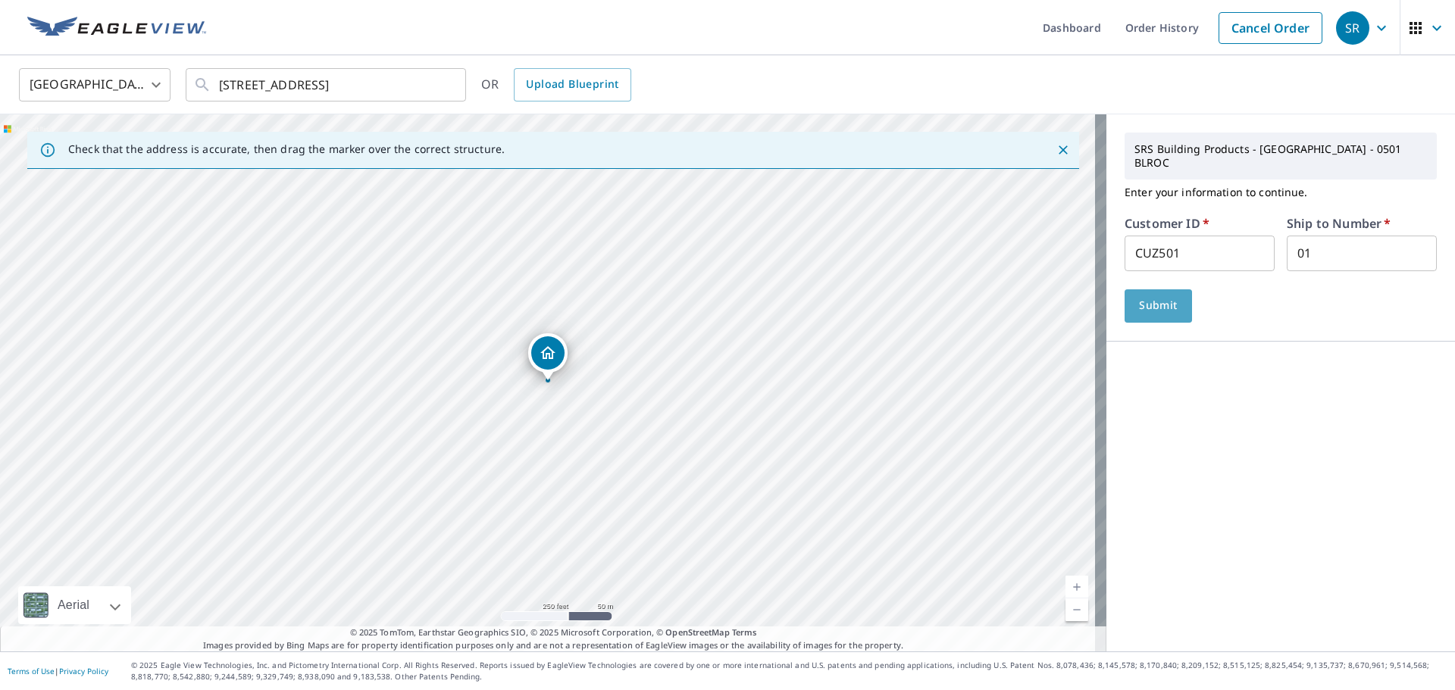
click at [1144, 296] on span "Submit" at bounding box center [1158, 305] width 43 height 19
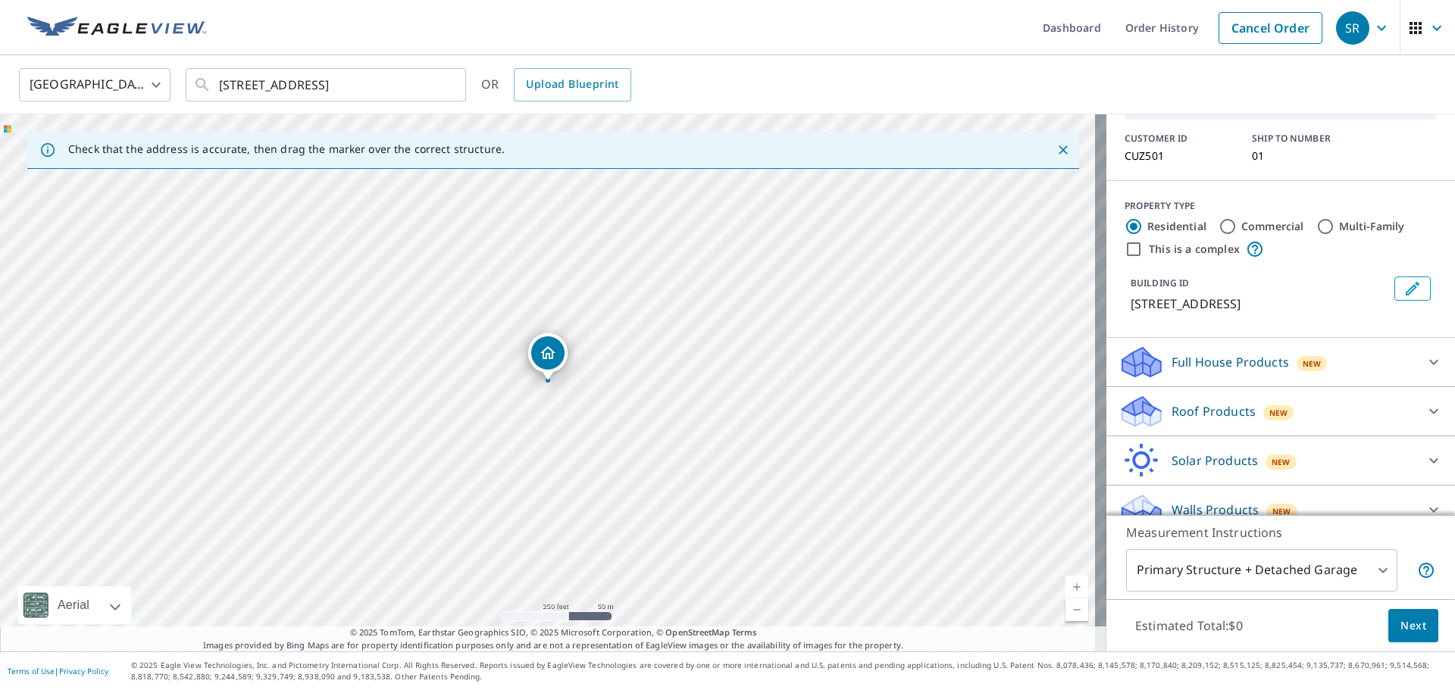
scroll to position [109, 0]
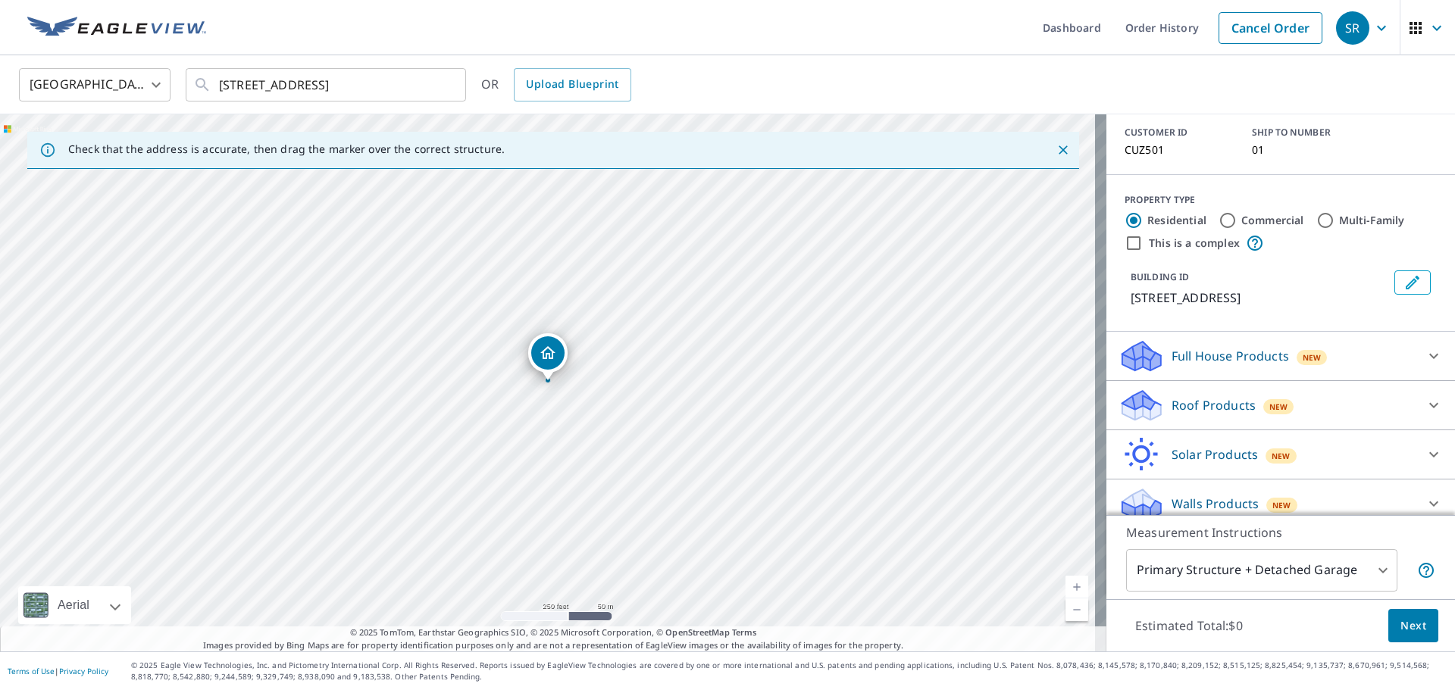
click at [1424, 495] on icon at bounding box center [1433, 504] width 18 height 18
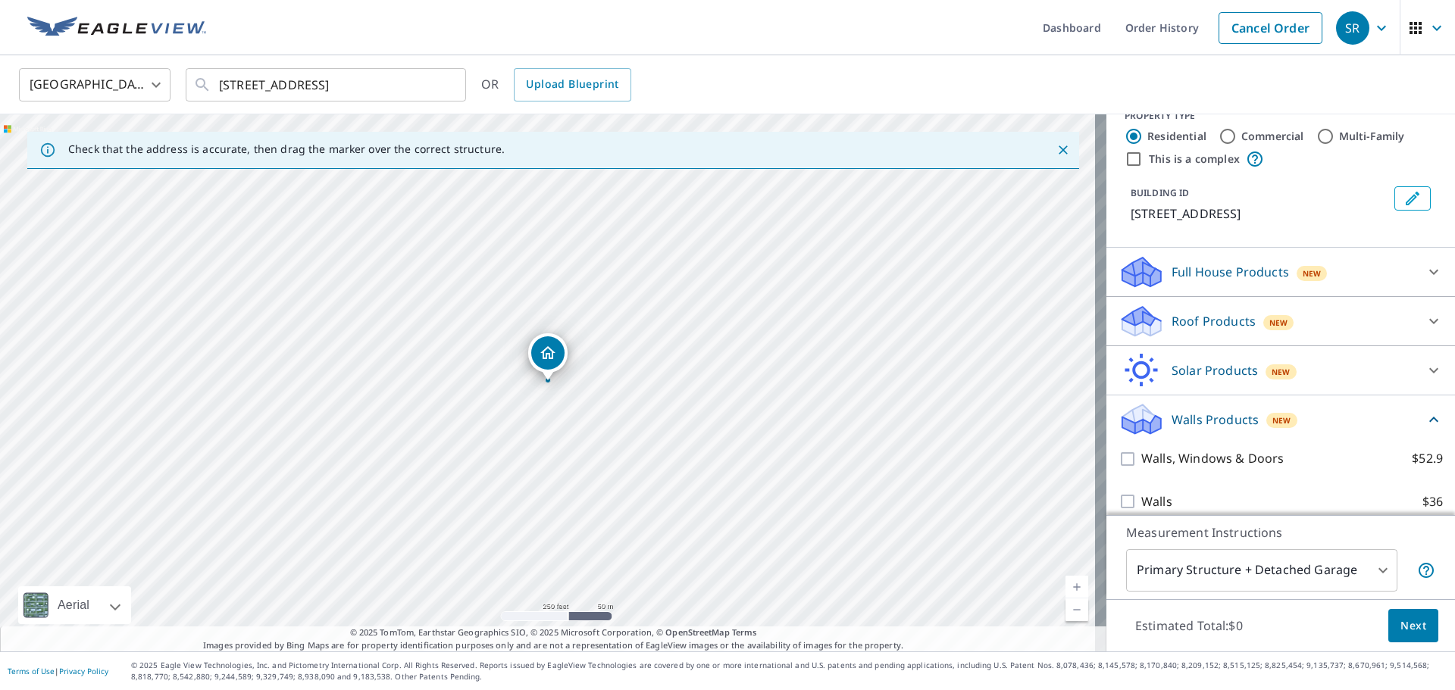
scroll to position [194, 0]
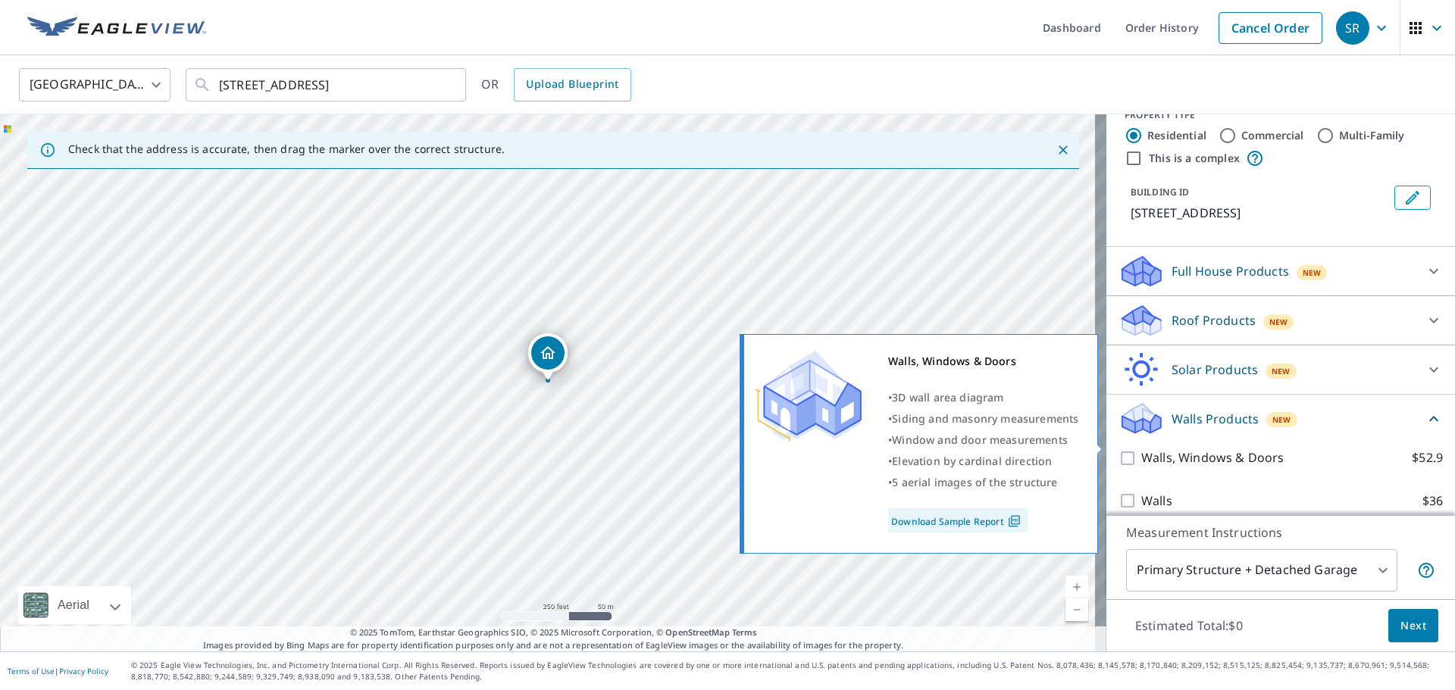
click at [1141, 449] on p "Walls, Windows & Doors" at bounding box center [1212, 458] width 142 height 19
click at [1132, 449] on input "Walls, Windows & Doors $52.9" at bounding box center [1129, 458] width 23 height 18
checkbox input "true"
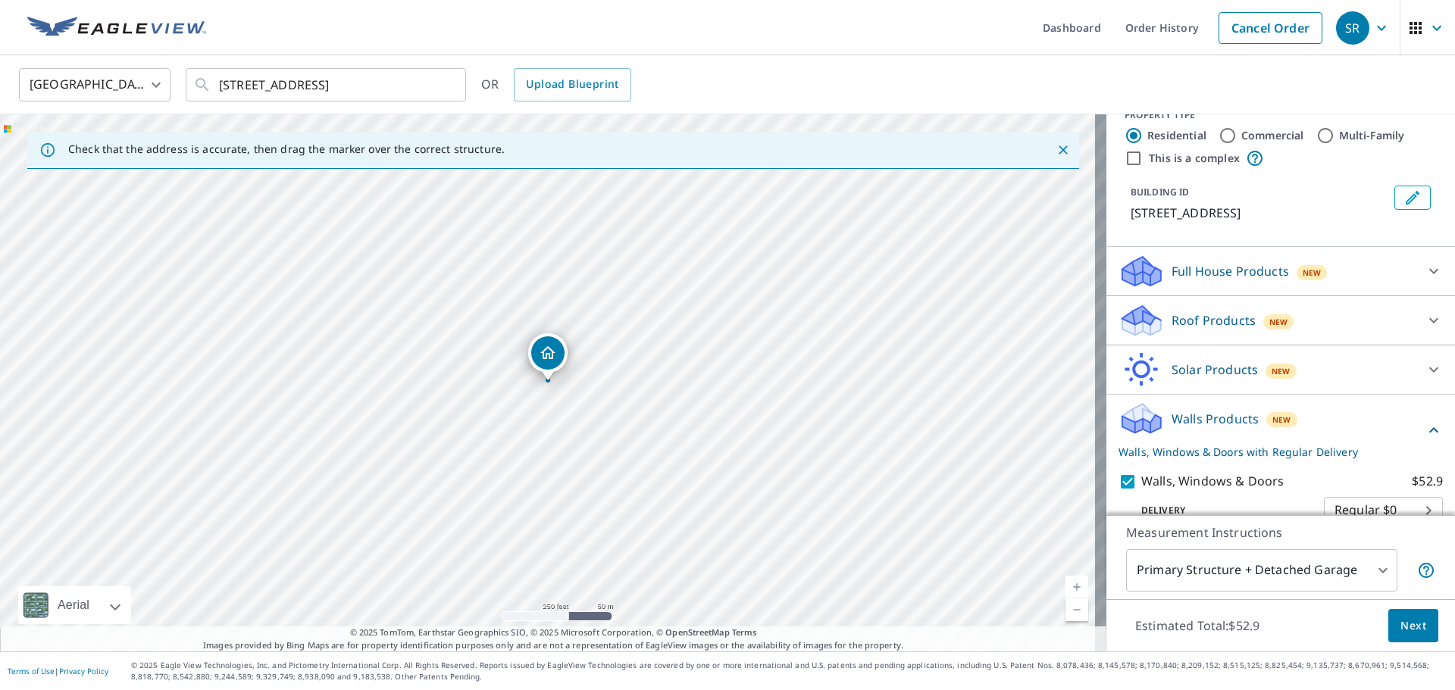
scroll to position [251, 0]
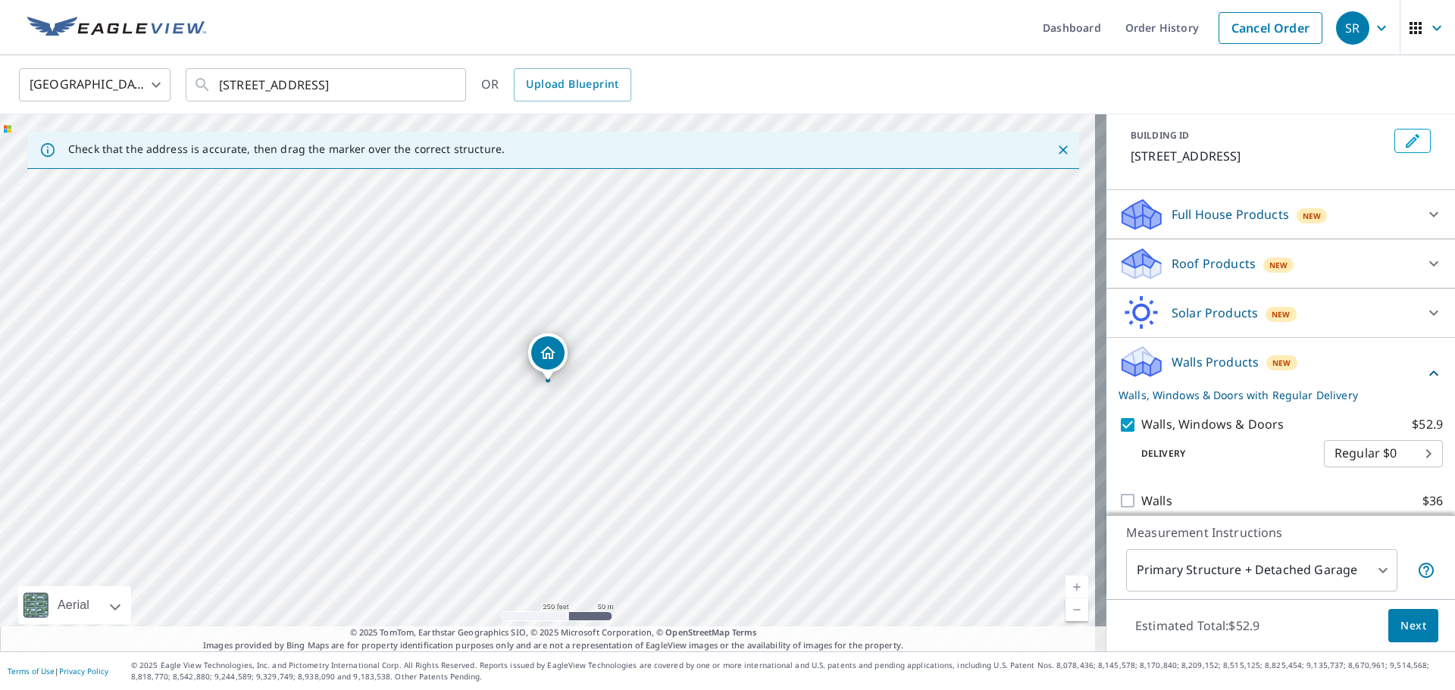
click at [1400, 627] on span "Next" at bounding box center [1413, 626] width 26 height 19
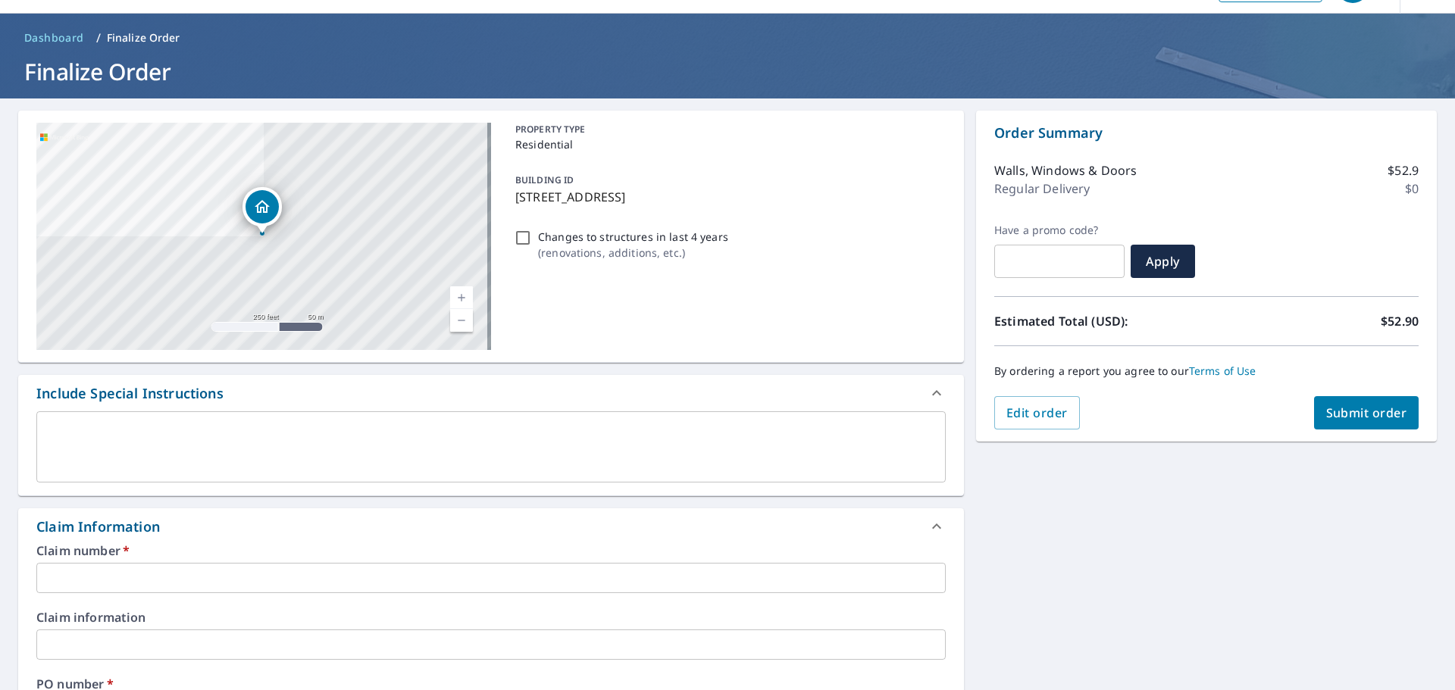
scroll to position [152, 0]
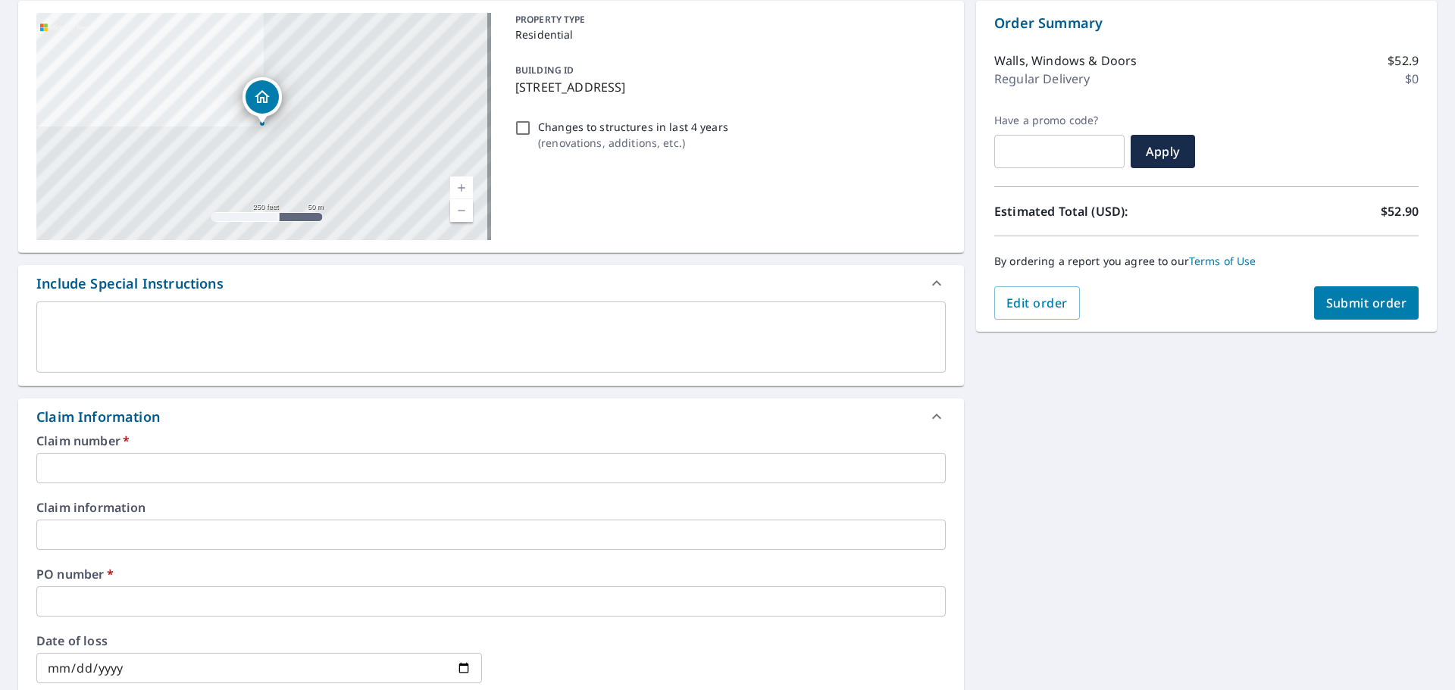
click at [205, 466] on input "text" at bounding box center [490, 468] width 909 height 30
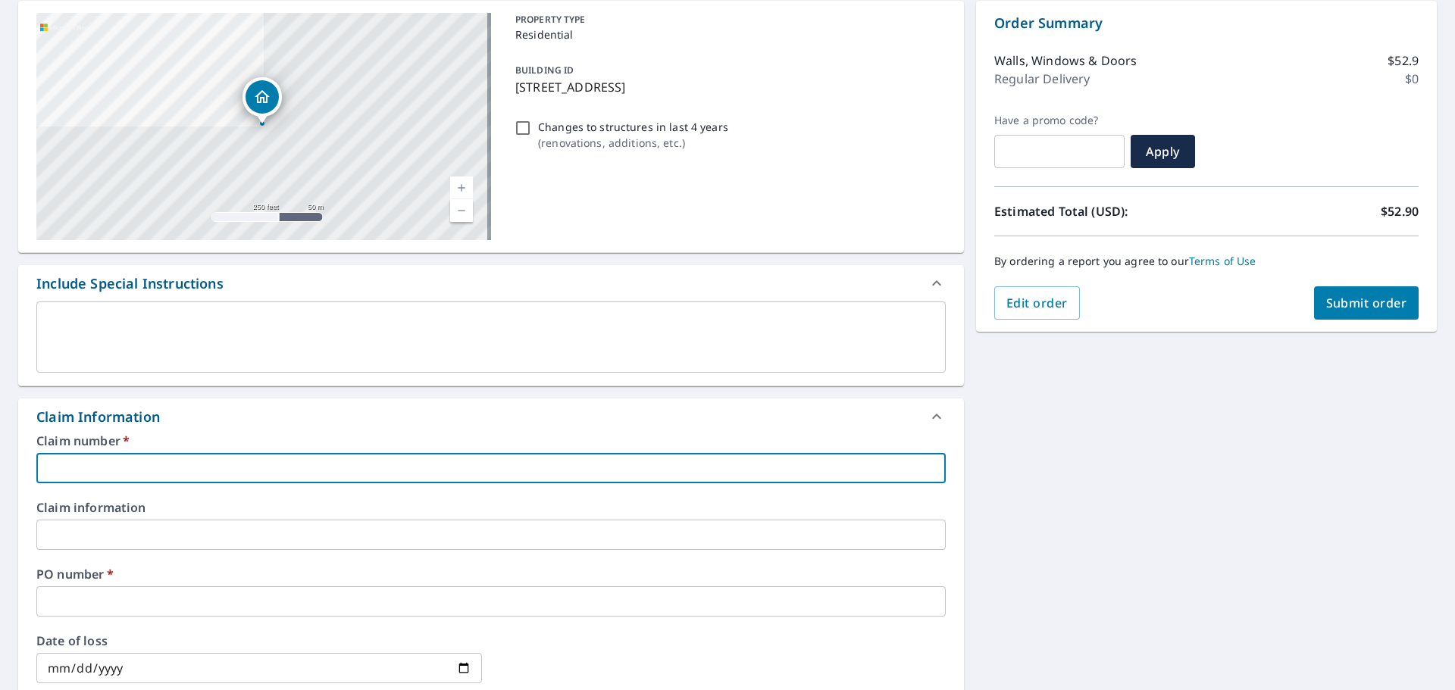
type input "C"
checkbox input "true"
type input "CU"
checkbox input "true"
type input "CUZ"
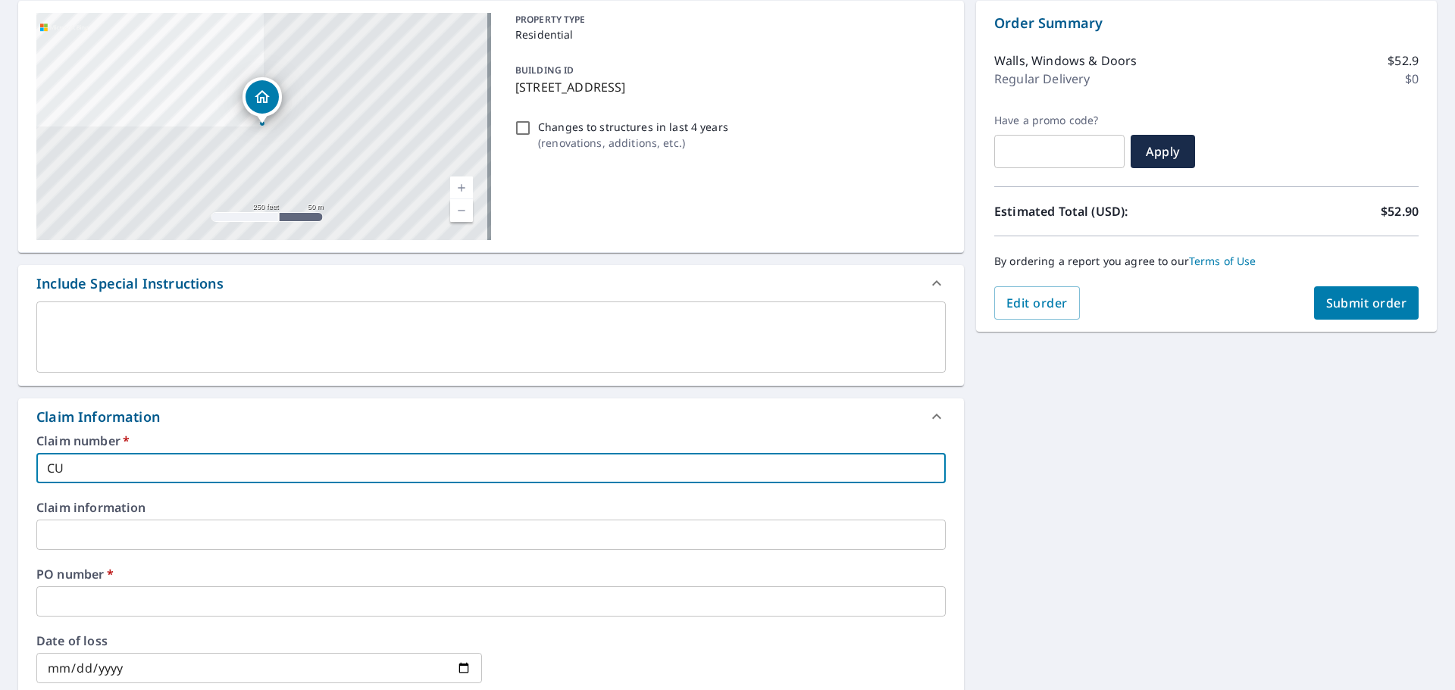
checkbox input "true"
type input "CUZA"
checkbox input "true"
type input "CUZA"
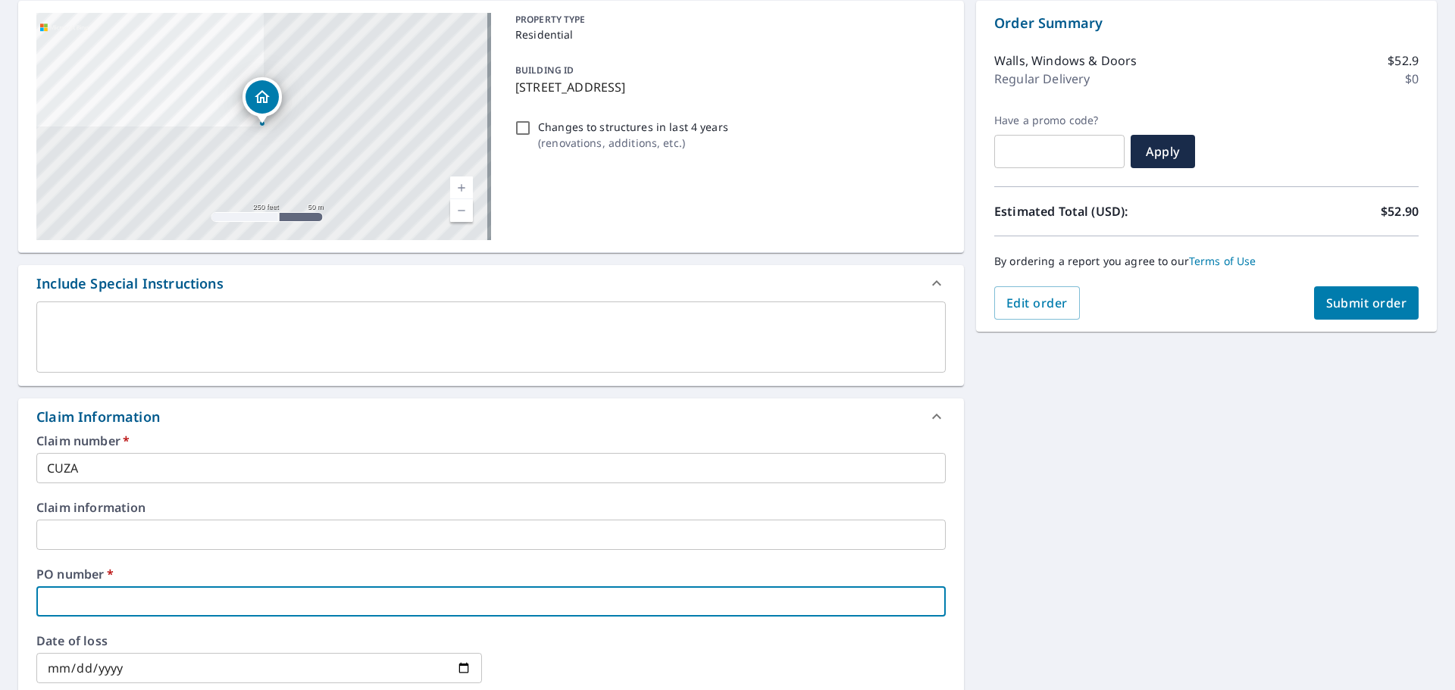
type input "1"
checkbox input "true"
type input "15"
checkbox input "true"
type input "157"
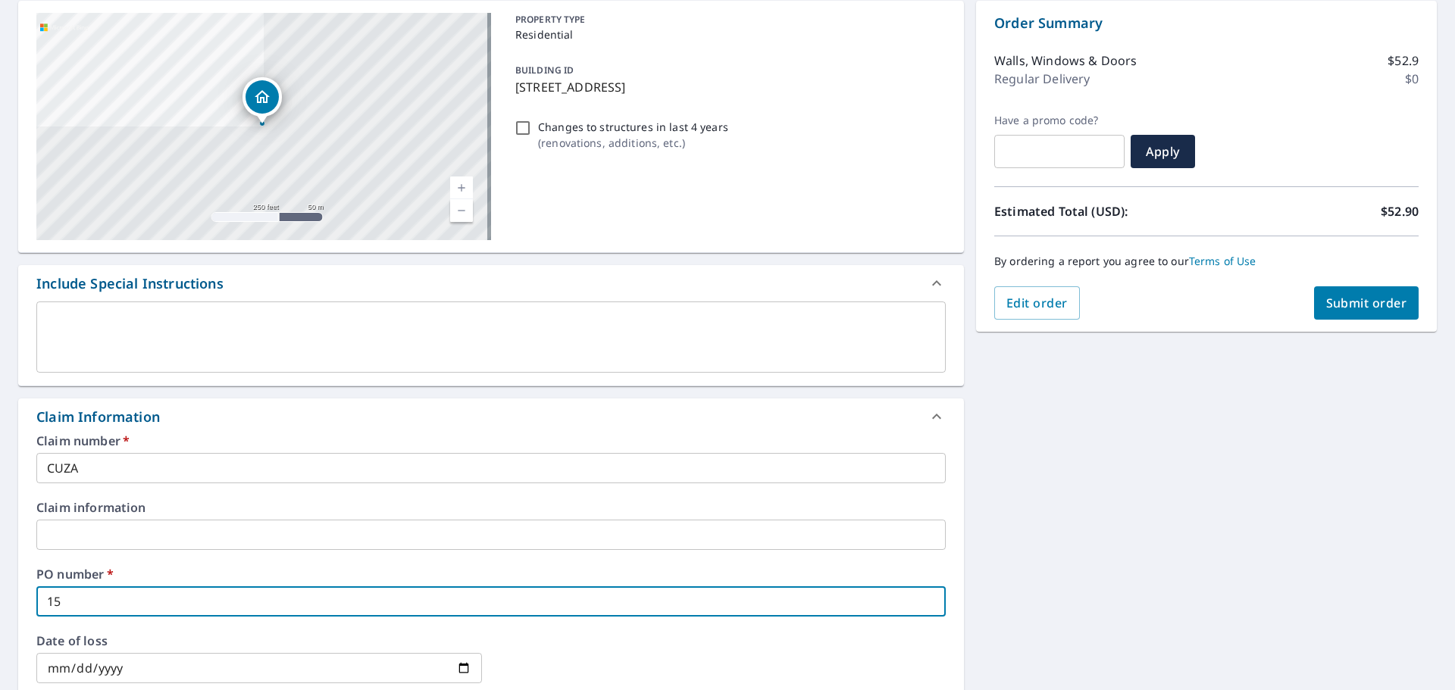
checkbox input "true"
type input "157"
checkbox input "true"
type input "157 H"
checkbox input "true"
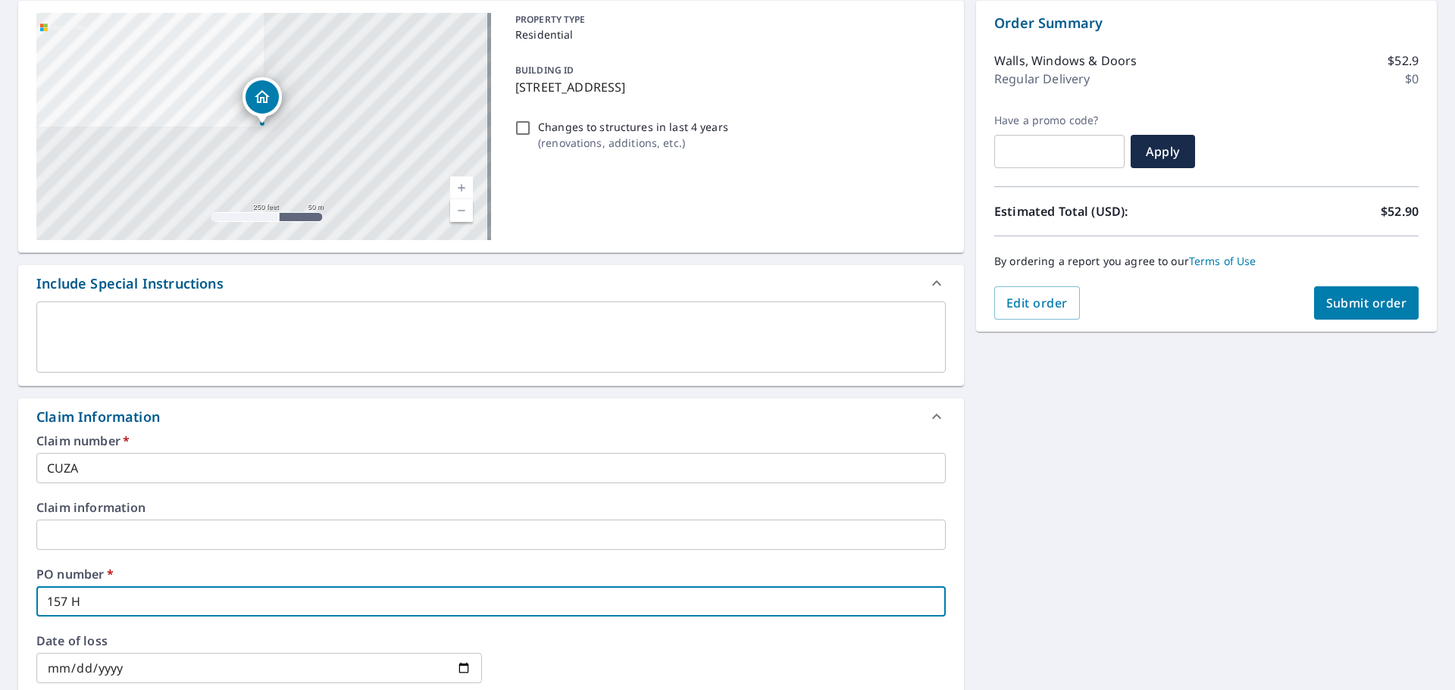
type input "157 HA"
checkbox input "true"
type input "157 HAM"
checkbox input "true"
type input "157 HAMP"
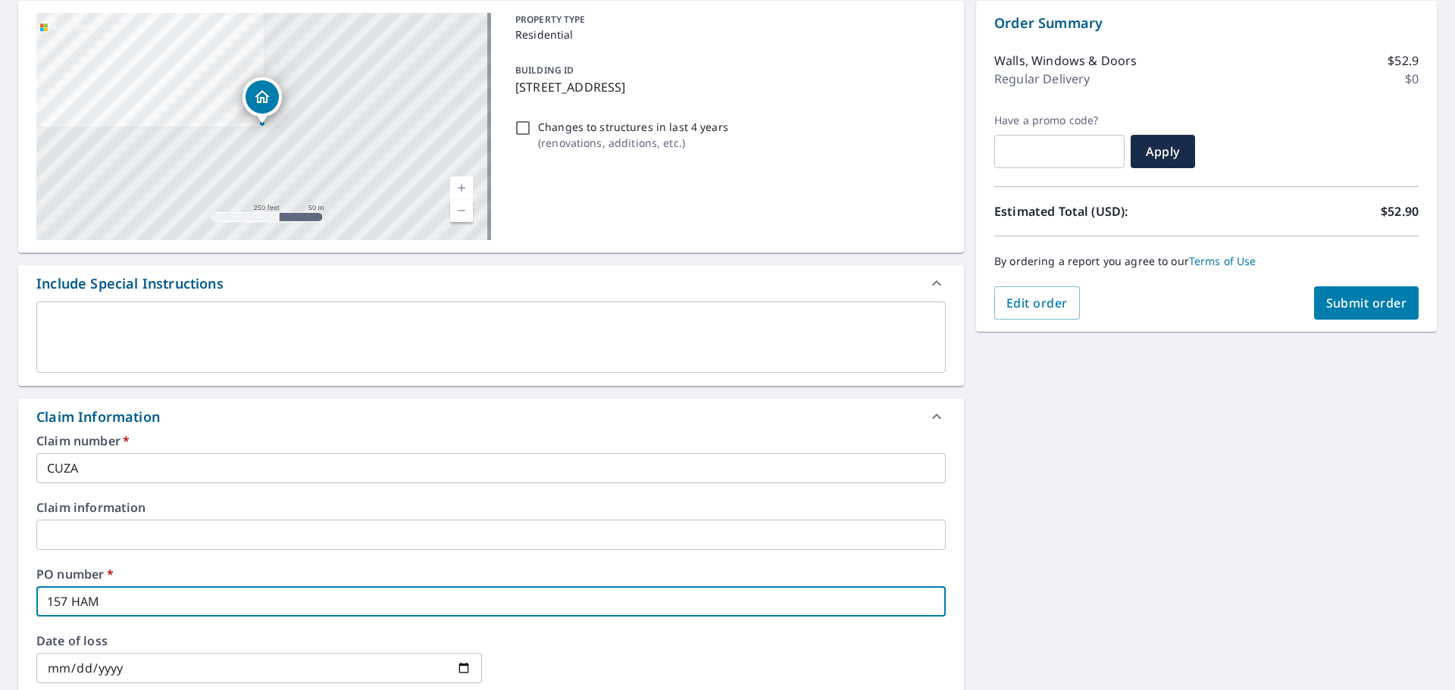
checkbox input "true"
type input "157 HAMPD"
checkbox input "true"
type input "157 HAMPDE"
checkbox input "true"
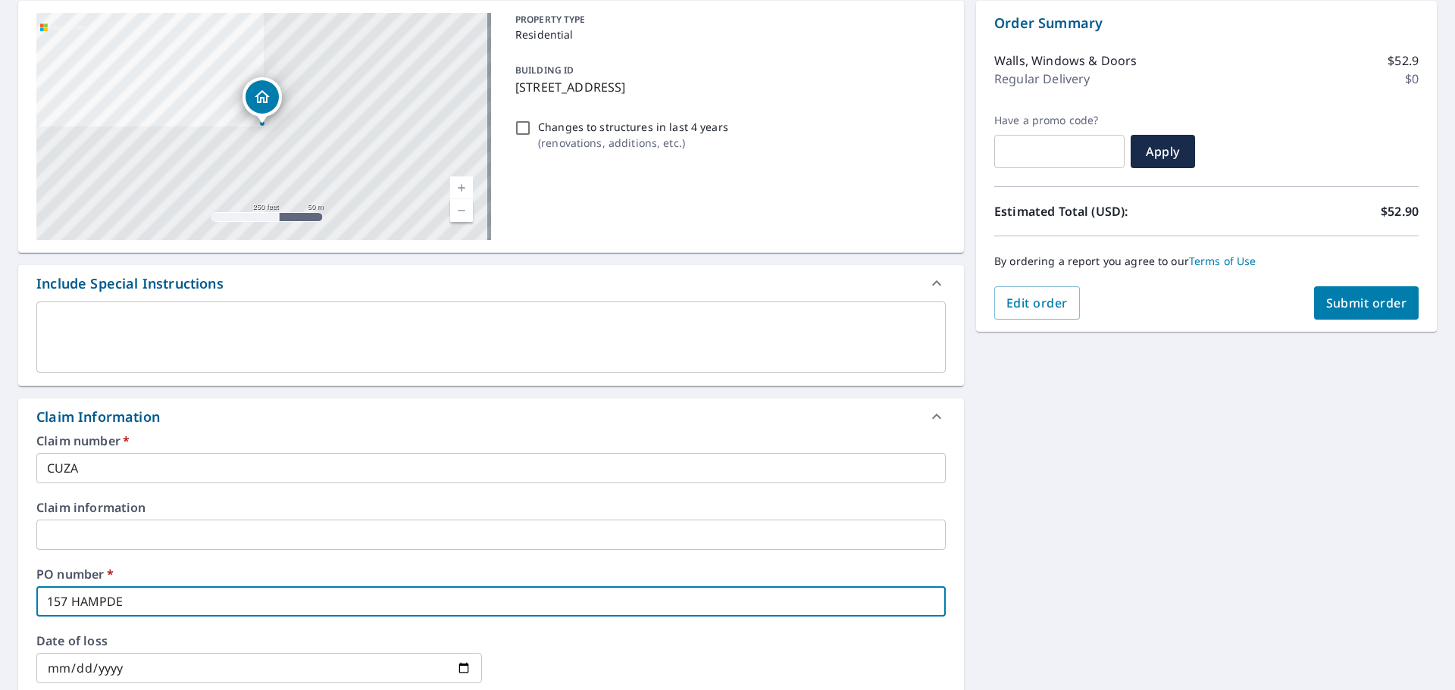
type input "157 HAMPDEN"
checkbox input "true"
type input "157 HAMPDEN"
checkbox input "true"
type input "157 HAMPDEN R"
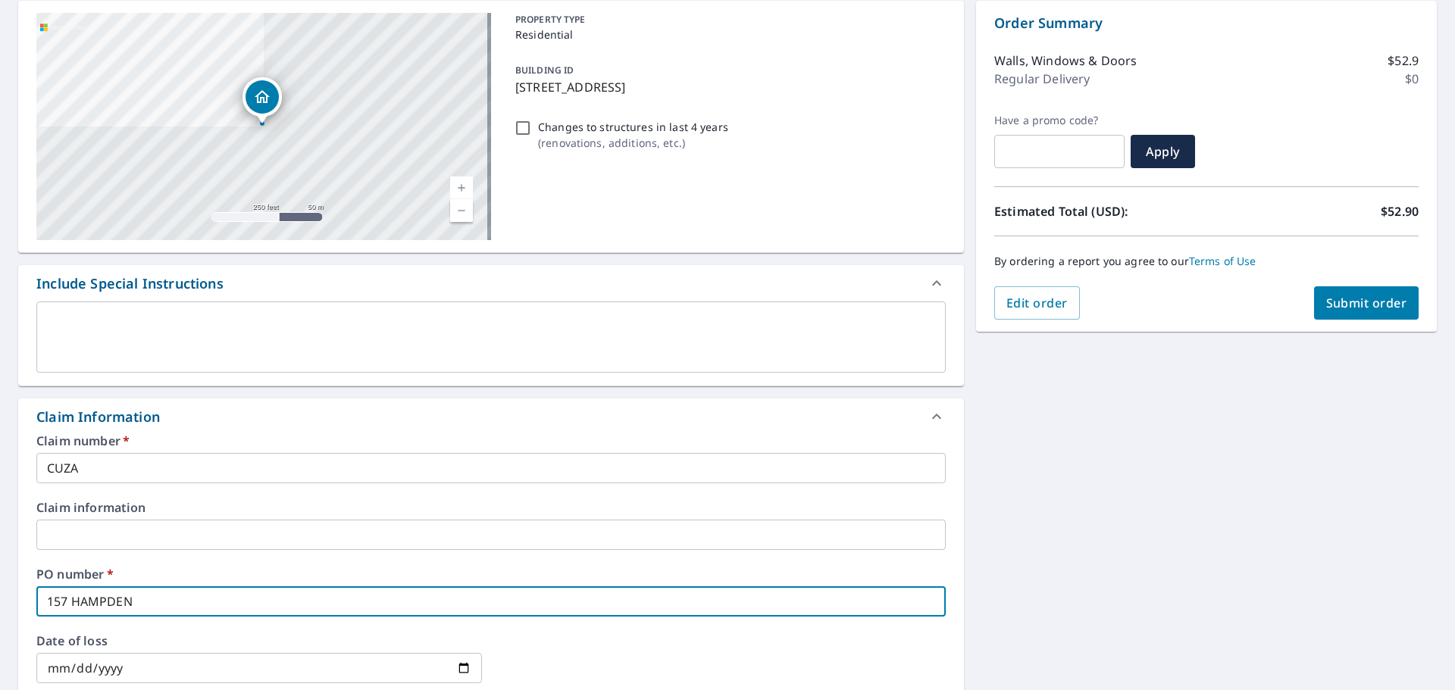
checkbox input "true"
type input "[STREET_ADDRESS]"
checkbox input "true"
type input "[STREET_ADDRESS]"
click at [1396, 305] on button "Submit order" at bounding box center [1366, 302] width 105 height 33
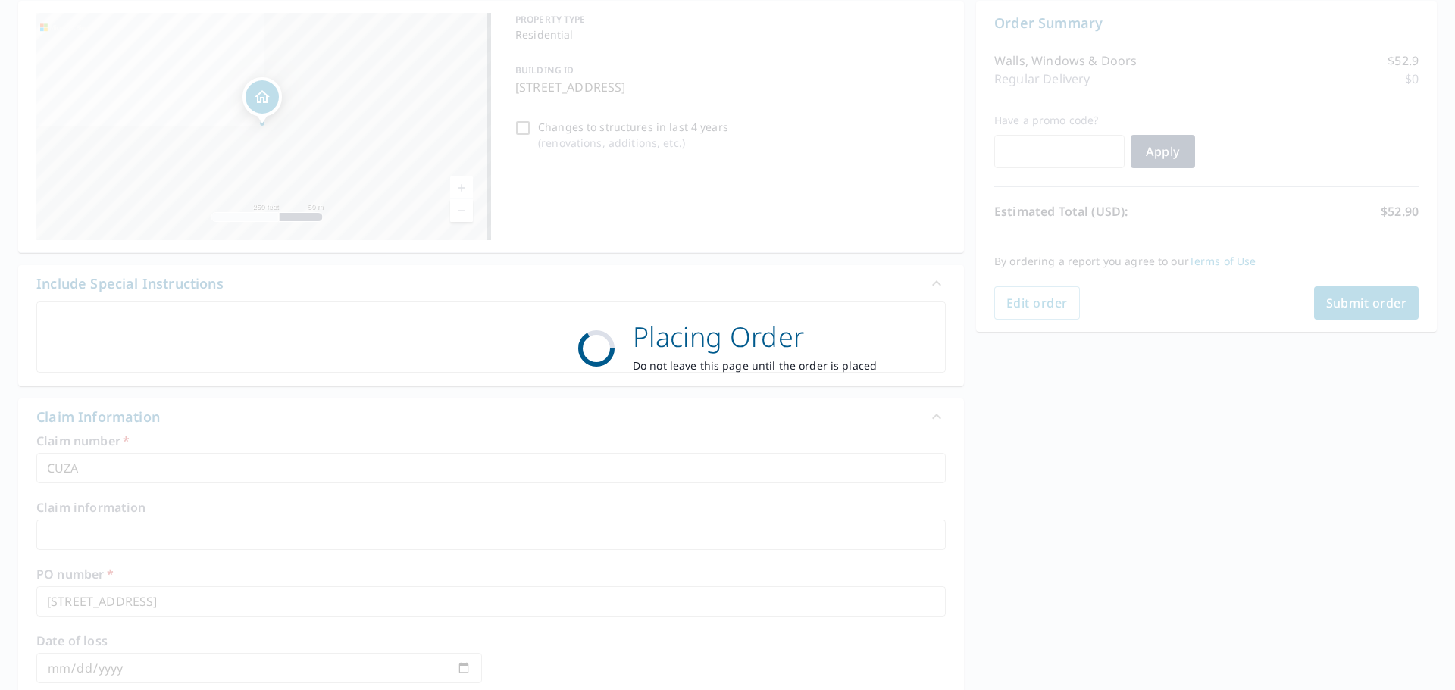
checkbox input "true"
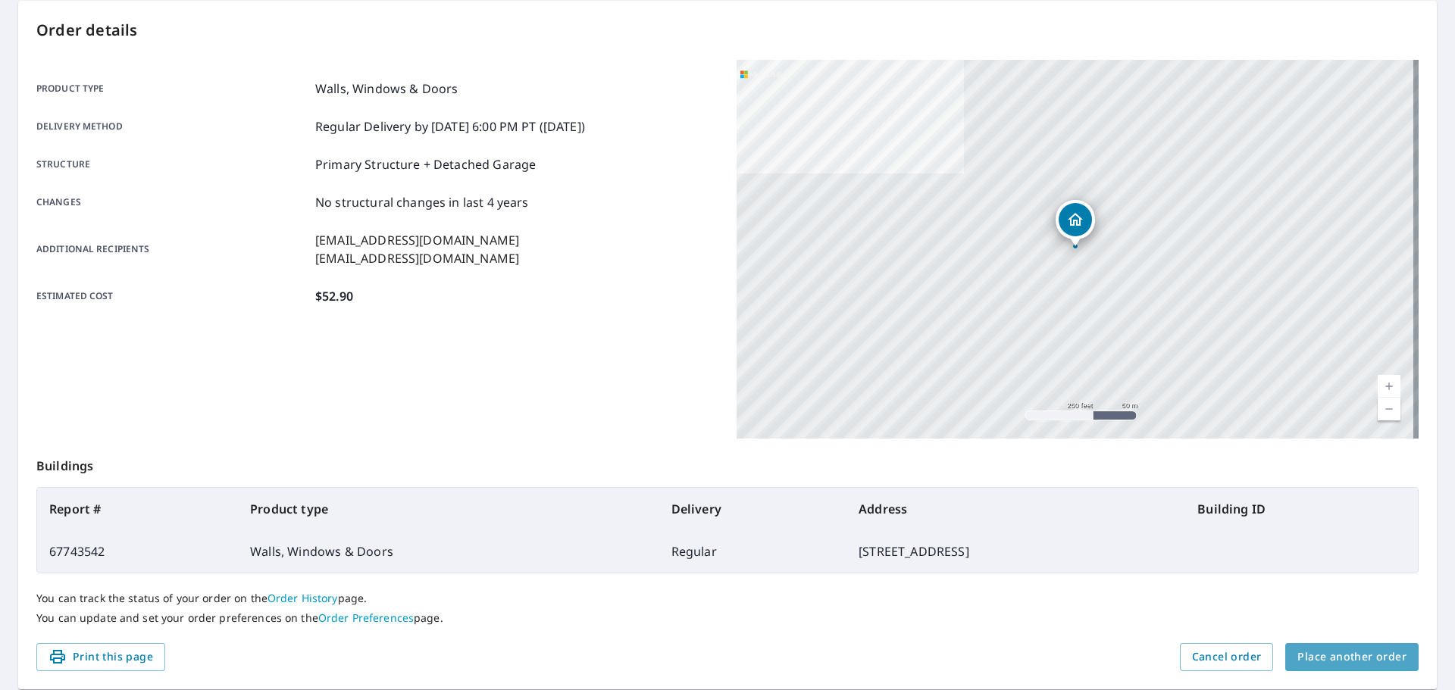
click at [1389, 649] on span "Place another order" at bounding box center [1351, 657] width 109 height 19
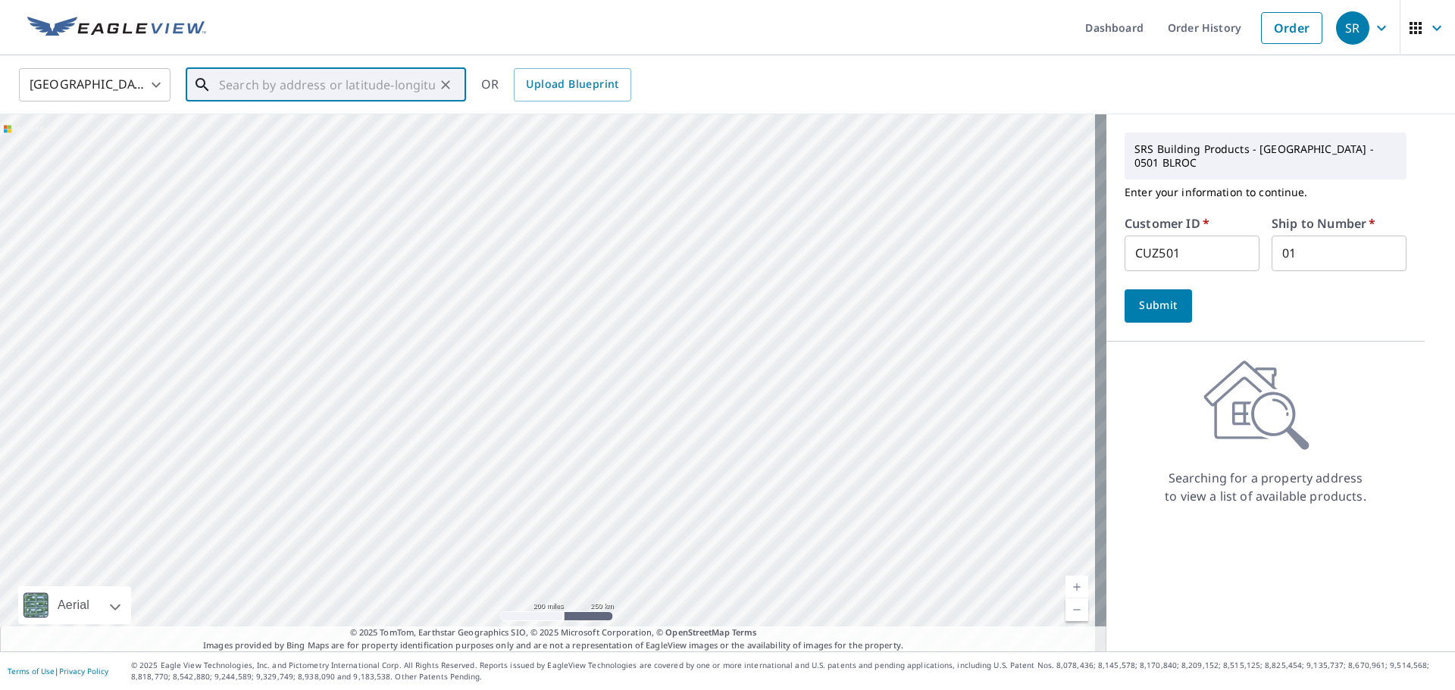
click at [334, 91] on input "text" at bounding box center [327, 85] width 216 height 42
click at [319, 145] on p "[GEOGRAPHIC_DATA], [GEOGRAPHIC_DATA] 14472" at bounding box center [335, 153] width 238 height 30
type input "[STREET_ADDRESS]"
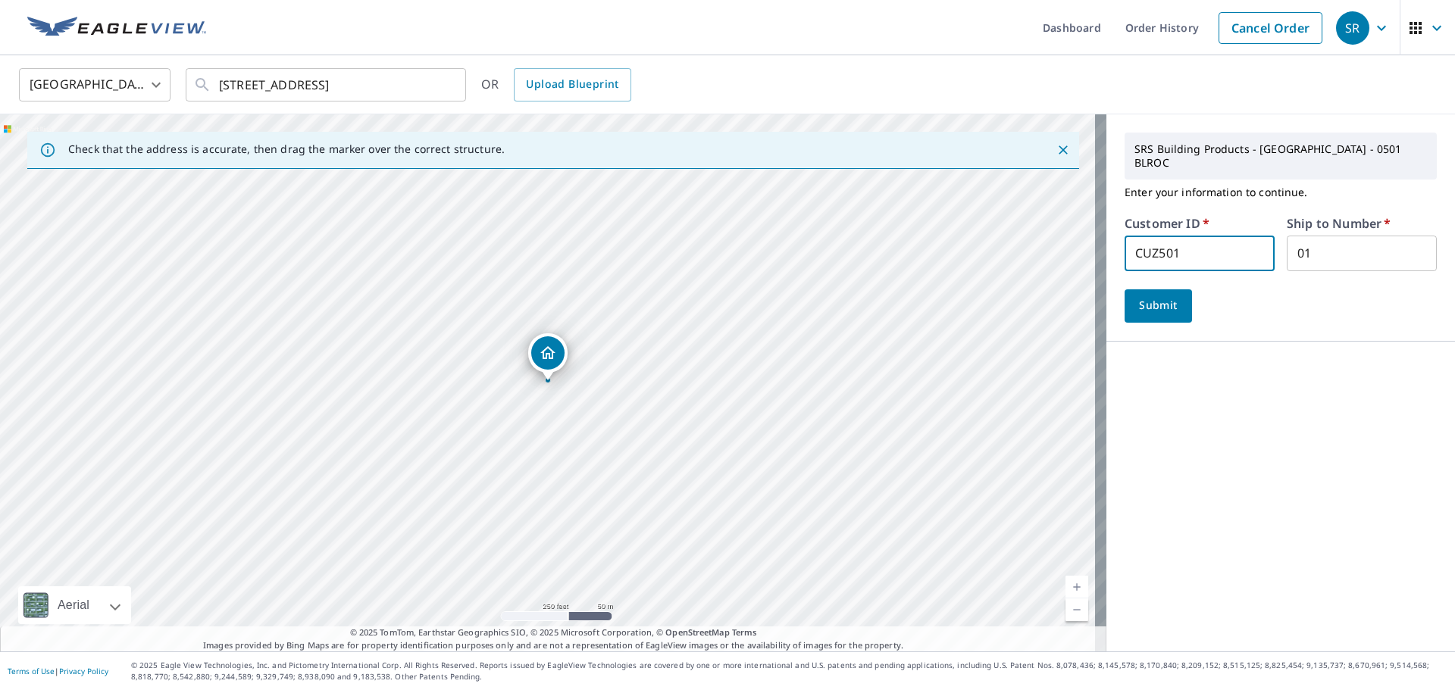
scroll to position [1, 0]
drag, startPoint x: 1220, startPoint y: 233, endPoint x: 1060, endPoint y: 258, distance: 161.8
click at [1063, 257] on div "Check that the address is accurate, then drag the marker over the correct struc…" at bounding box center [727, 382] width 1455 height 537
type input "003125"
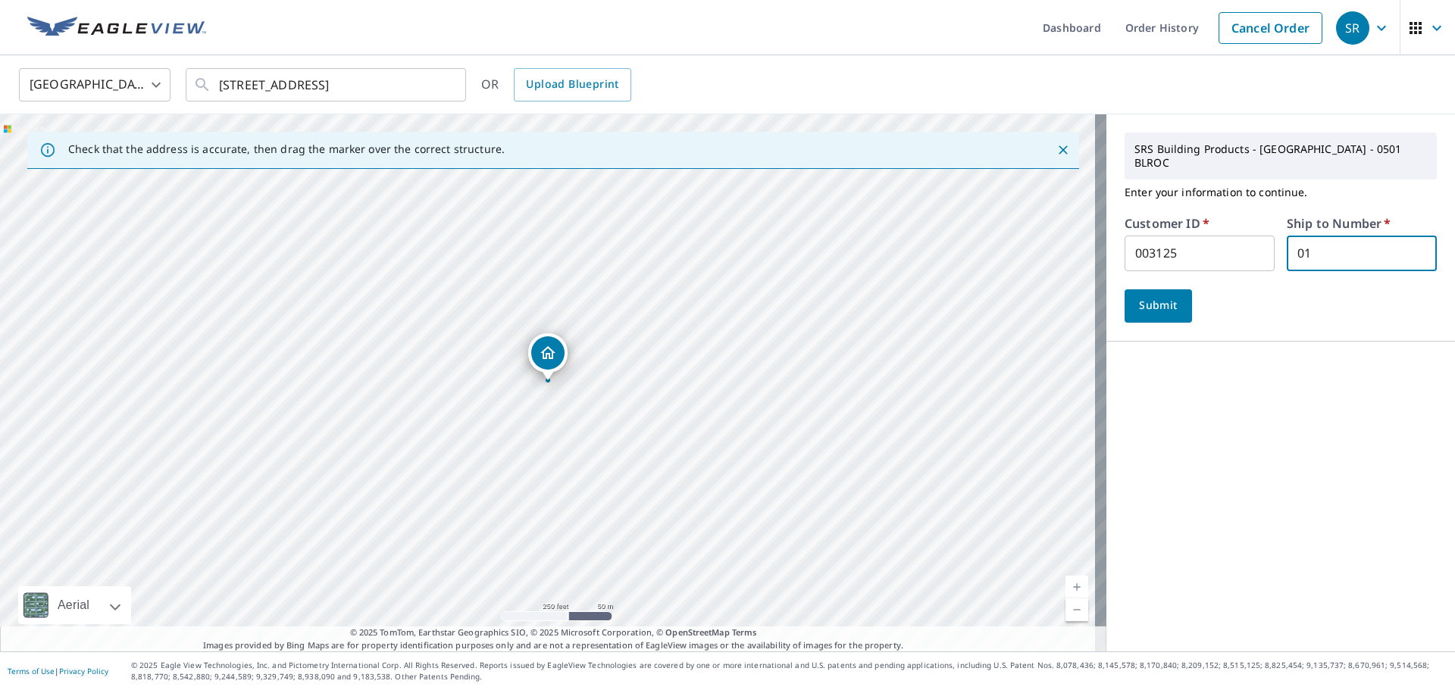
drag, startPoint x: 1339, startPoint y: 230, endPoint x: 1257, endPoint y: 251, distance: 84.3
click at [1257, 251] on div "Customer ID   * 003125 ​ Ship to Number   * 01 ​" at bounding box center [1280, 244] width 312 height 54
type input "03"
click at [1137, 296] on span "Submit" at bounding box center [1158, 305] width 43 height 19
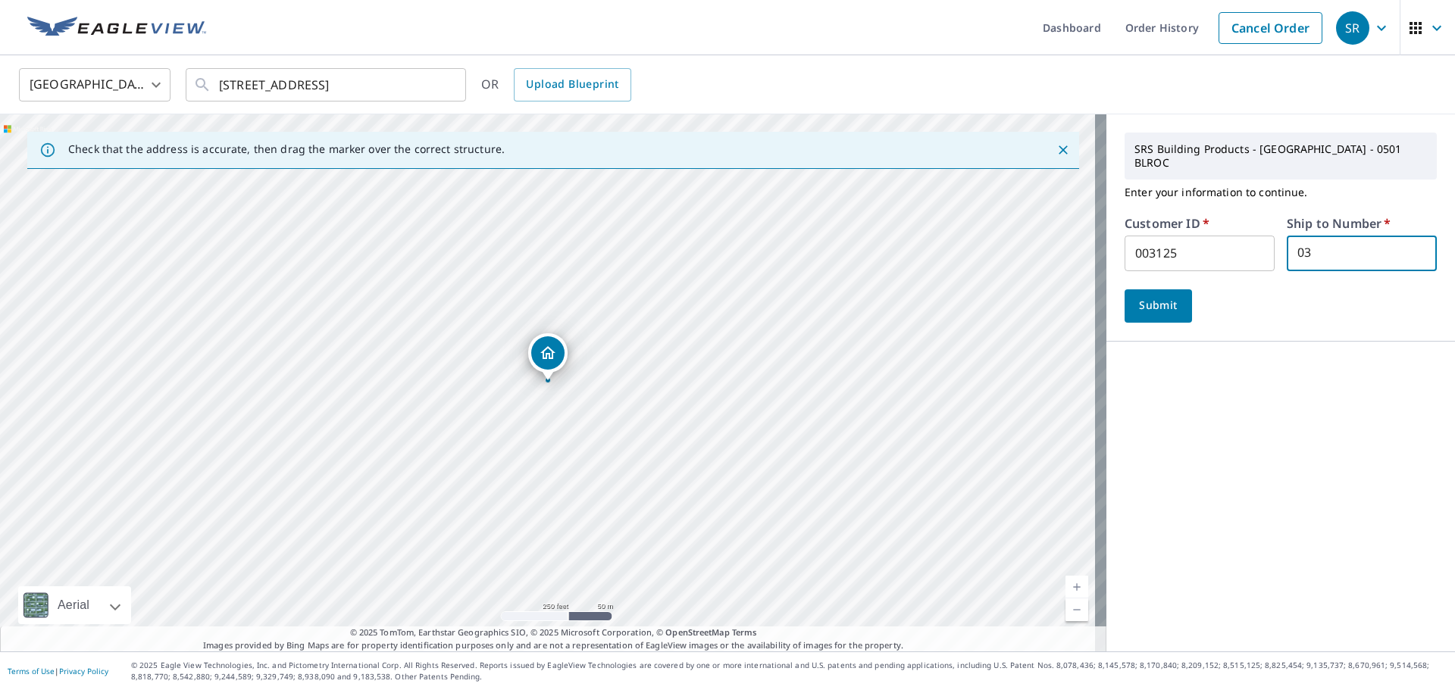
scroll to position [0, 0]
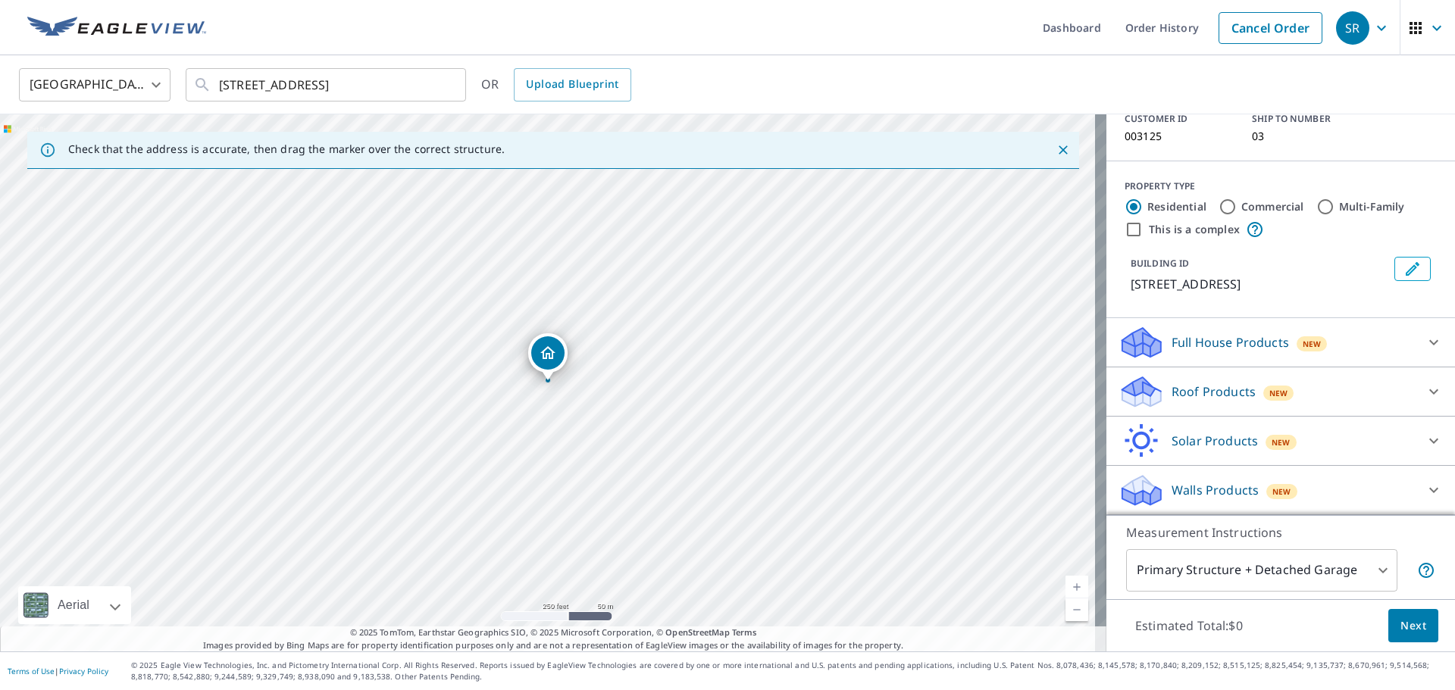
click at [1424, 392] on icon at bounding box center [1433, 392] width 18 height 18
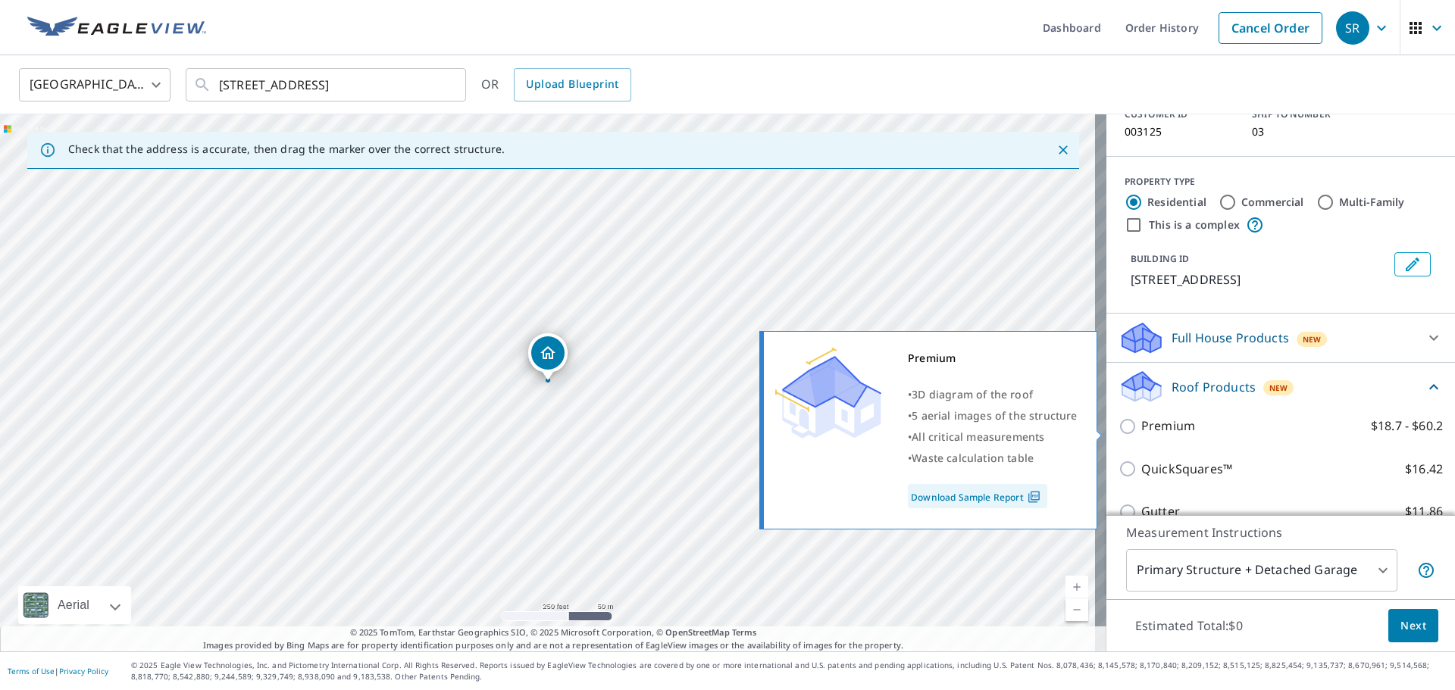
click at [1159, 433] on p "Premium" at bounding box center [1168, 426] width 54 height 19
click at [1141, 433] on input "Premium $18.7 - $60.2" at bounding box center [1129, 426] width 23 height 18
checkbox input "true"
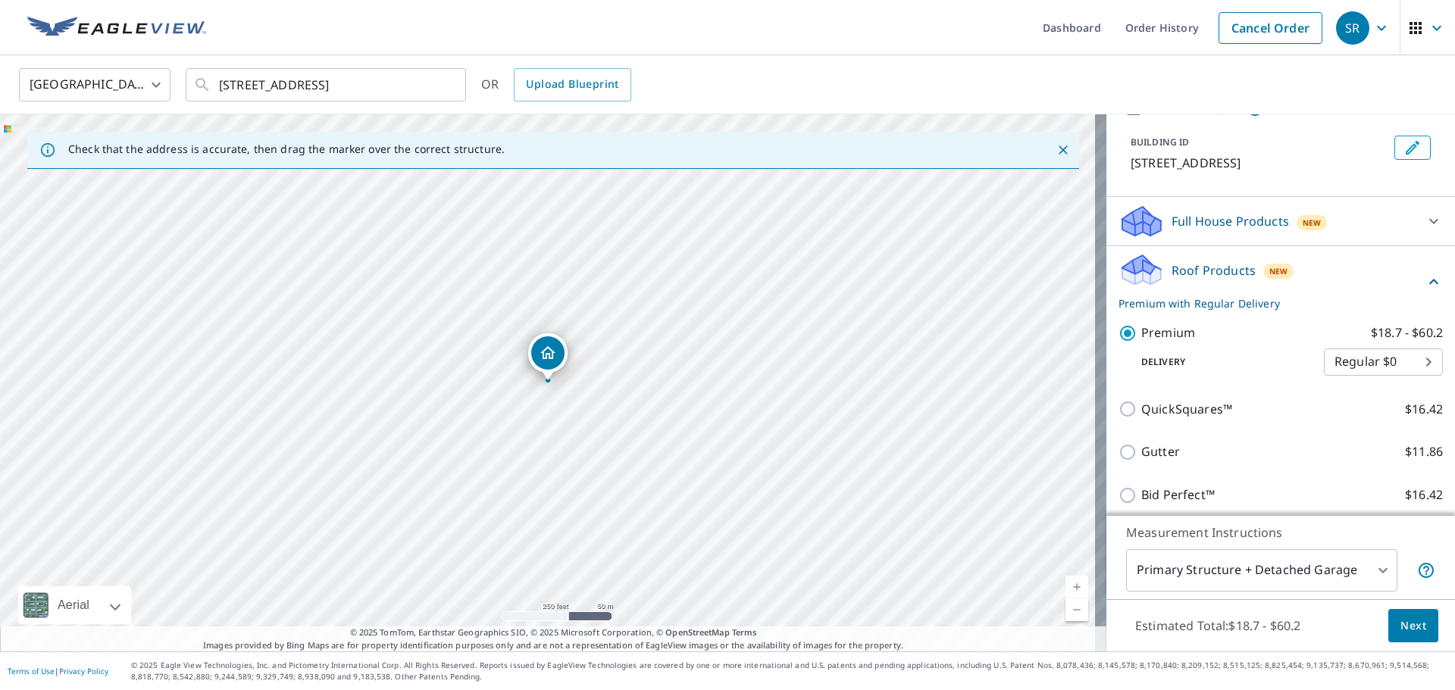
scroll to position [355, 0]
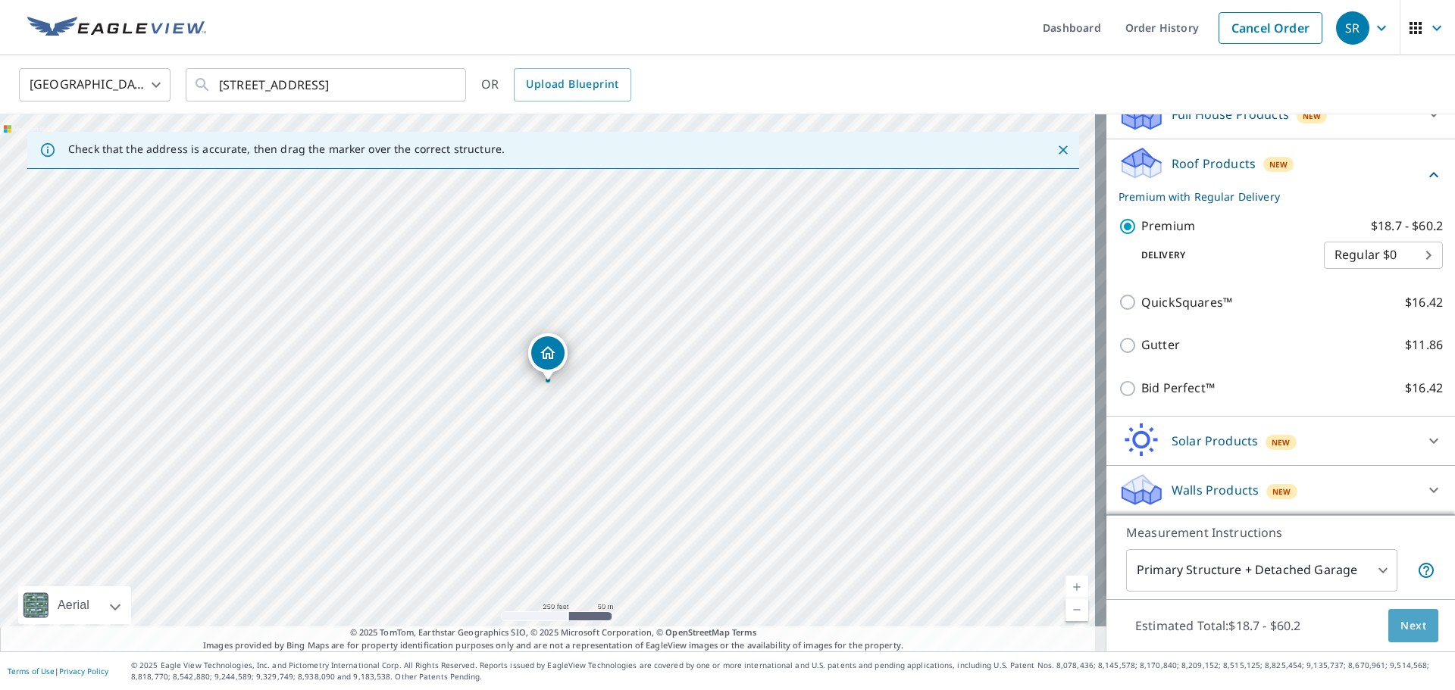
click at [1392, 636] on button "Next" at bounding box center [1413, 626] width 50 height 34
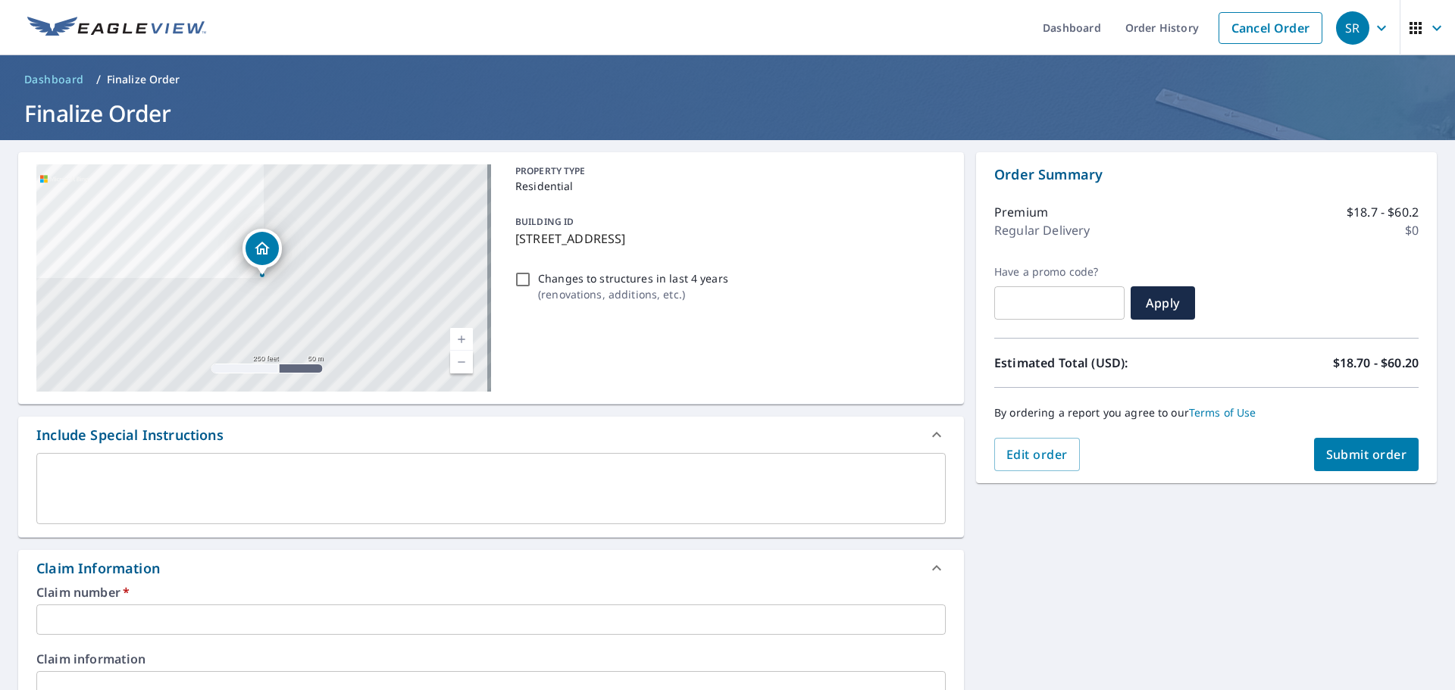
click at [215, 608] on input "text" at bounding box center [490, 620] width 909 height 30
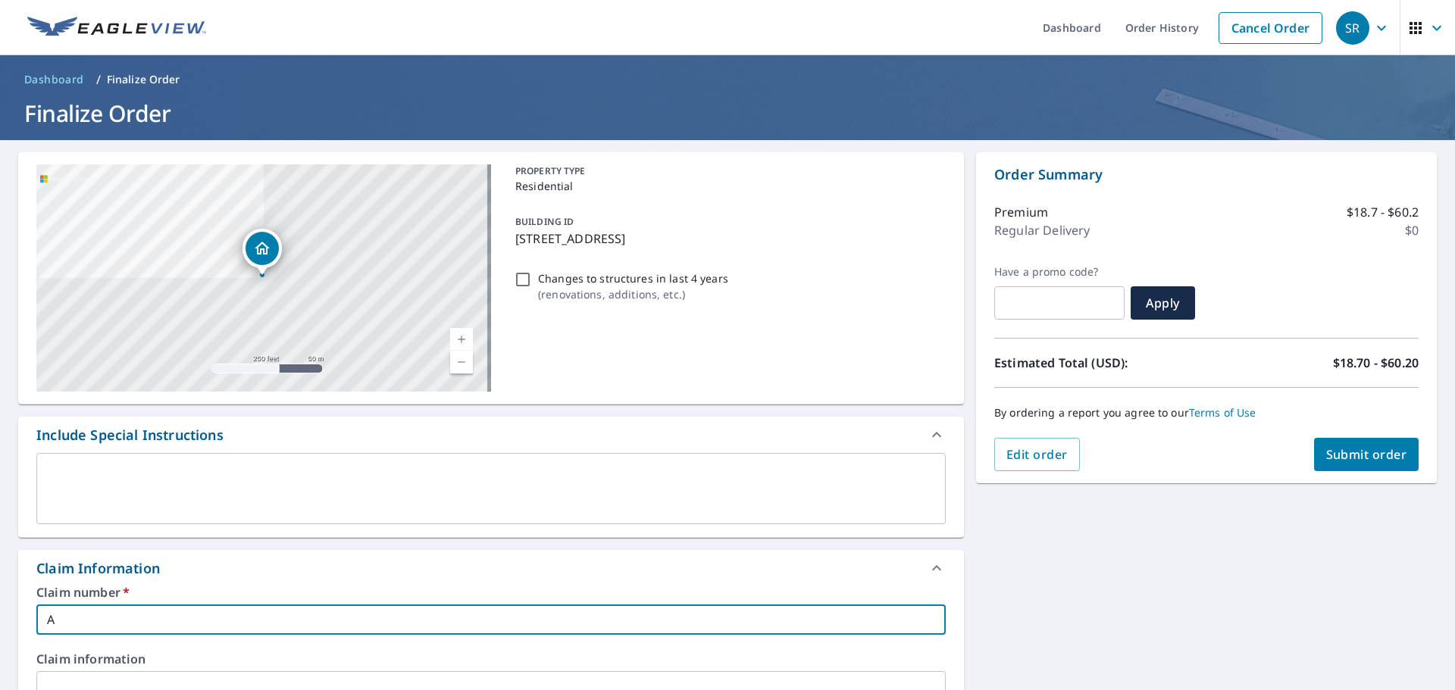
type input "A"
checkbox input "true"
type input "AM"
checkbox input "true"
type input "AME"
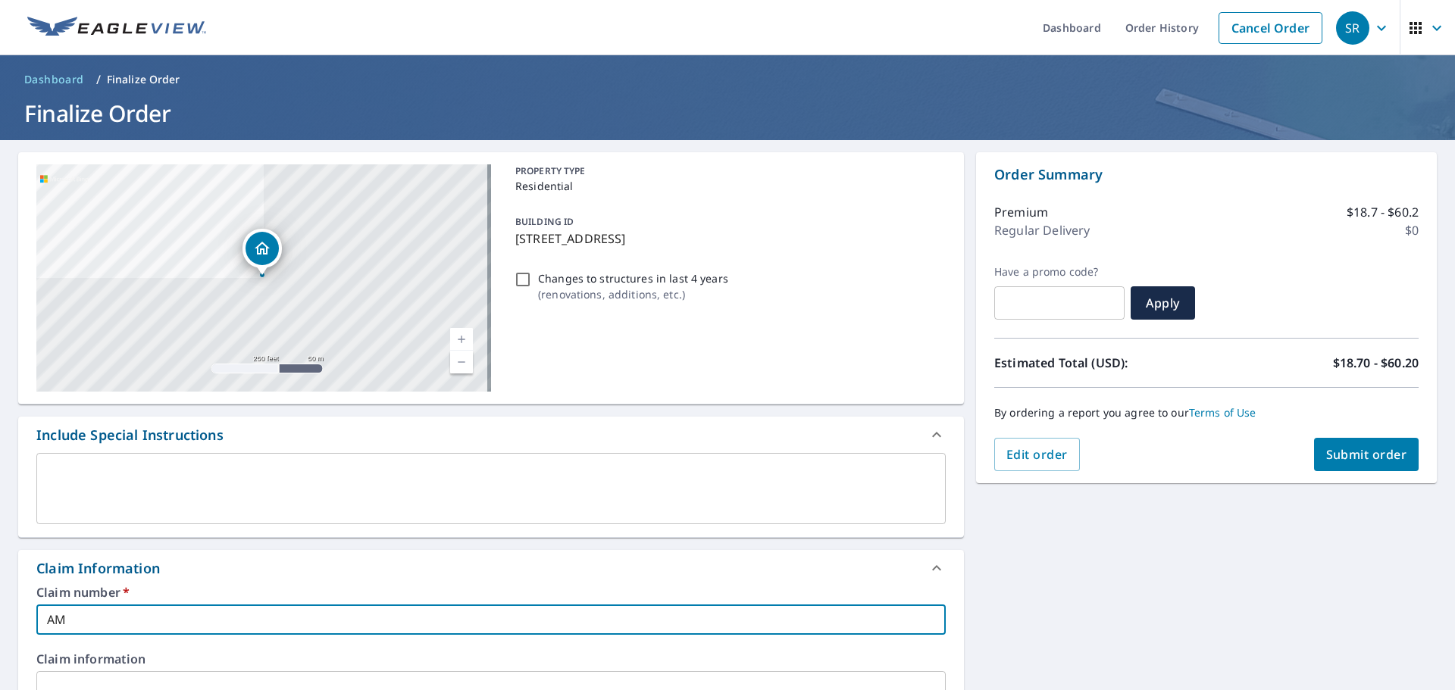
checkbox input "true"
type input "AMER"
checkbox input "true"
type input "american custom"
checkbox input "true"
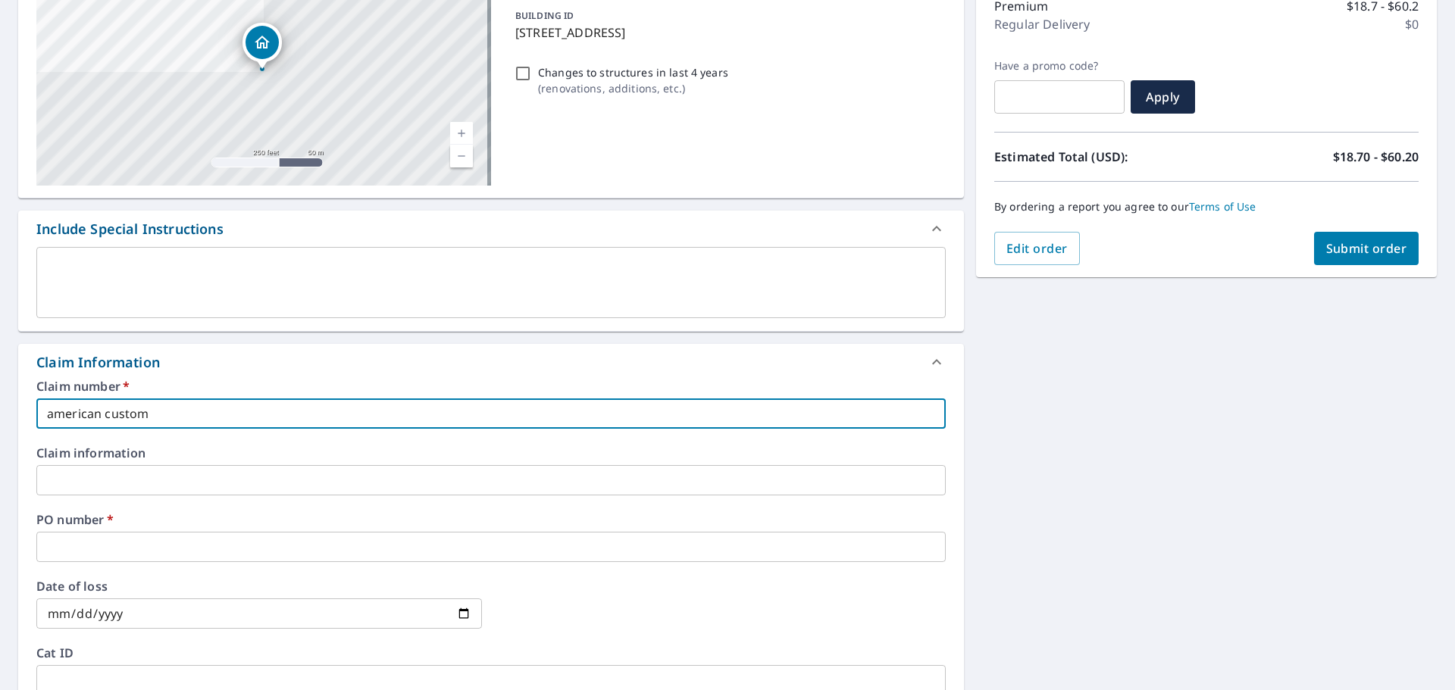
scroll to position [227, 0]
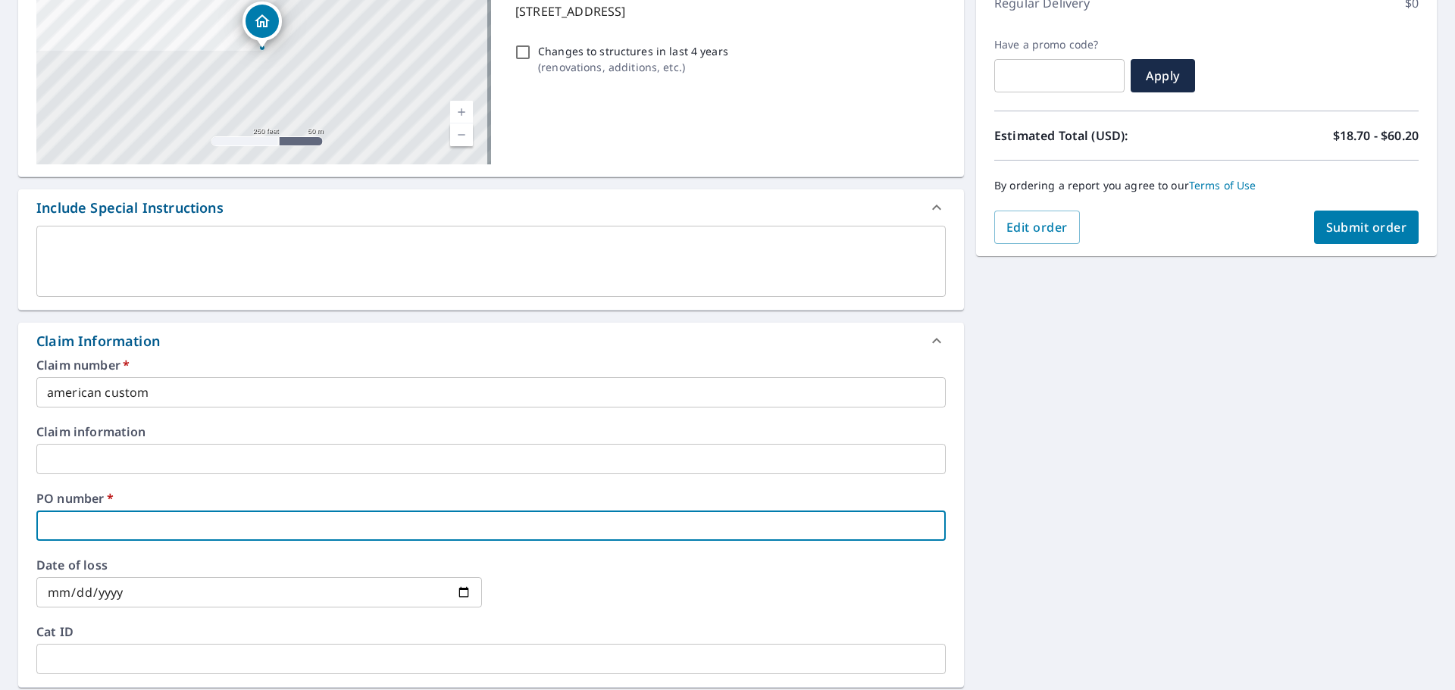
click at [165, 527] on input "text" at bounding box center [490, 526] width 909 height 30
type input "3"
checkbox input "true"
type input "34"
checkbox input "true"
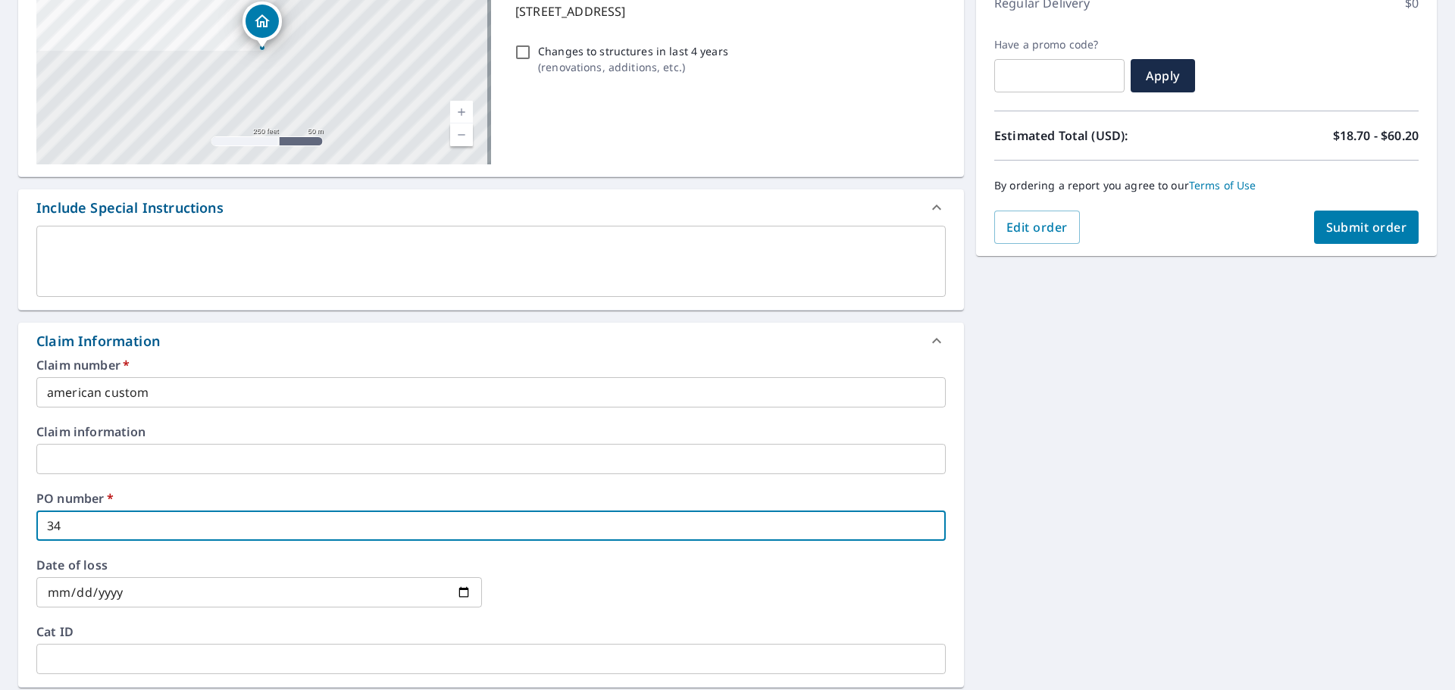
type input "348"
checkbox input "true"
type input "3484"
checkbox input "true"
type input "3484"
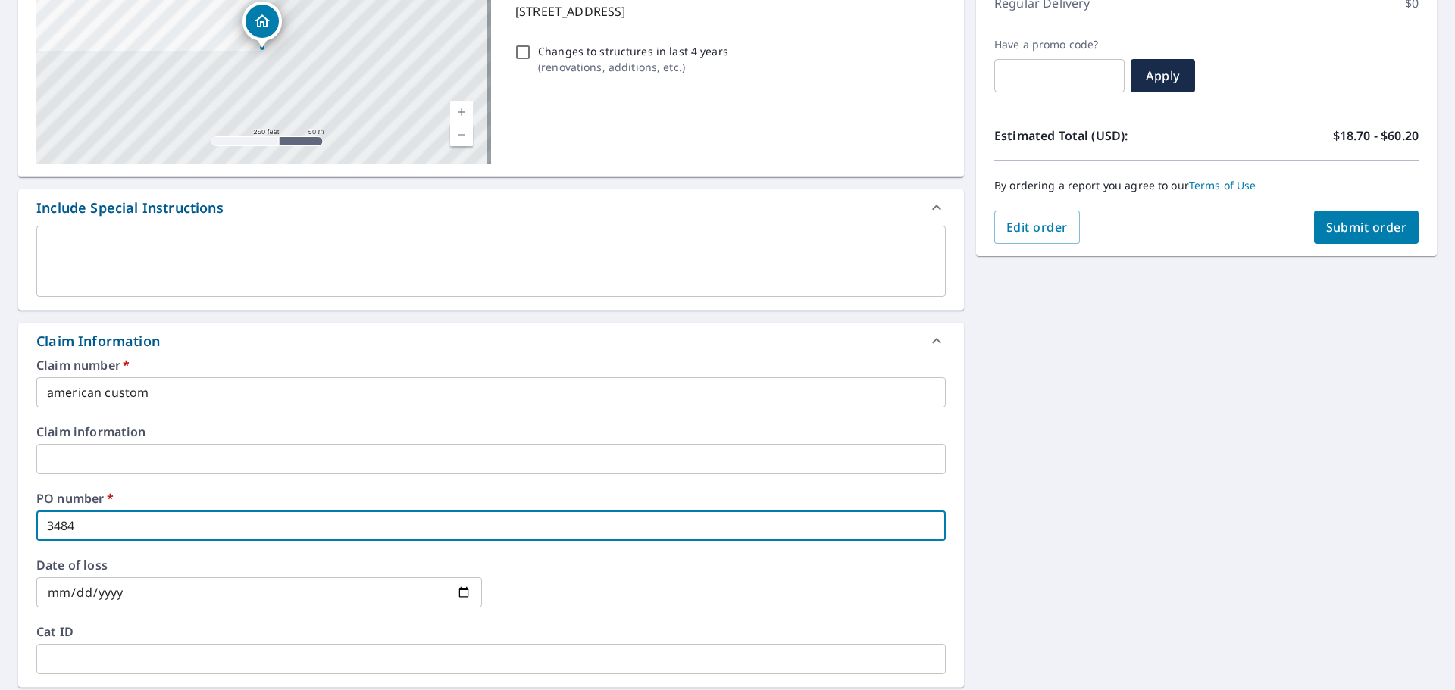
checkbox input "true"
type input "3484 R"
checkbox input "true"
type input "3484 RU"
checkbox input "true"
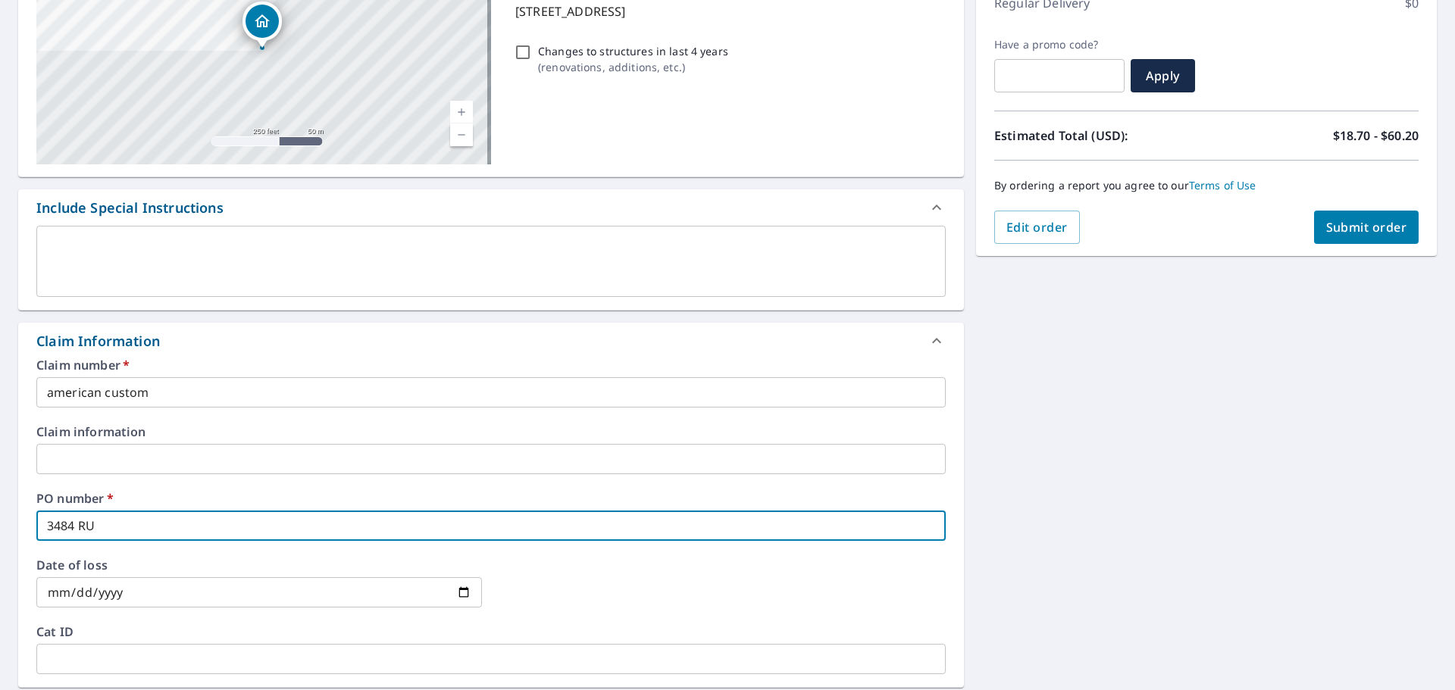
type input "3484 RUS"
checkbox input "true"
type input "3484 RUSH"
checkbox input "true"
type input "3484 RUSH"
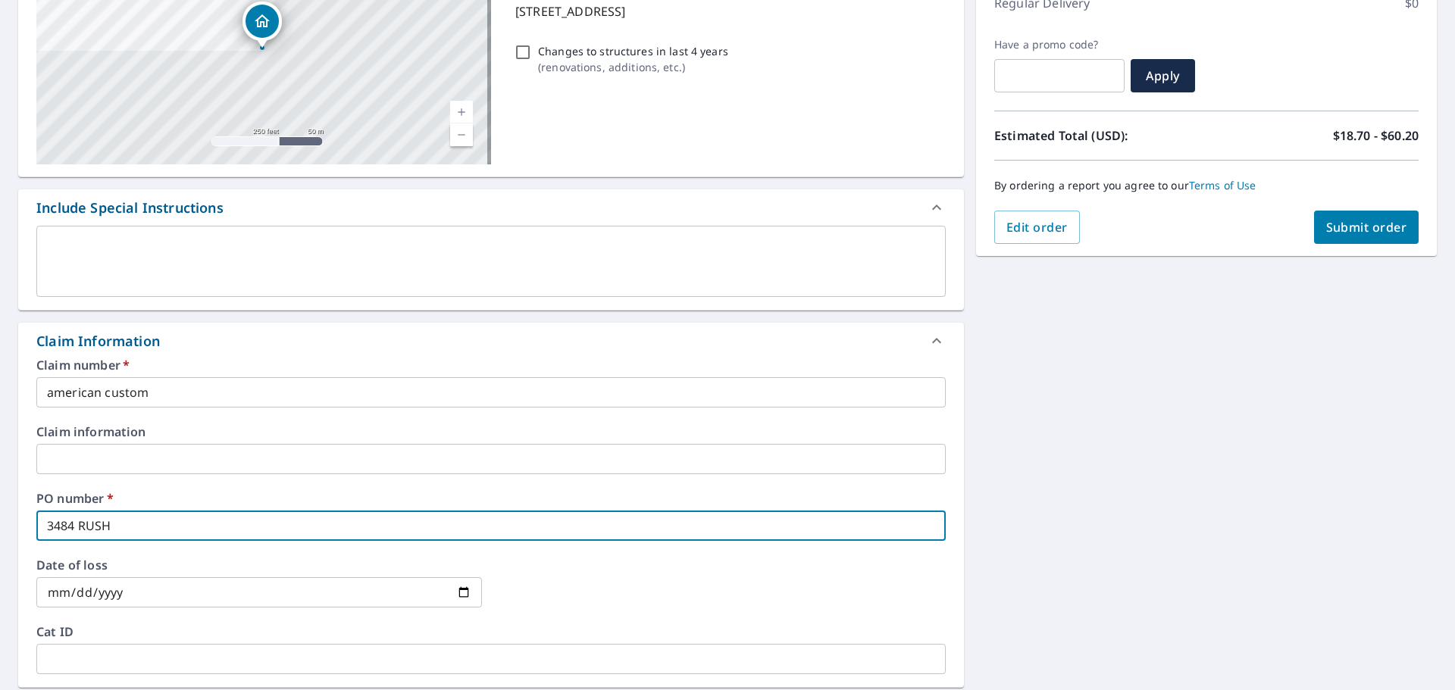
checkbox input "true"
type input "3484 RUSH M"
checkbox input "true"
type input "3484 RUSH ME"
checkbox input "true"
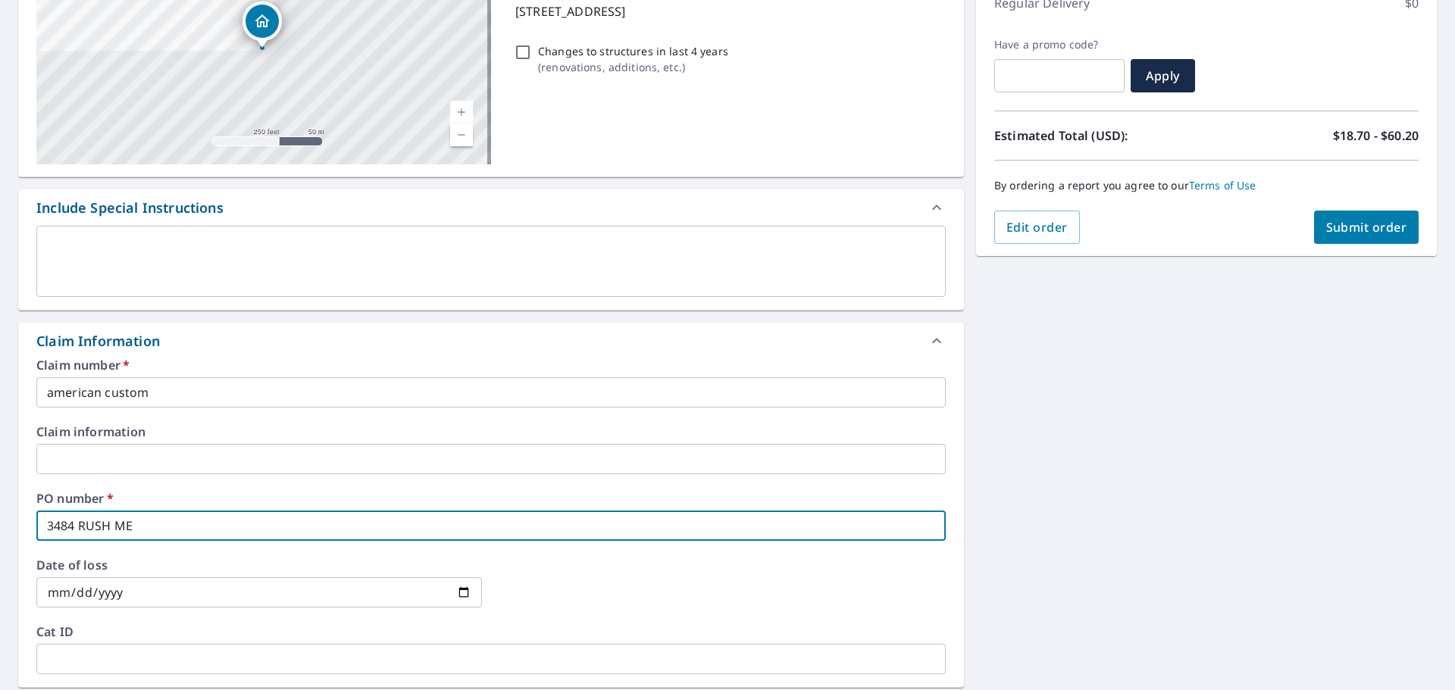
type input "3484 RUSH MEN"
checkbox input "true"
type input "3484 RUSH MEND"
checkbox input "true"
type input "3484 [PERSON_NAME]"
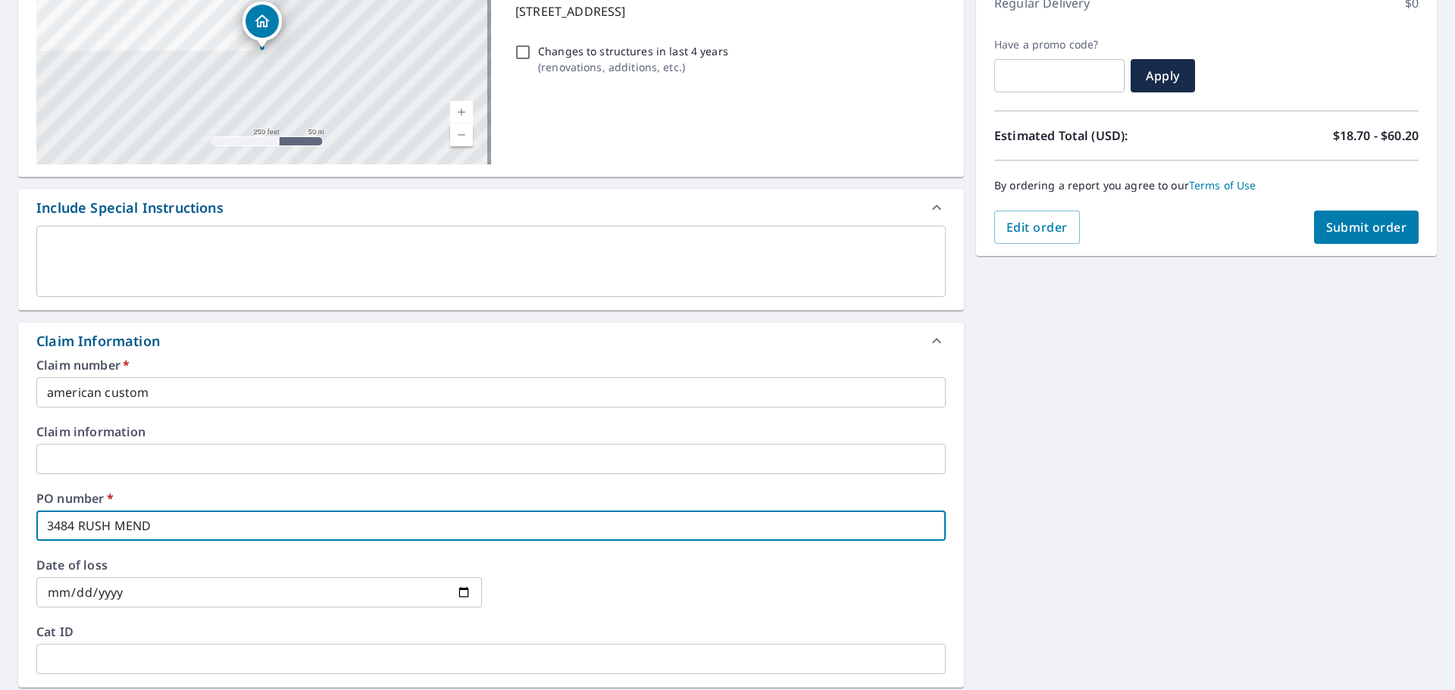
checkbox input "true"
type input "3484 RUSH MENDON"
checkbox input "true"
type input "3484 RUSH MENDON"
checkbox input "true"
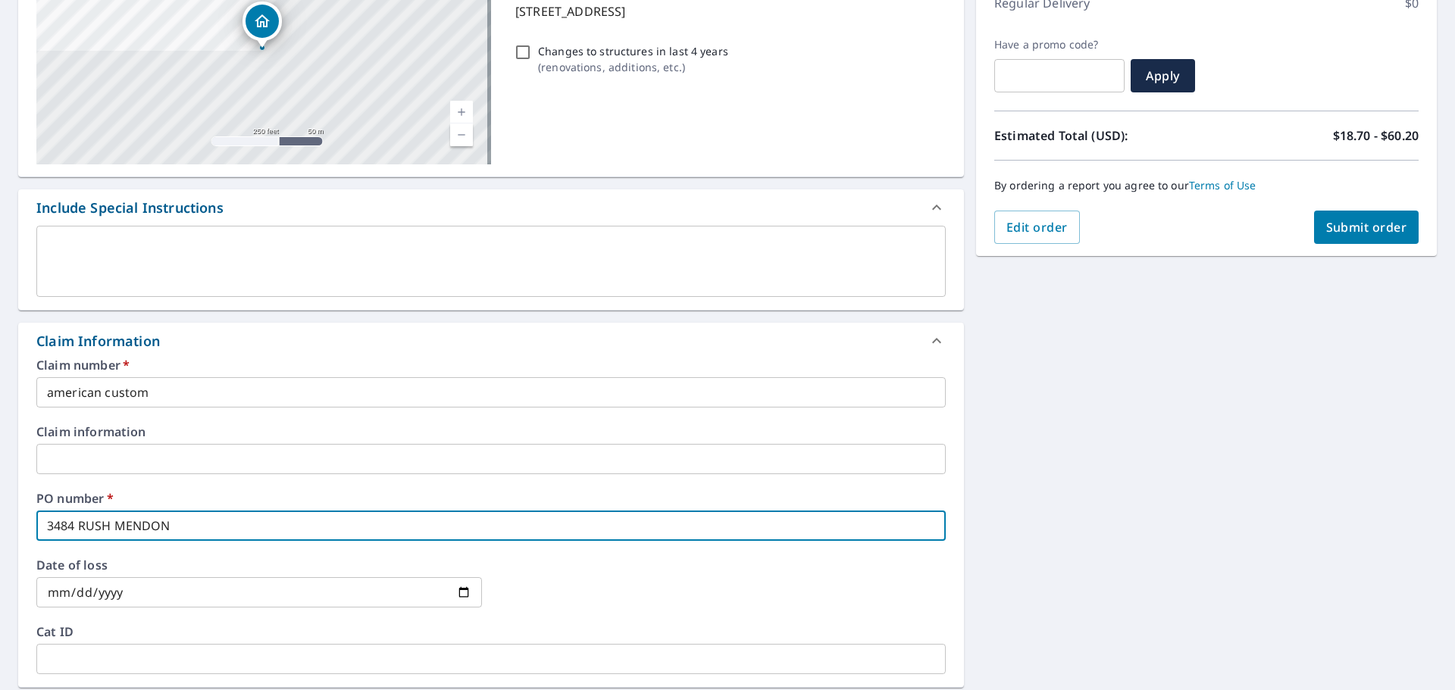
type input "3484 RUSH MENDON R"
checkbox input "true"
type input "[STREET_ADDRESS]"
checkbox input "true"
type input "[STREET_ADDRESS]"
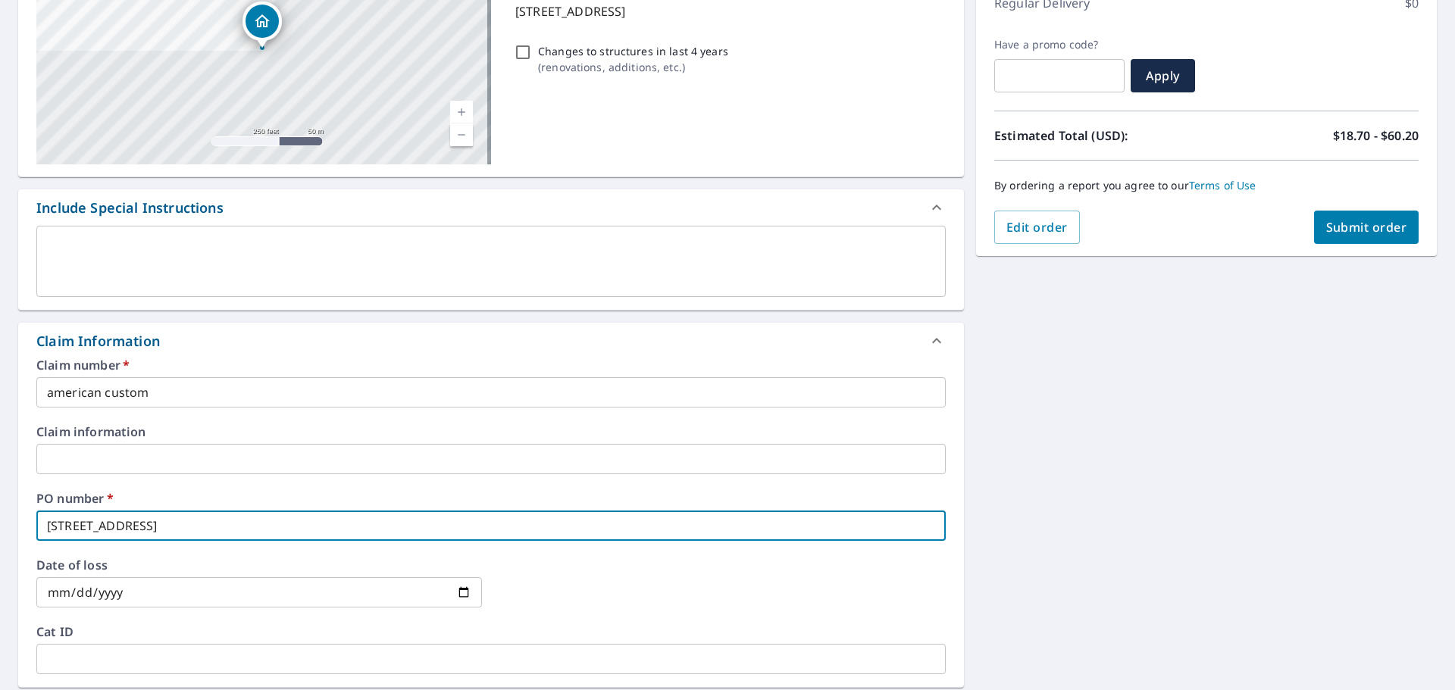
click at [1348, 232] on span "Submit order" at bounding box center [1366, 227] width 81 height 17
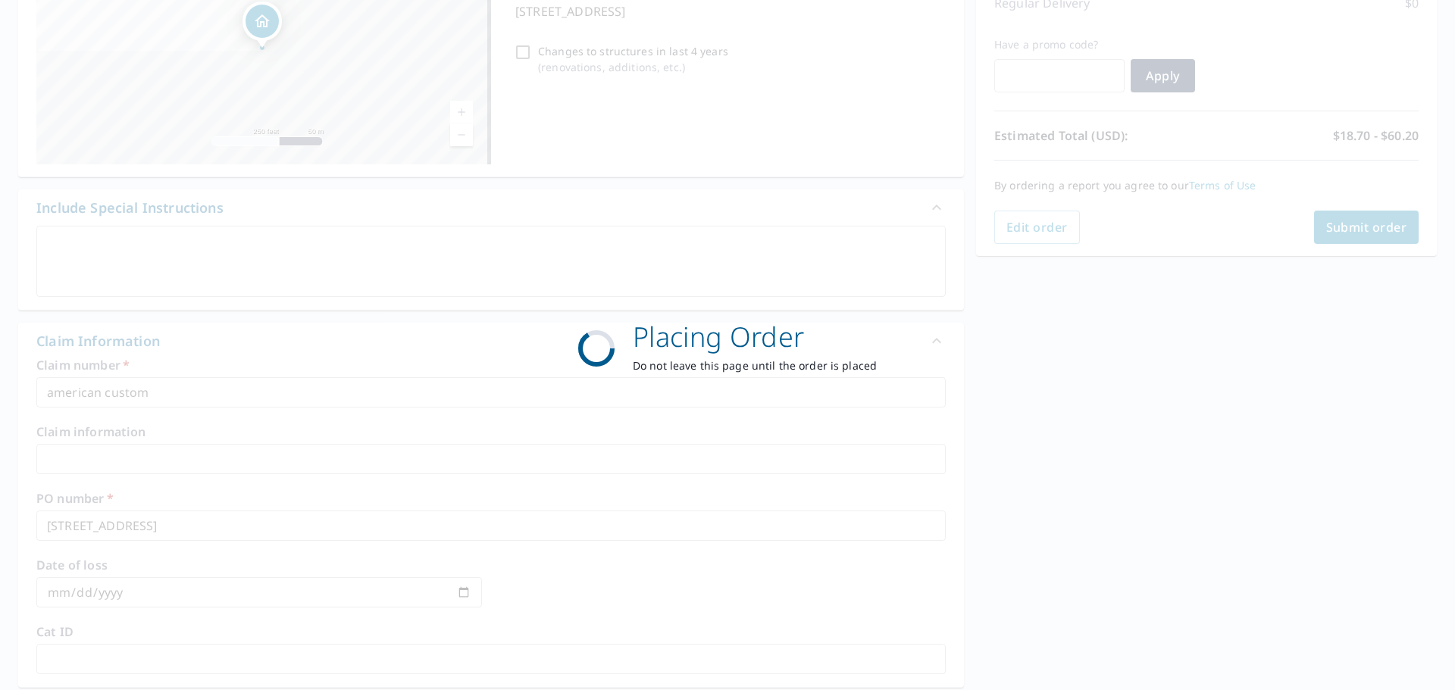
checkbox input "true"
